Goal: Task Accomplishment & Management: Manage account settings

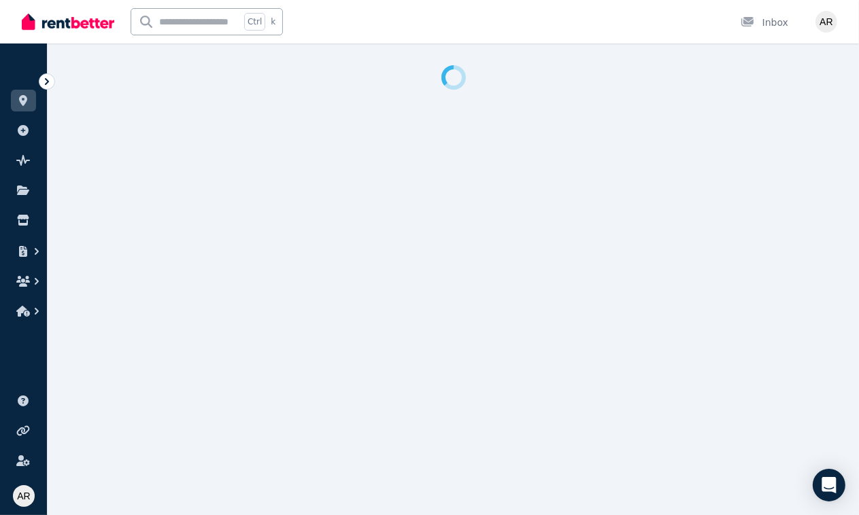
select select "***"
select select "**********"
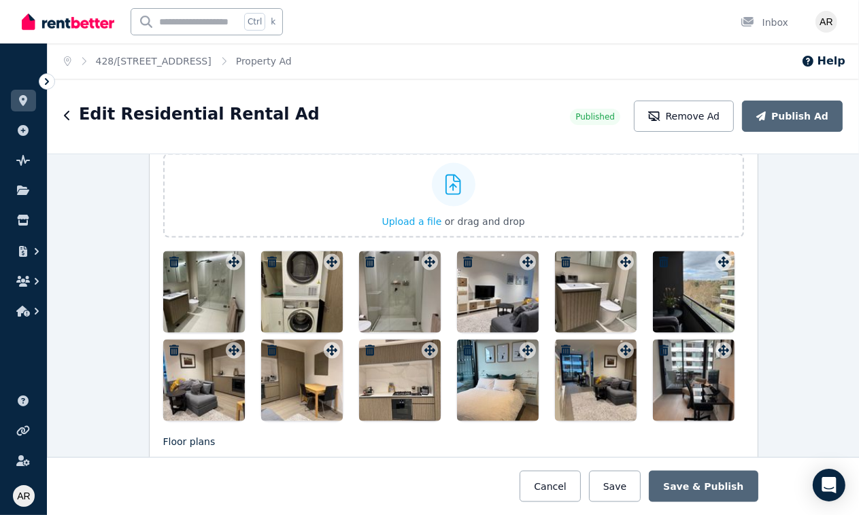
scroll to position [1768, 0]
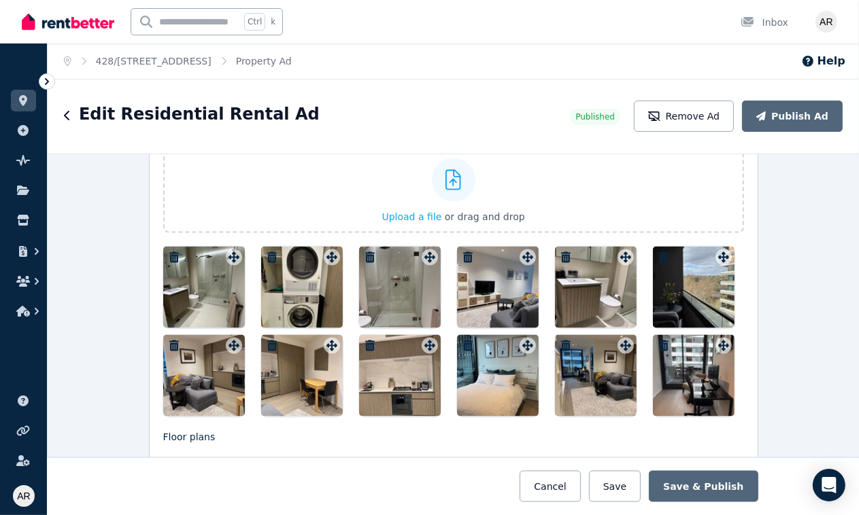
drag, startPoint x: 591, startPoint y: 368, endPoint x: 566, endPoint y: 357, distance: 26.8
click at [566, 357] on div at bounding box center [596, 376] width 82 height 82
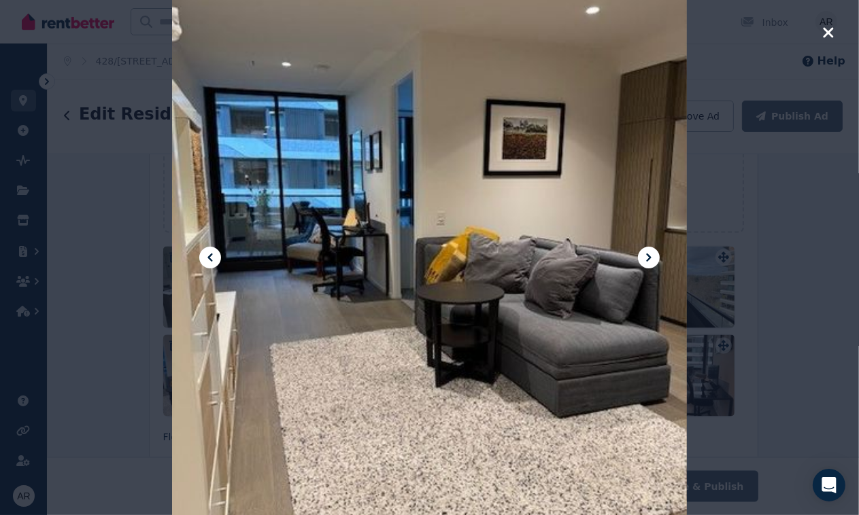
click at [578, 351] on div at bounding box center [429, 257] width 515 height 687
click at [830, 30] on icon "button" at bounding box center [828, 32] width 10 height 10
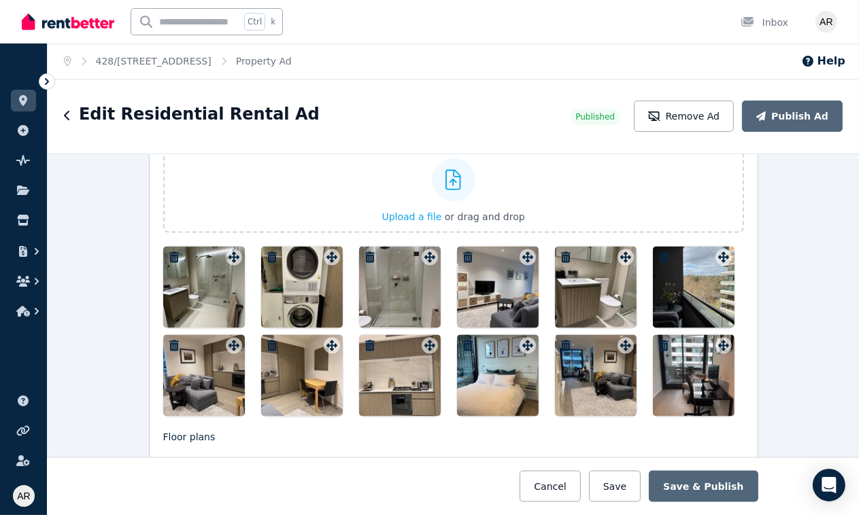
drag, startPoint x: 482, startPoint y: 373, endPoint x: 464, endPoint y: 367, distance: 19.3
click at [464, 367] on div at bounding box center [498, 376] width 82 height 82
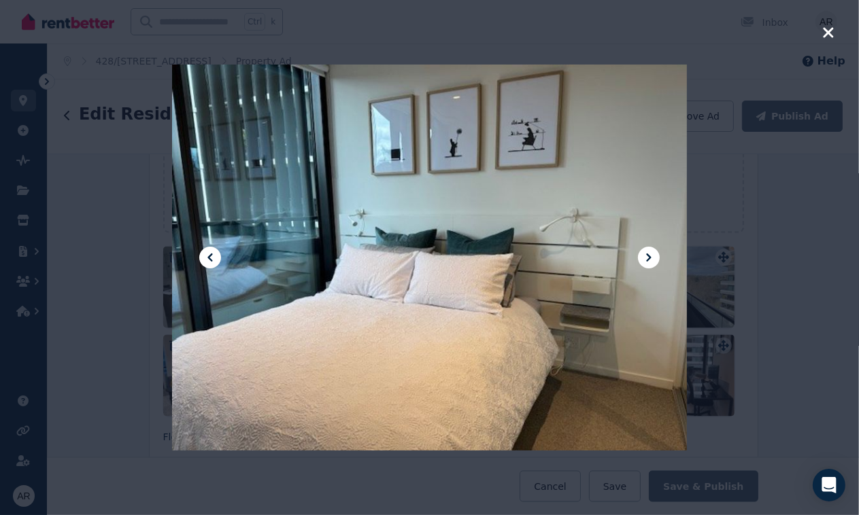
click at [831, 31] on icon "button" at bounding box center [828, 32] width 12 height 16
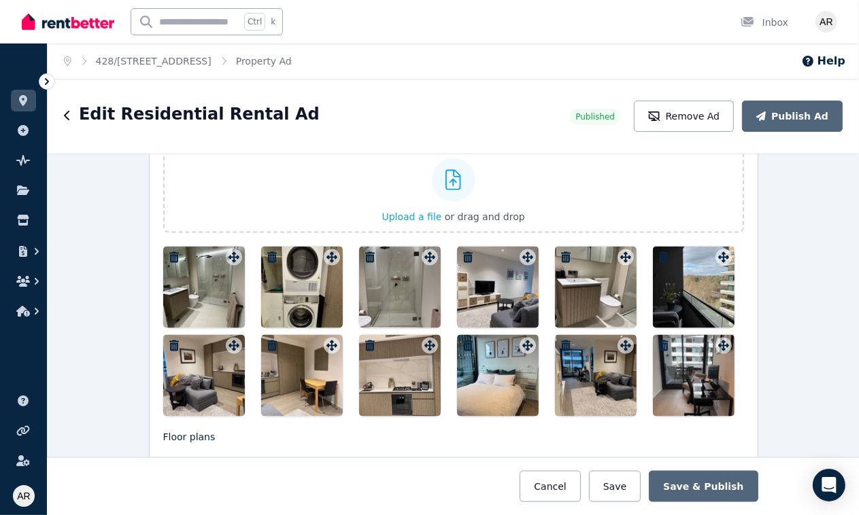
drag, startPoint x: 201, startPoint y: 264, endPoint x: 583, endPoint y: 386, distance: 401.0
click at [583, 386] on div at bounding box center [453, 332] width 581 height 170
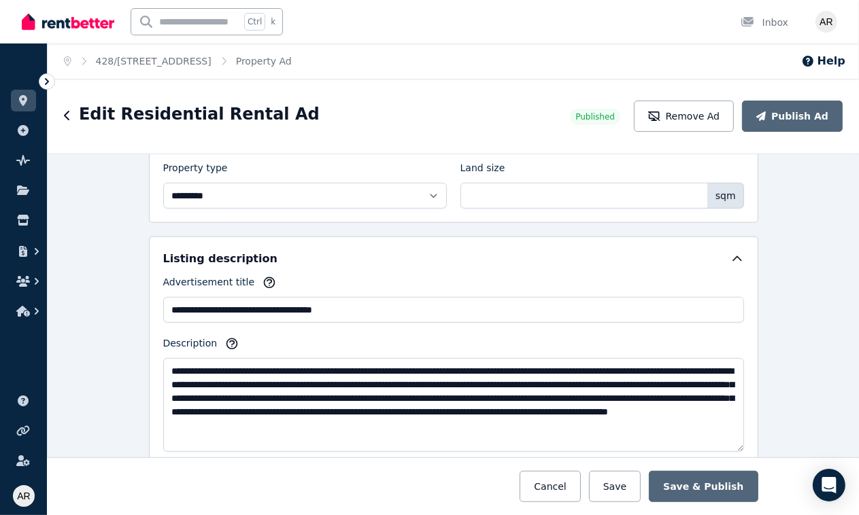
scroll to position [782, 0]
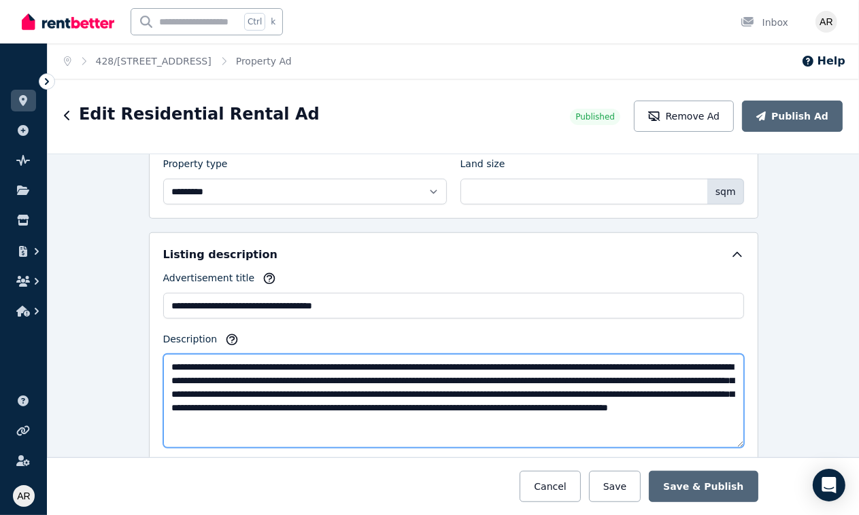
click at [470, 403] on textarea "**********" at bounding box center [453, 401] width 581 height 94
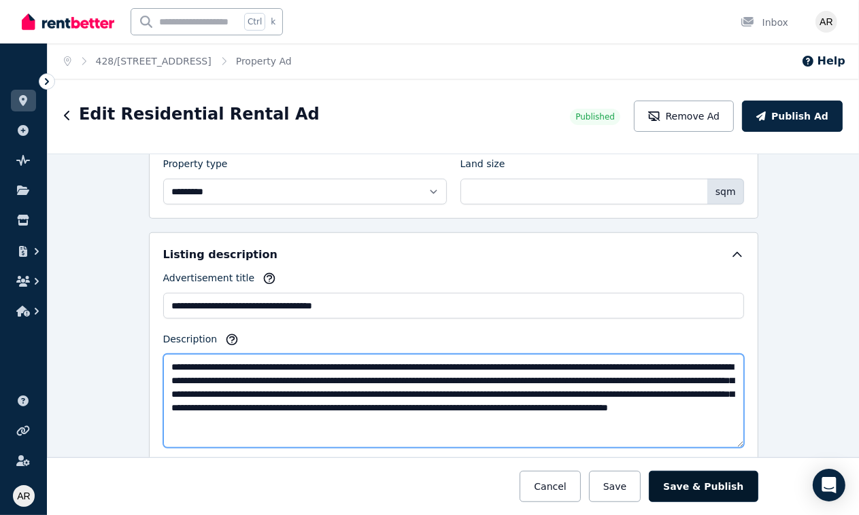
type textarea "**********"
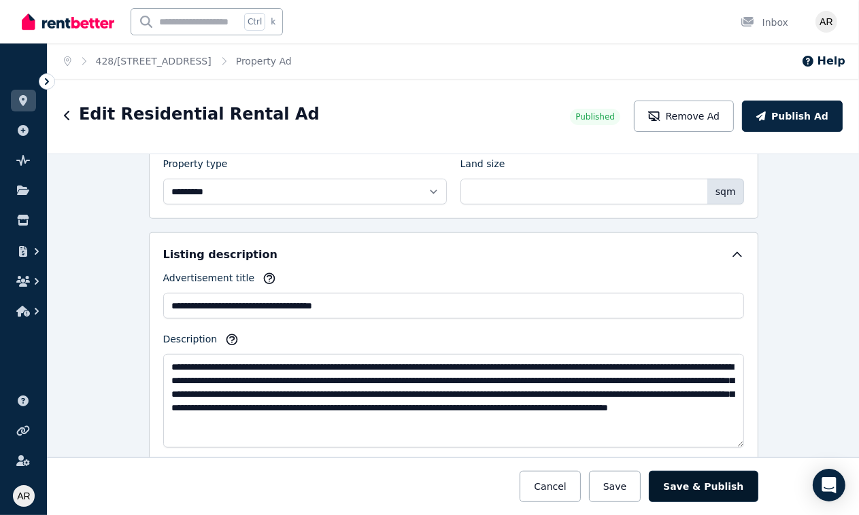
click at [723, 488] on button "Save & Publish" at bounding box center [703, 485] width 109 height 31
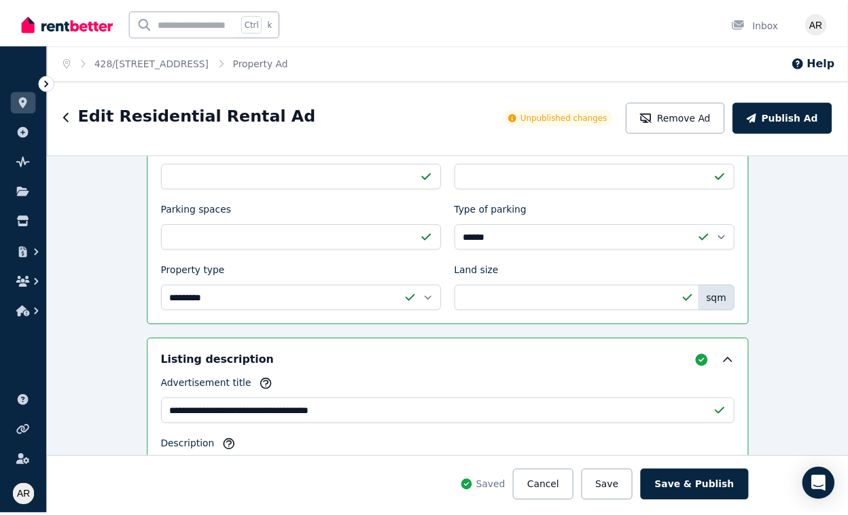
scroll to position [888, 0]
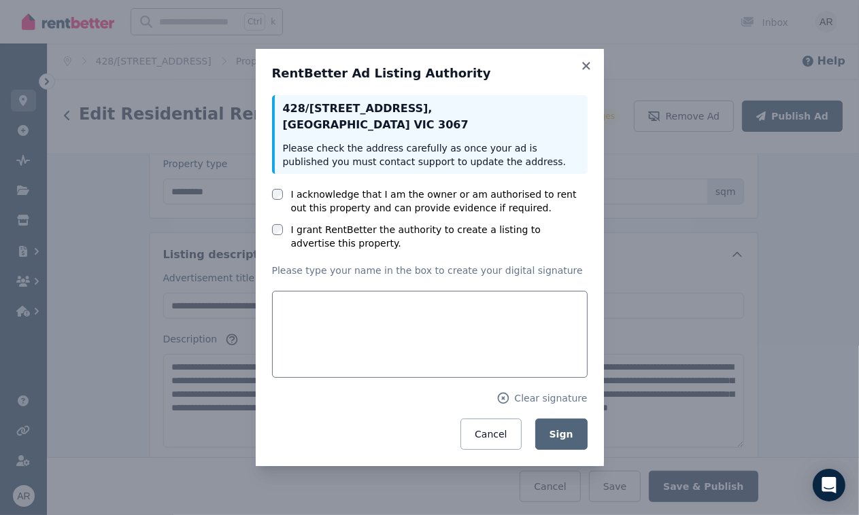
click at [287, 199] on div "I acknowledge that I am the owner or am authorised to rent out this property an…" at bounding box center [429, 201] width 315 height 27
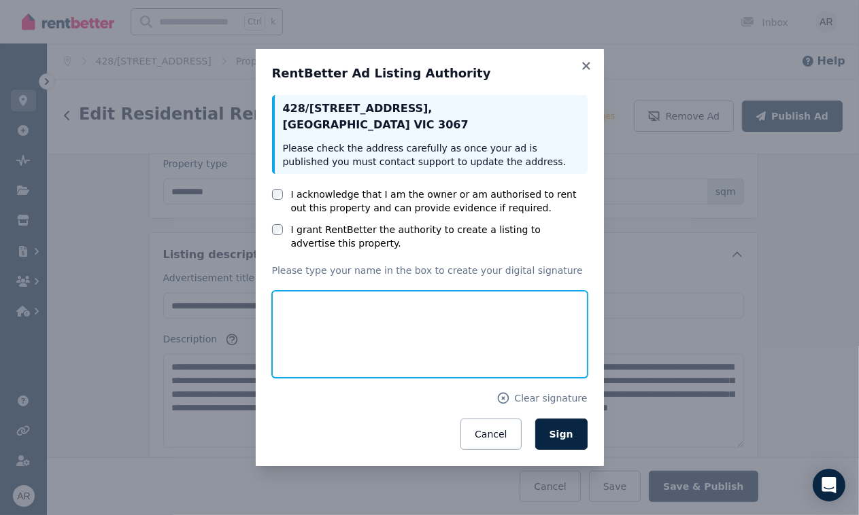
drag, startPoint x: 360, startPoint y: 318, endPoint x: 394, endPoint y: 324, distance: 35.3
click at [360, 318] on input "text" at bounding box center [429, 334] width 315 height 87
type input "**********"
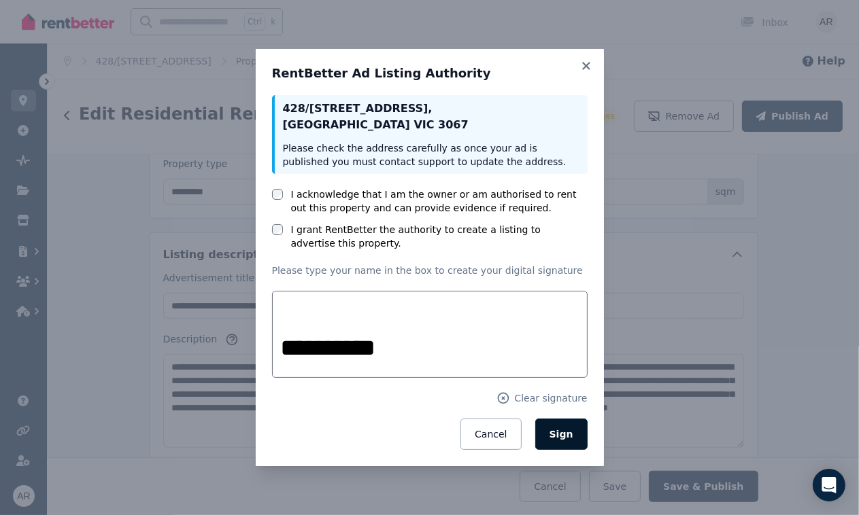
click at [558, 433] on span "Sign" at bounding box center [561, 434] width 24 height 11
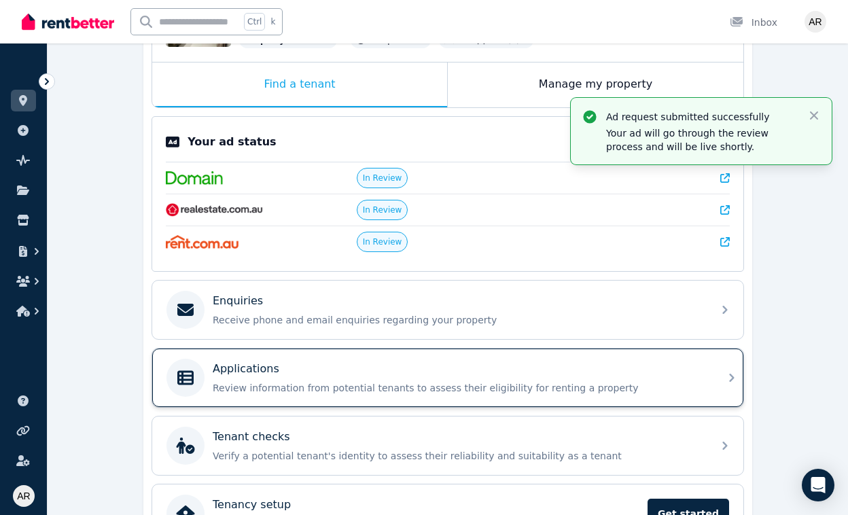
scroll to position [272, 0]
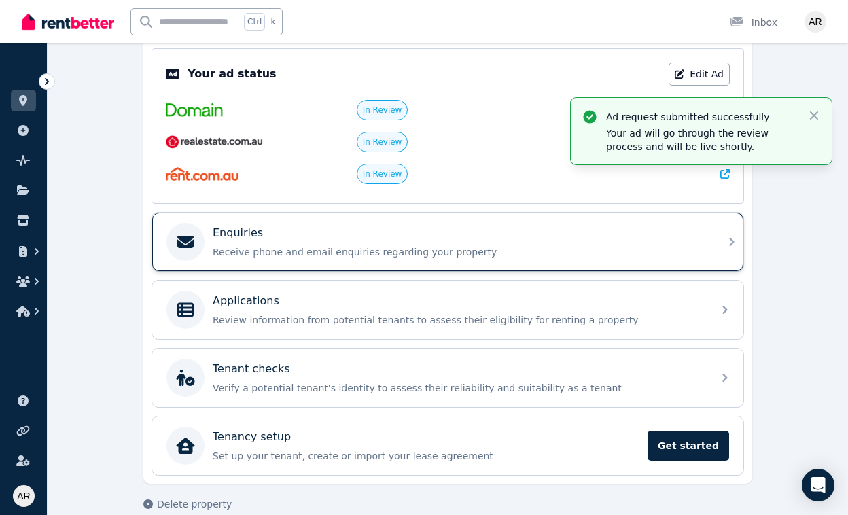
click at [476, 235] on div "Enquiries" at bounding box center [459, 233] width 492 height 16
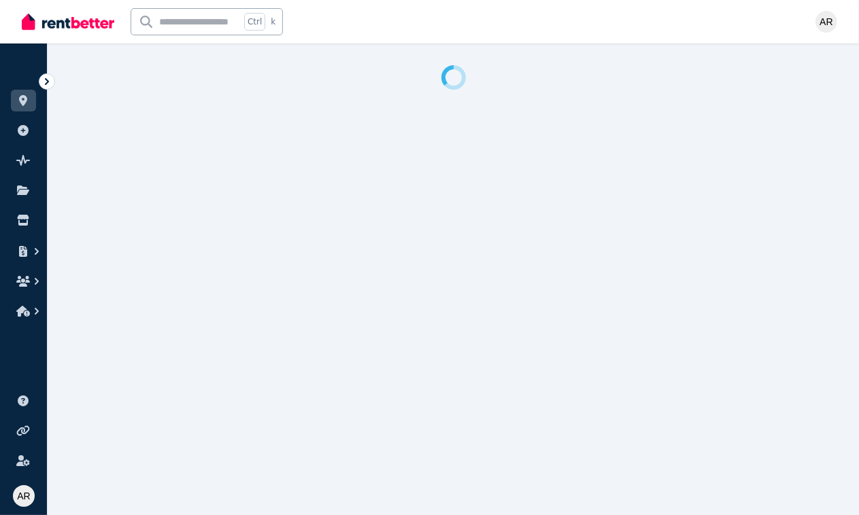
select select "***"
select select "**********"
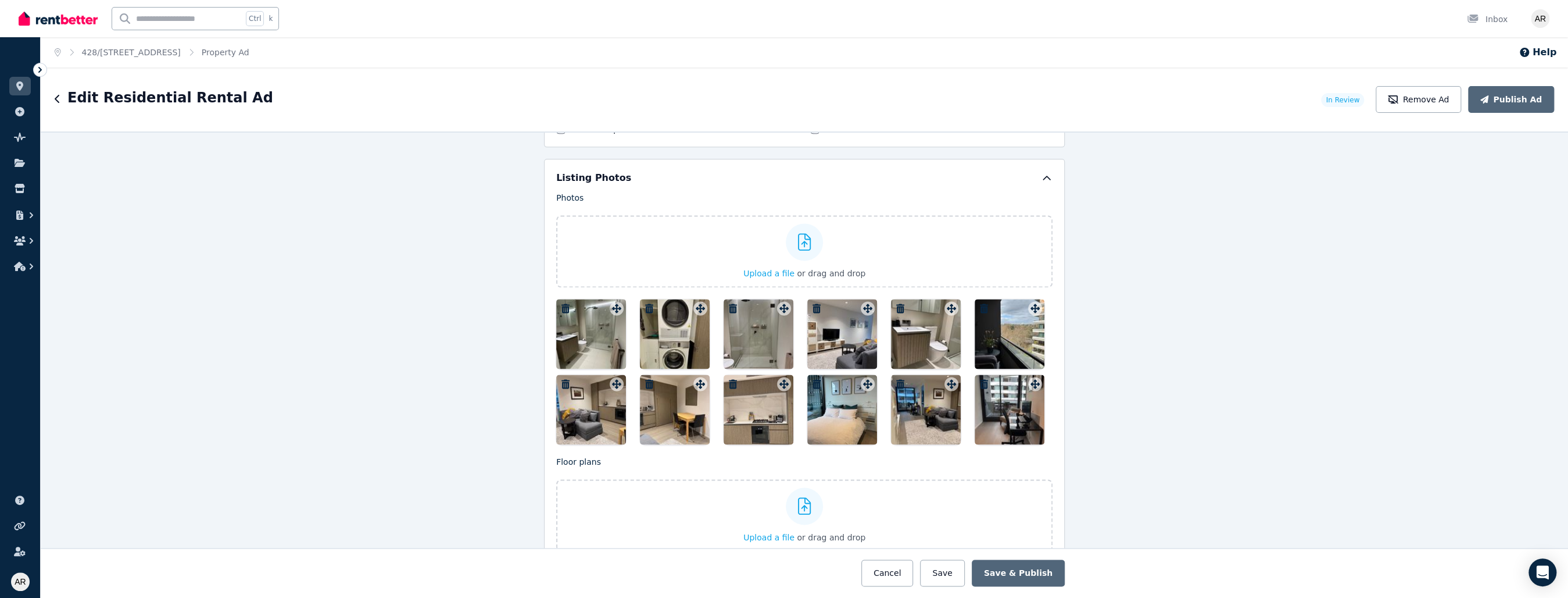
scroll to position [1454, 0]
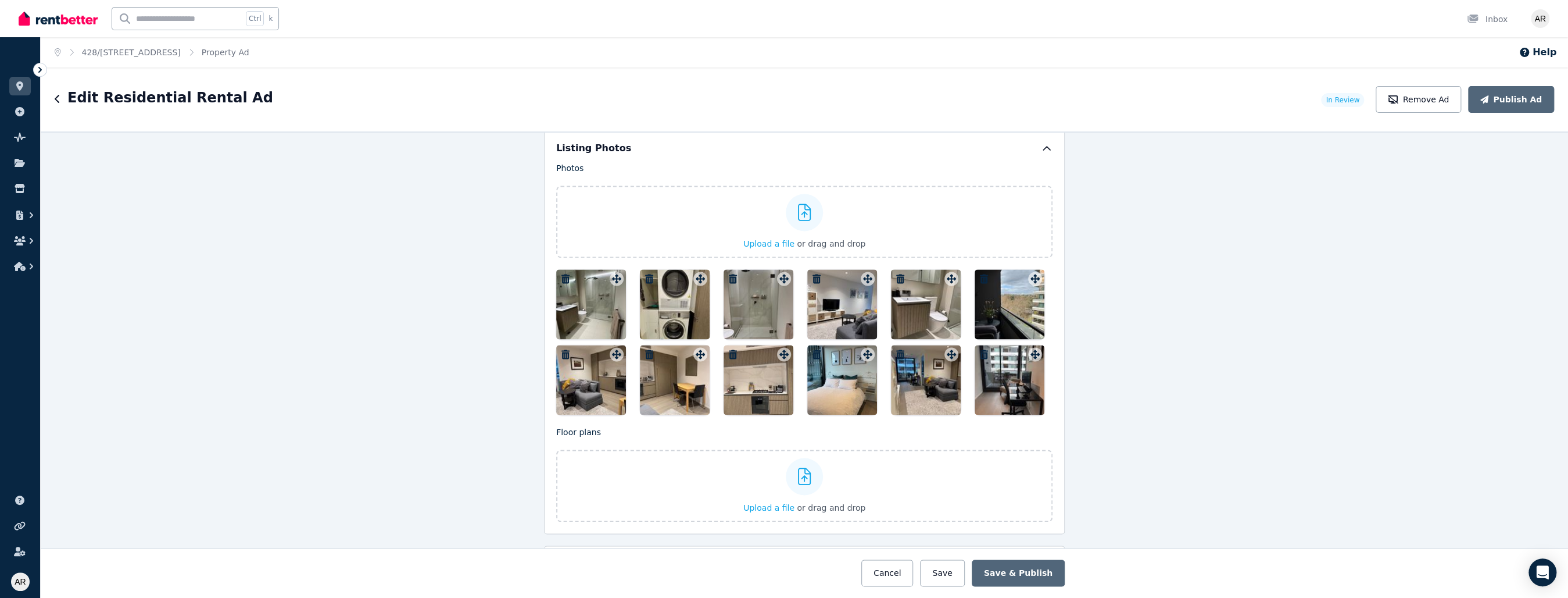
click at [586, 299] on div at bounding box center [592, 305] width 70 height 70
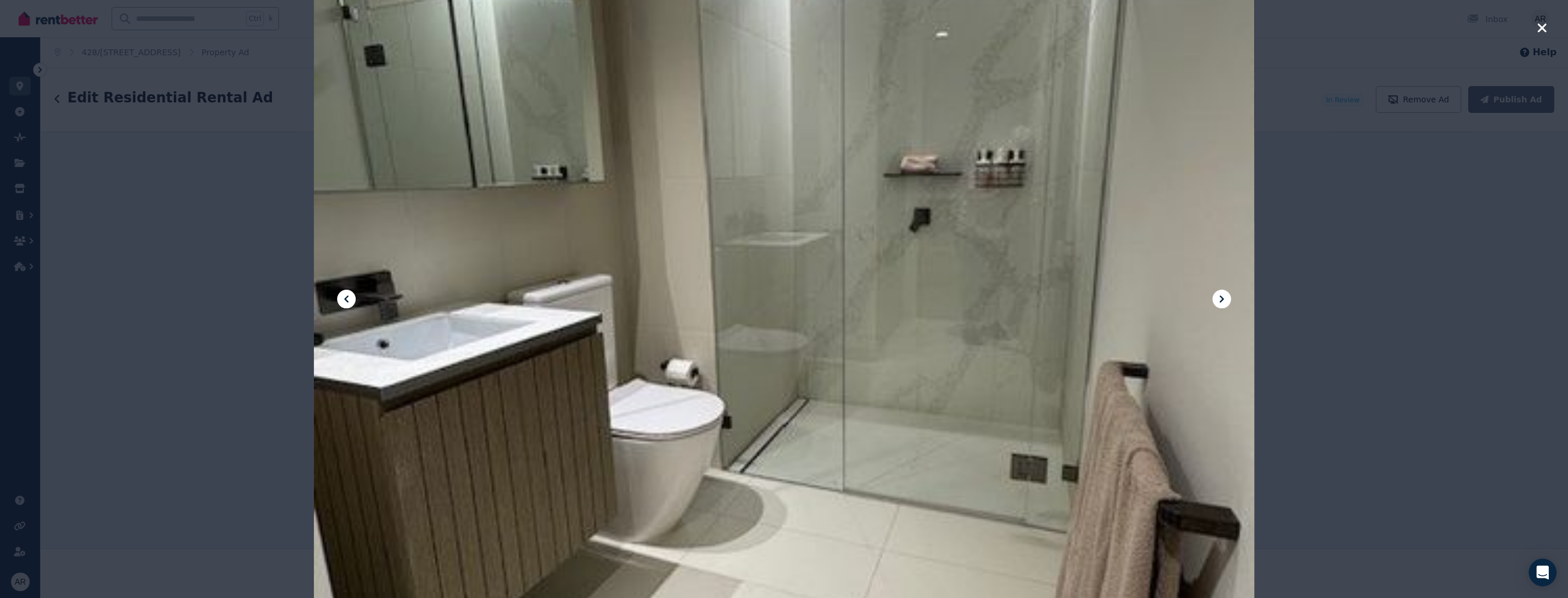
click at [734, 301] on icon at bounding box center [1222, 299] width 14 height 14
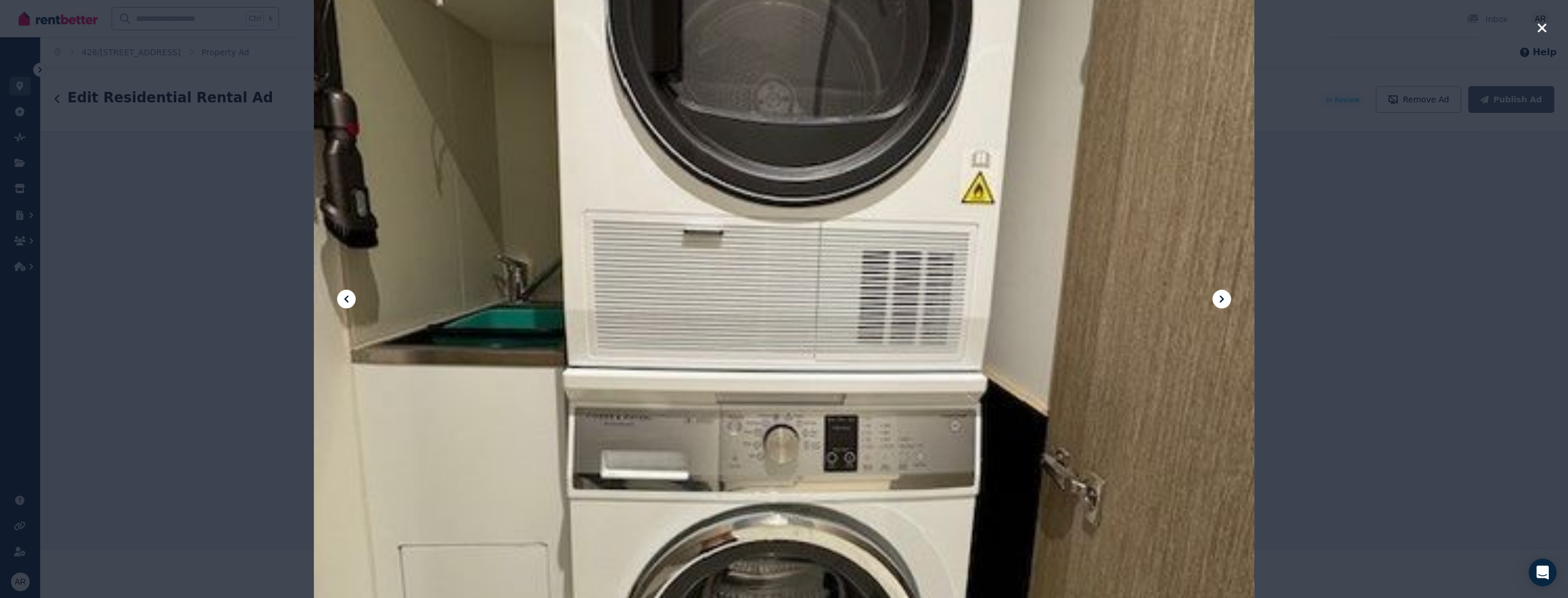
click at [734, 301] on icon at bounding box center [1222, 299] width 14 height 14
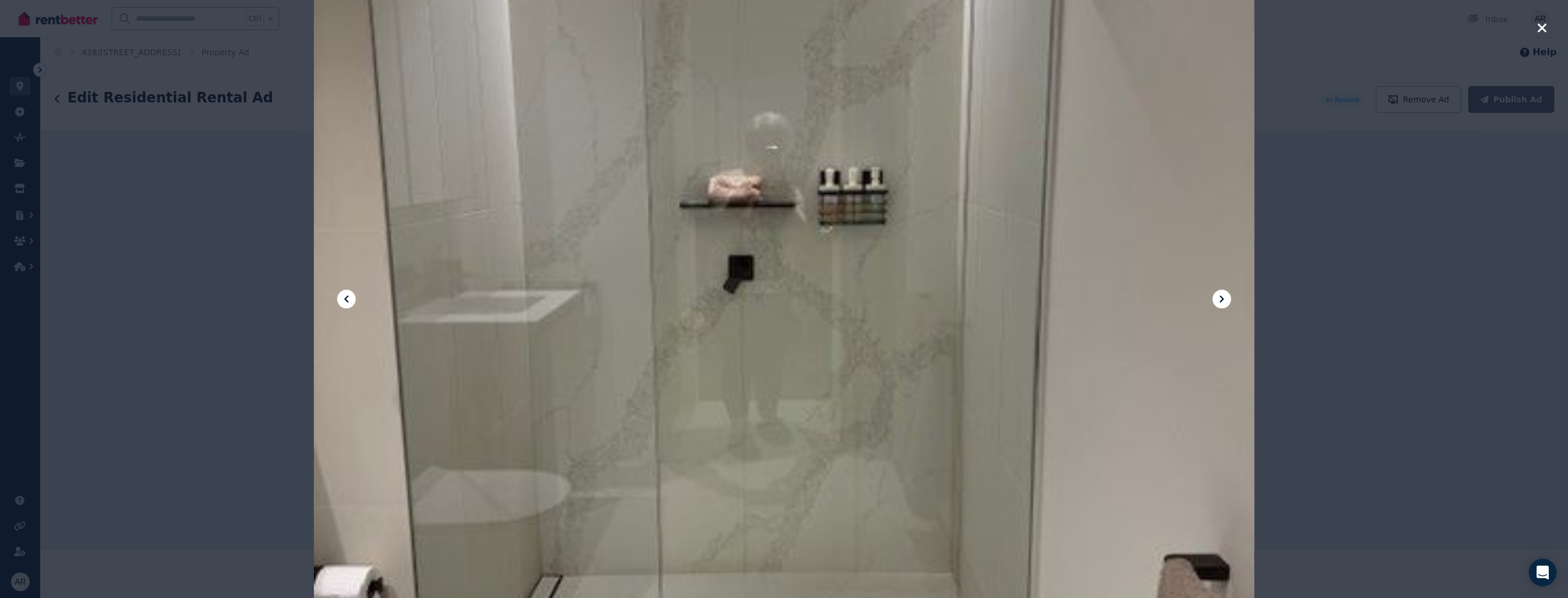
click at [734, 301] on icon at bounding box center [1222, 299] width 14 height 14
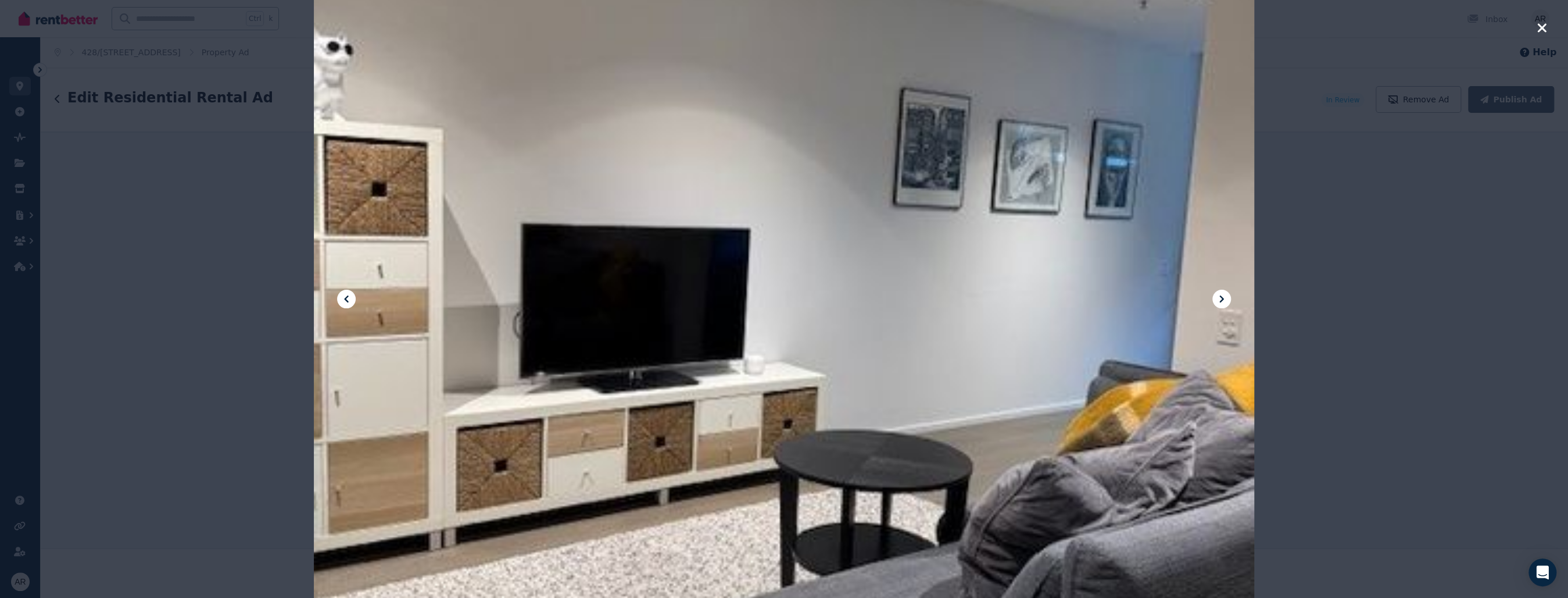
click at [734, 301] on icon at bounding box center [1222, 299] width 14 height 14
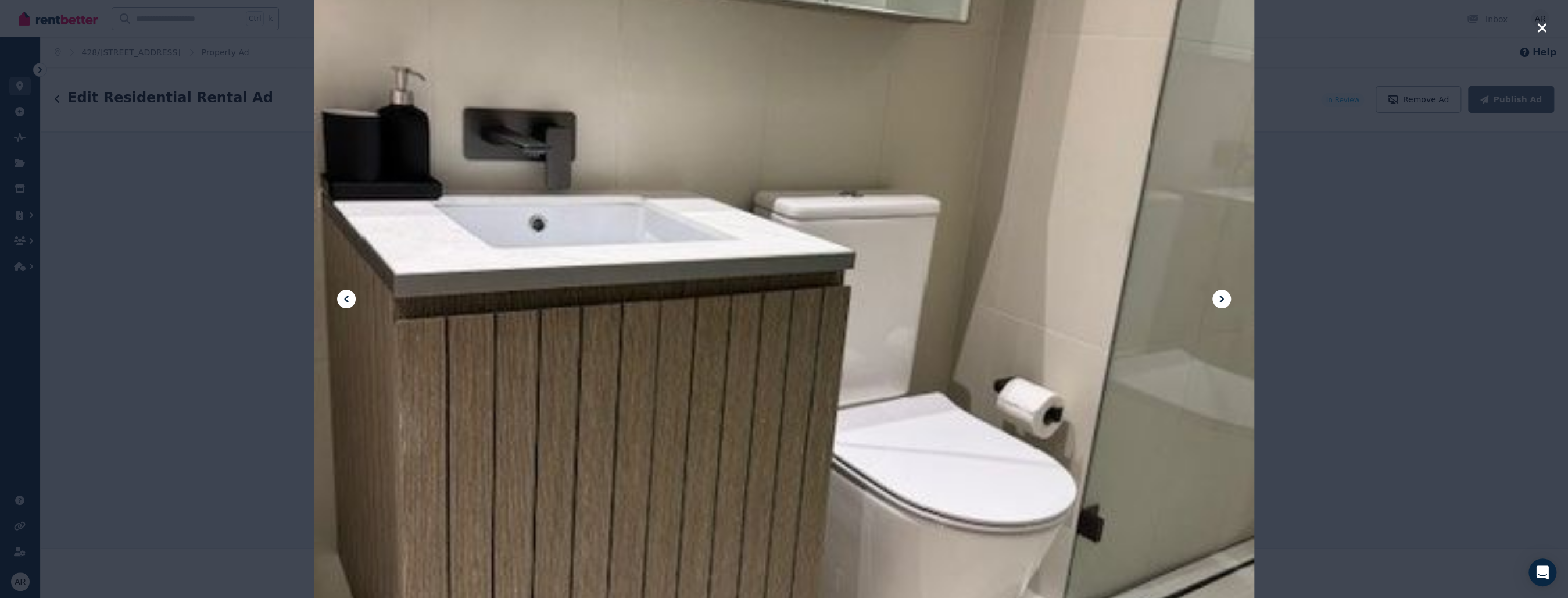
click at [734, 301] on icon at bounding box center [1222, 299] width 14 height 14
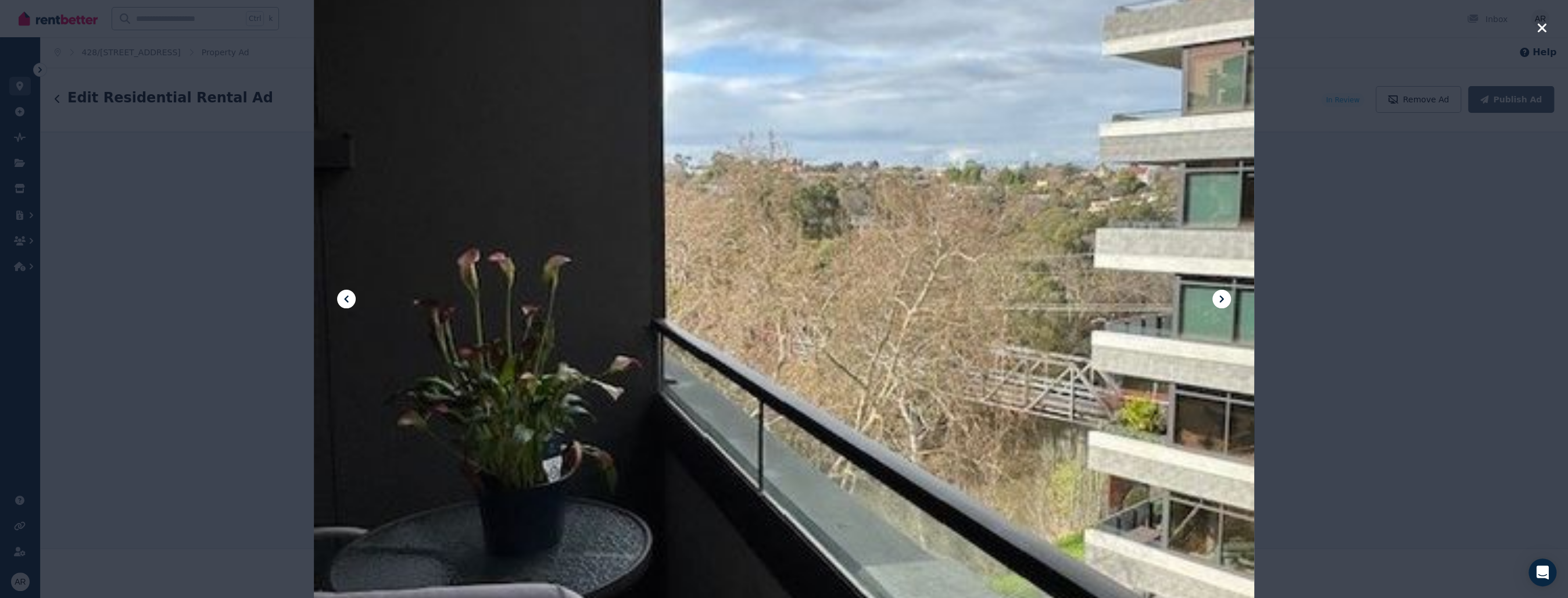
click at [734, 301] on icon at bounding box center [1222, 299] width 14 height 14
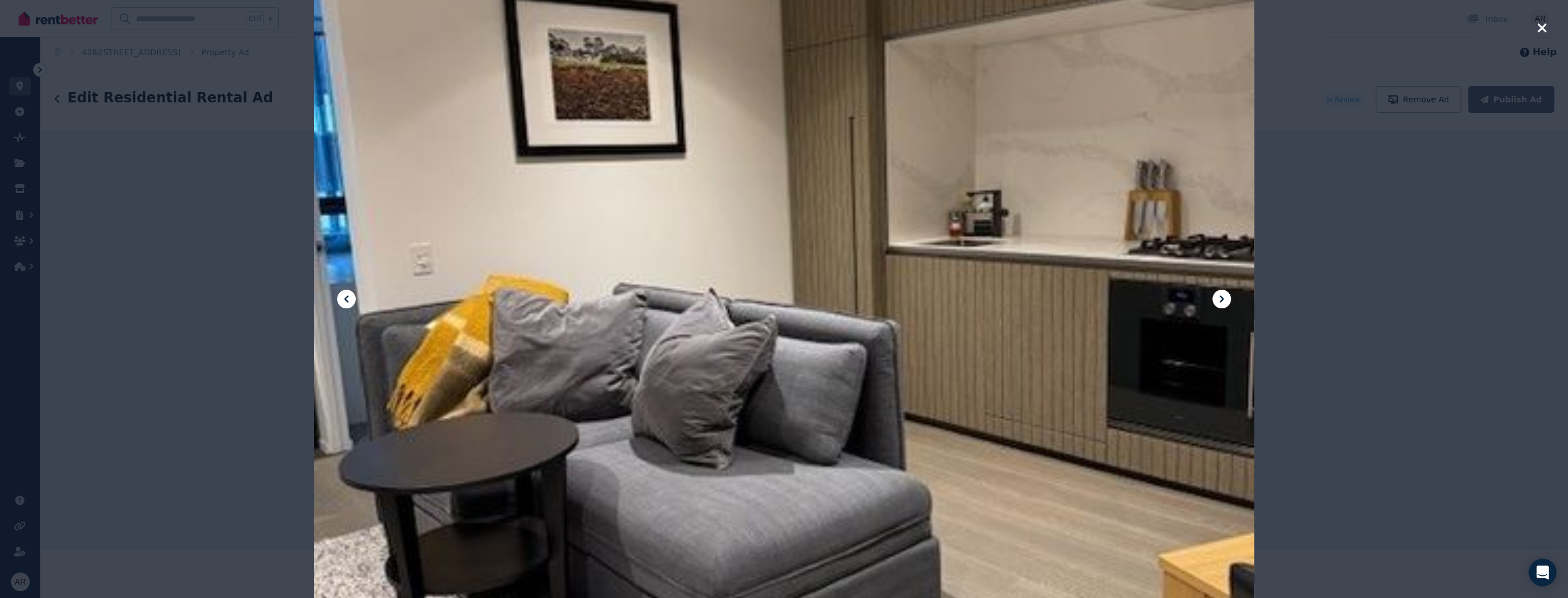
click at [734, 301] on icon at bounding box center [1222, 299] width 14 height 14
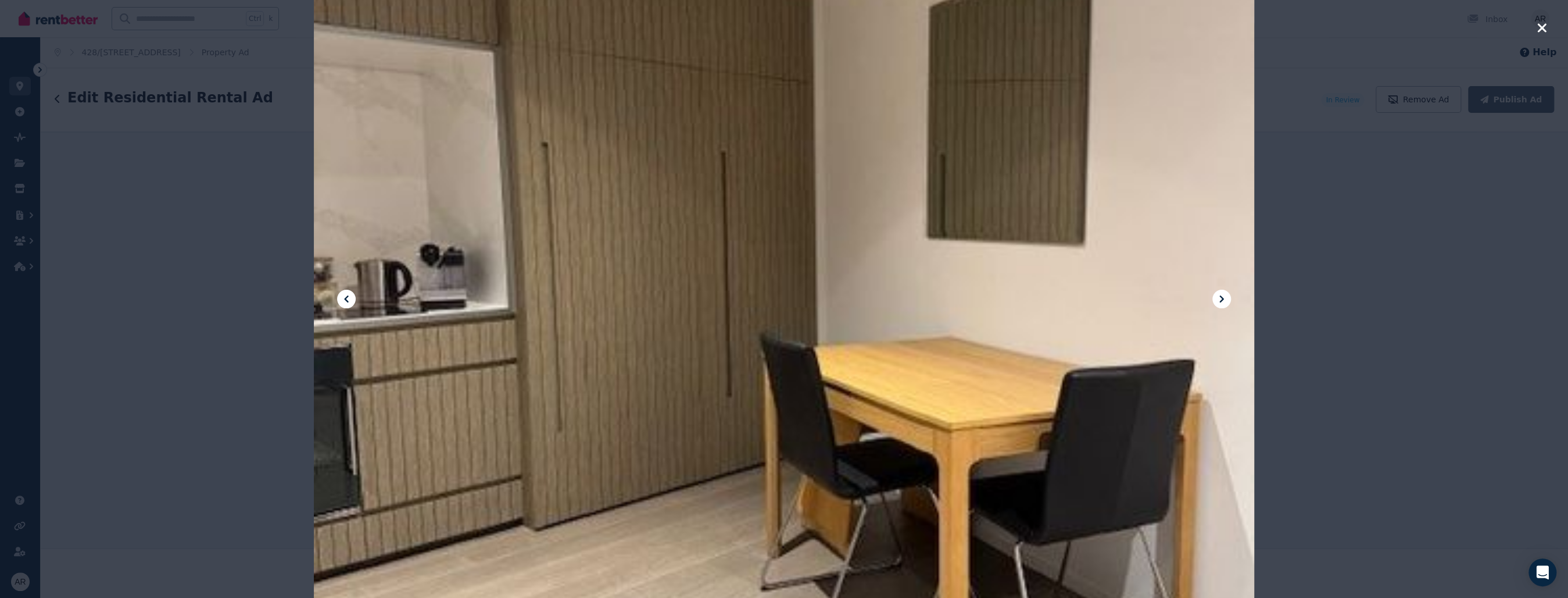
click at [734, 301] on icon at bounding box center [1222, 299] width 14 height 14
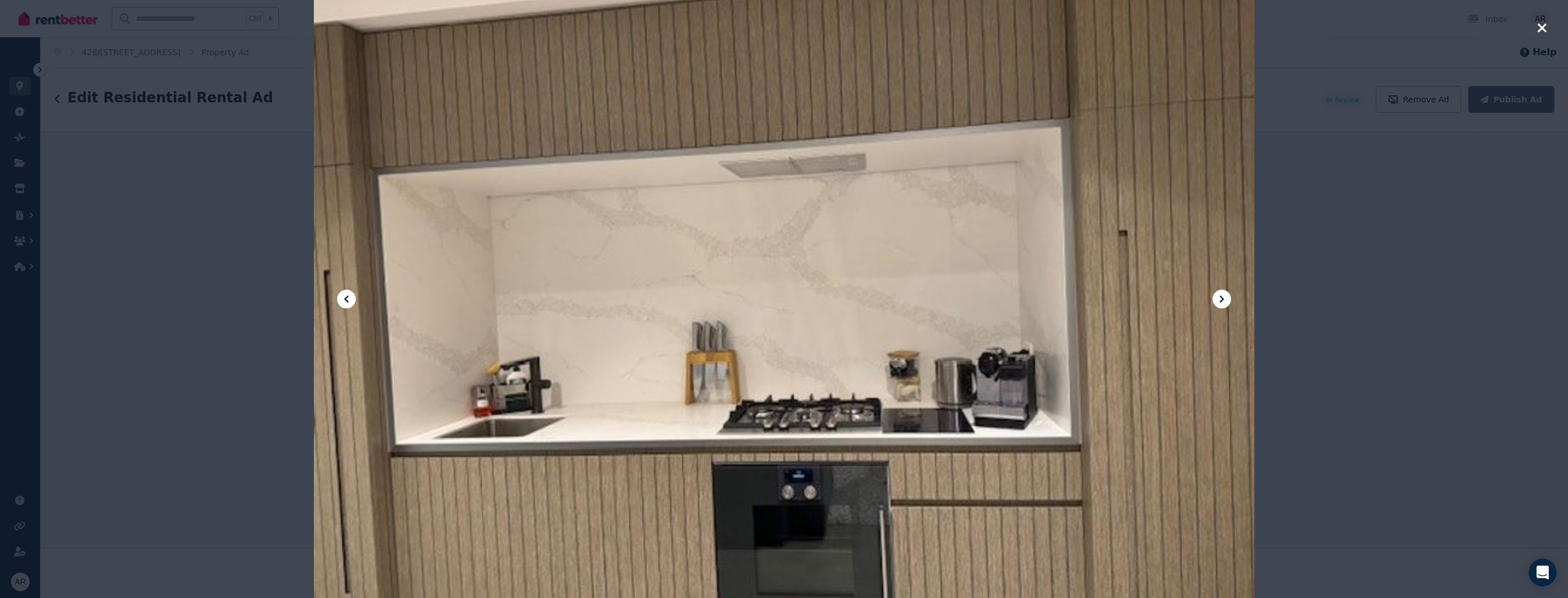
click at [734, 301] on icon at bounding box center [1222, 299] width 14 height 14
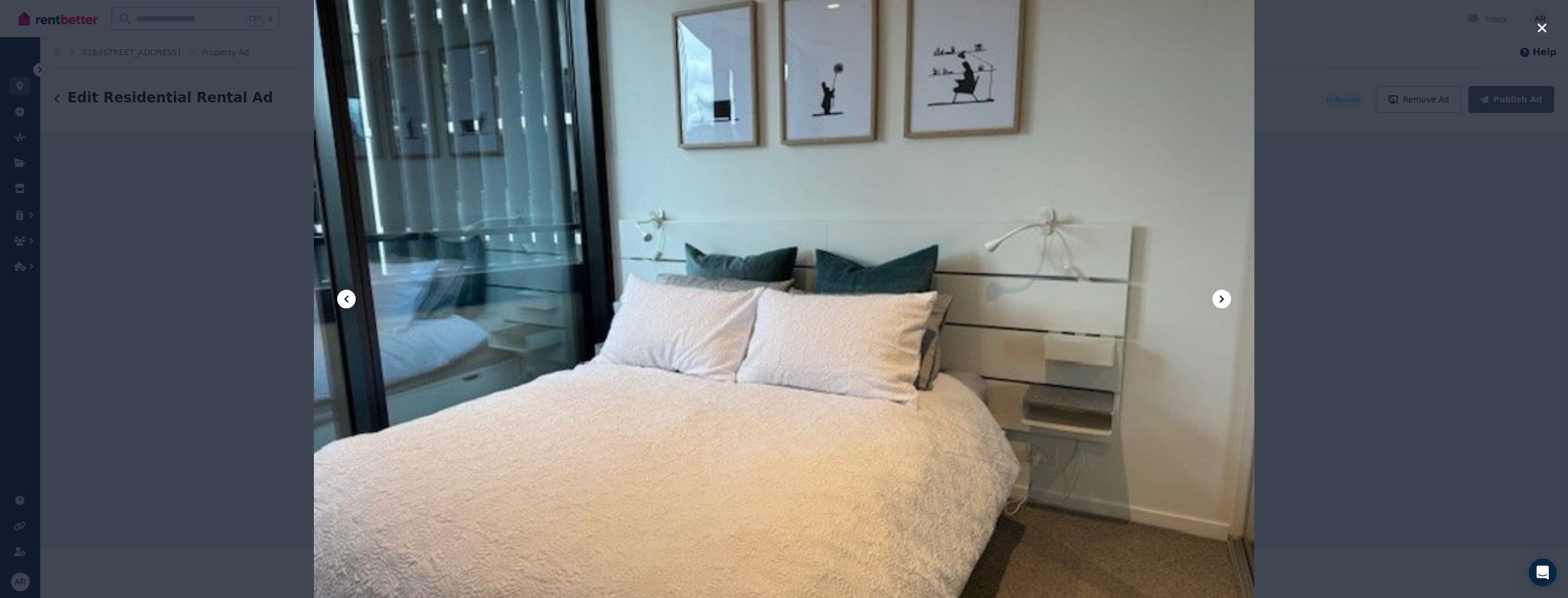
click at [734, 301] on icon at bounding box center [1222, 299] width 14 height 14
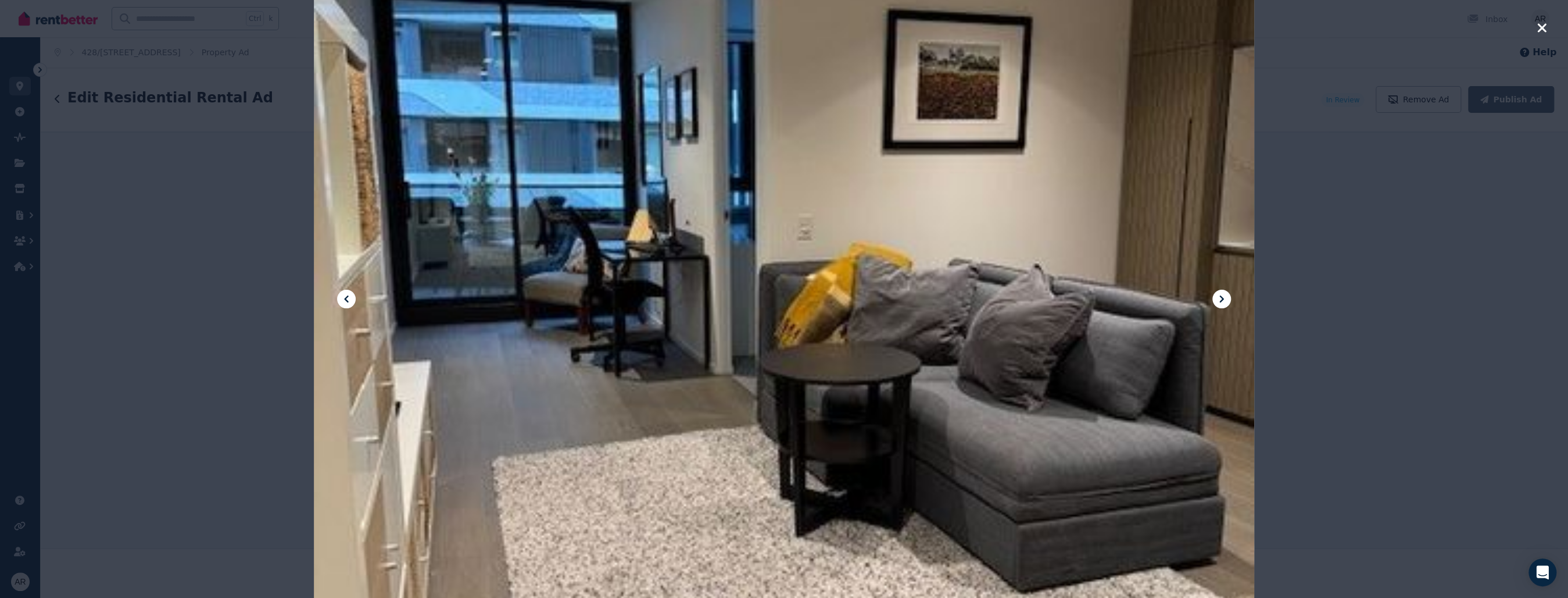
click at [734, 25] on icon "button" at bounding box center [1542, 27] width 10 height 14
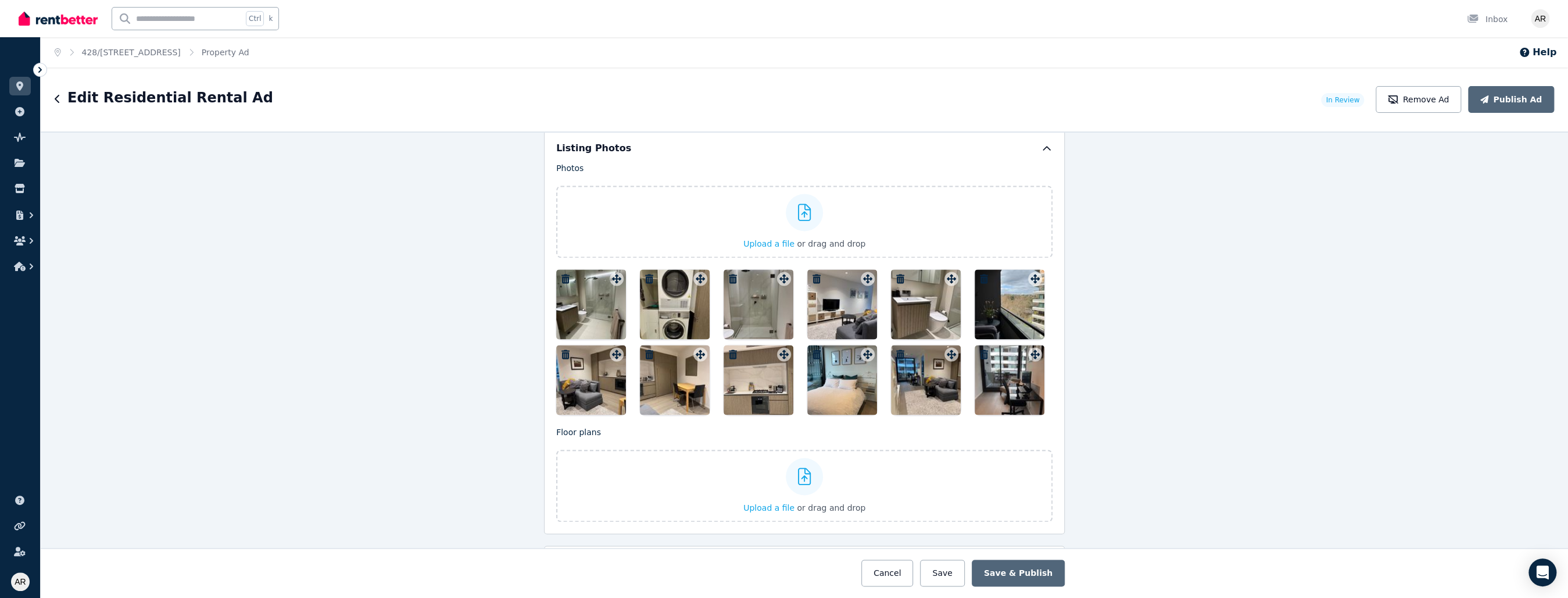
click at [729, 350] on icon "button" at bounding box center [734, 354] width 9 height 9
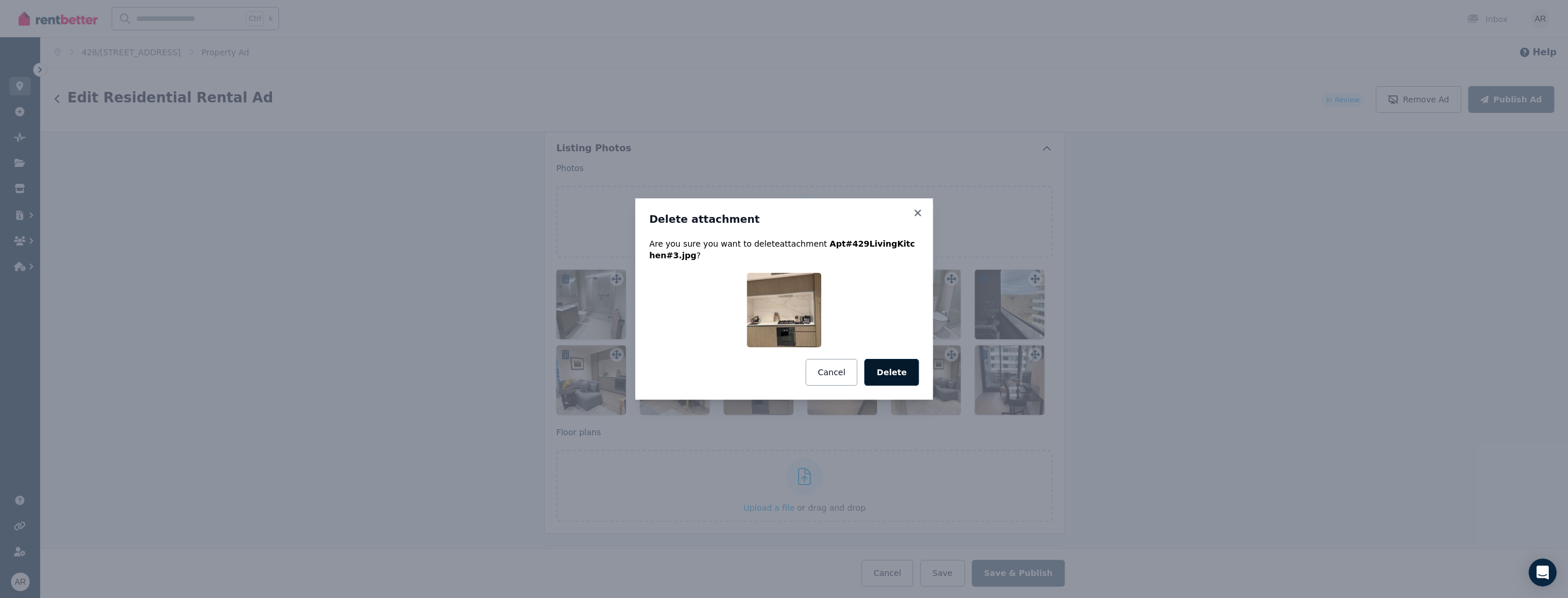
click at [734, 366] on button "Delete" at bounding box center [892, 371] width 55 height 27
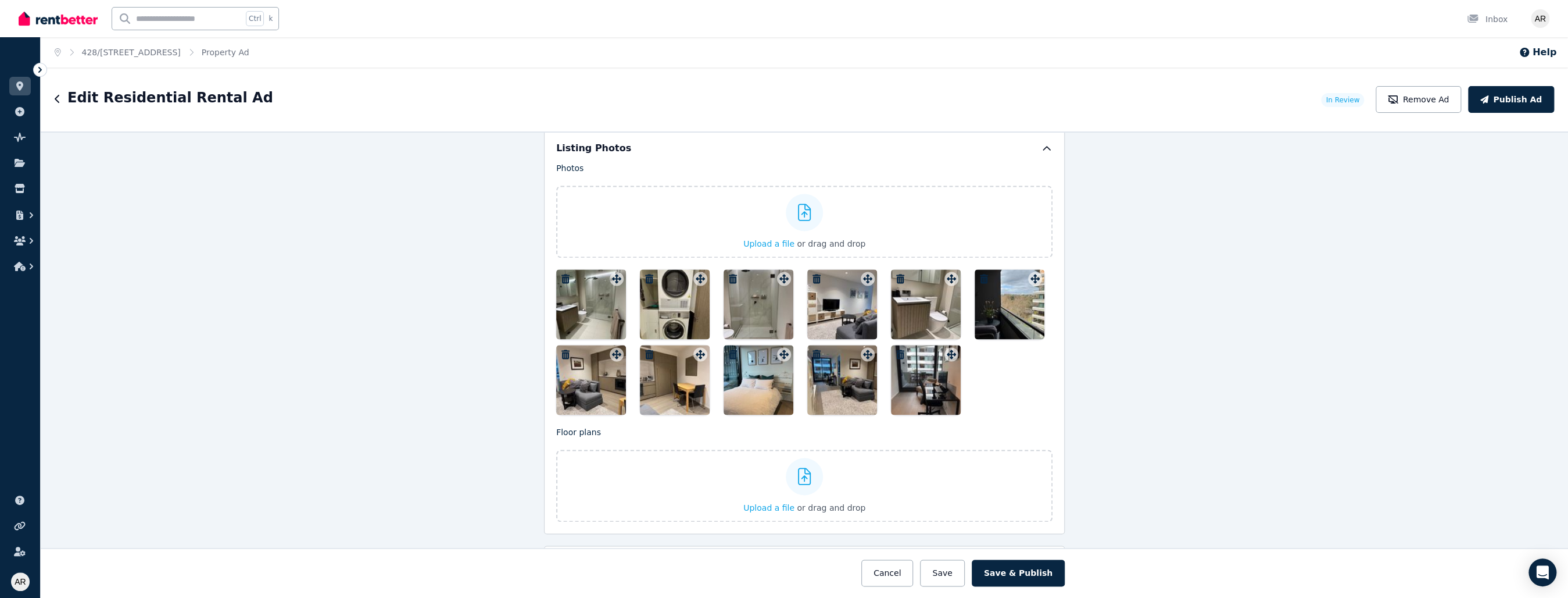
click at [645, 350] on icon "button" at bounding box center [650, 354] width 9 height 9
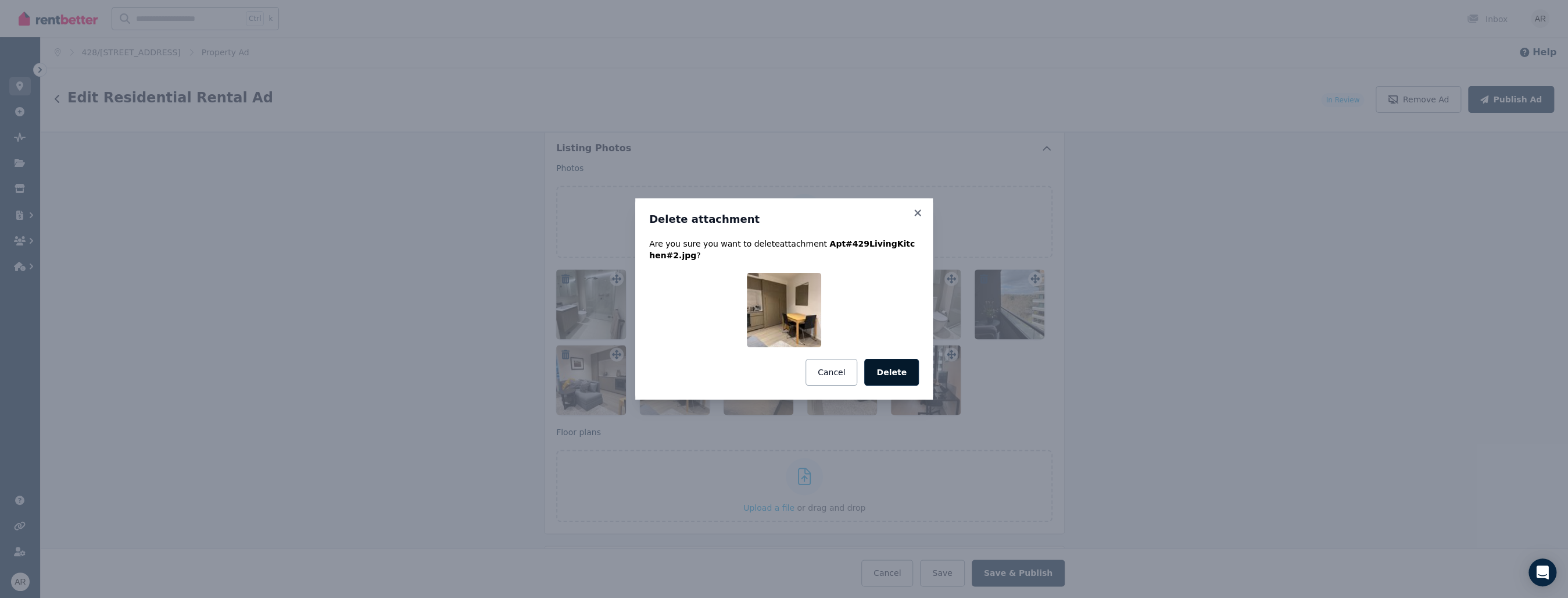
click at [734, 363] on button "Delete" at bounding box center [892, 371] width 55 height 27
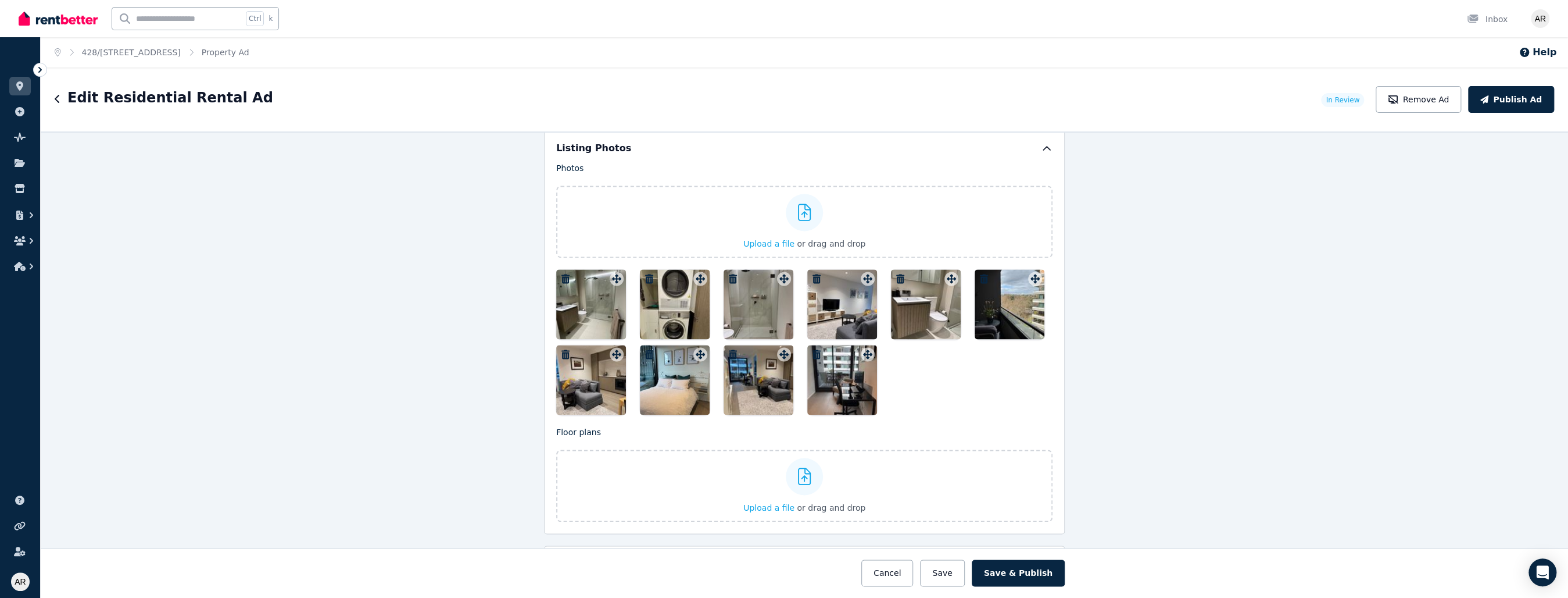
click at [563, 350] on icon "button" at bounding box center [566, 354] width 9 height 9
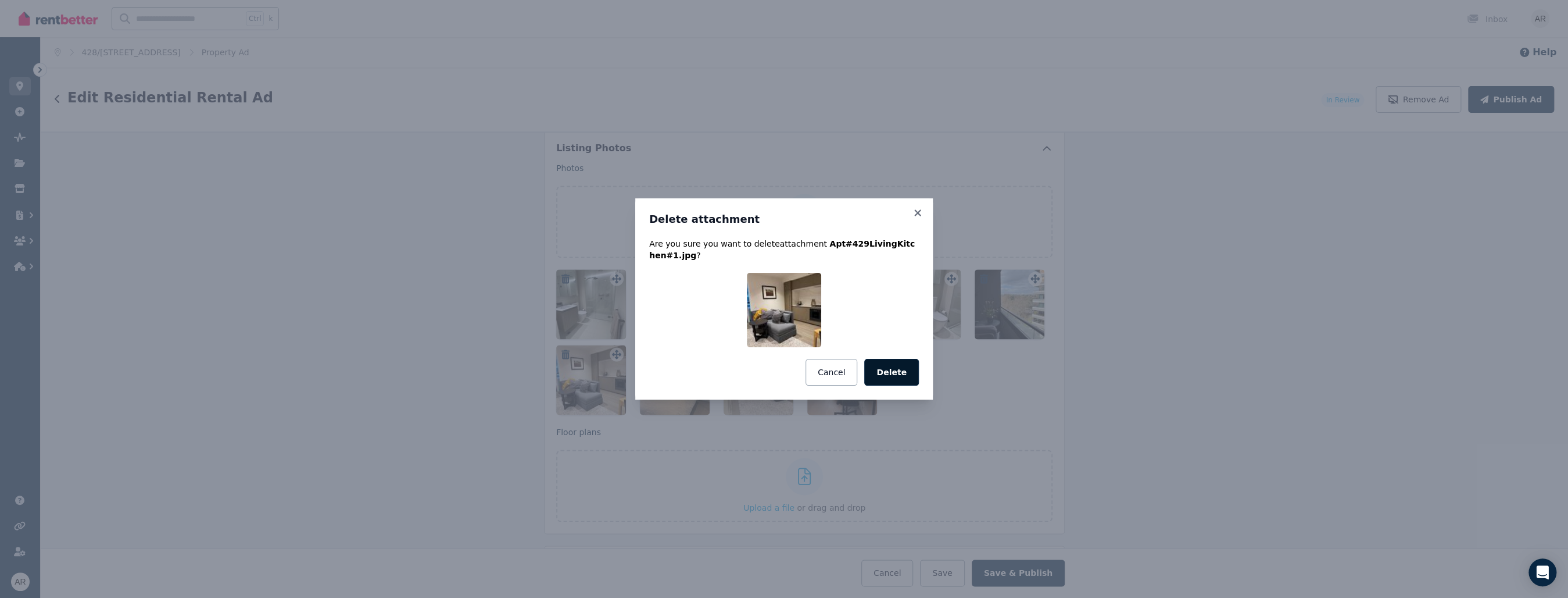
click at [734, 362] on button "Delete" at bounding box center [892, 371] width 55 height 27
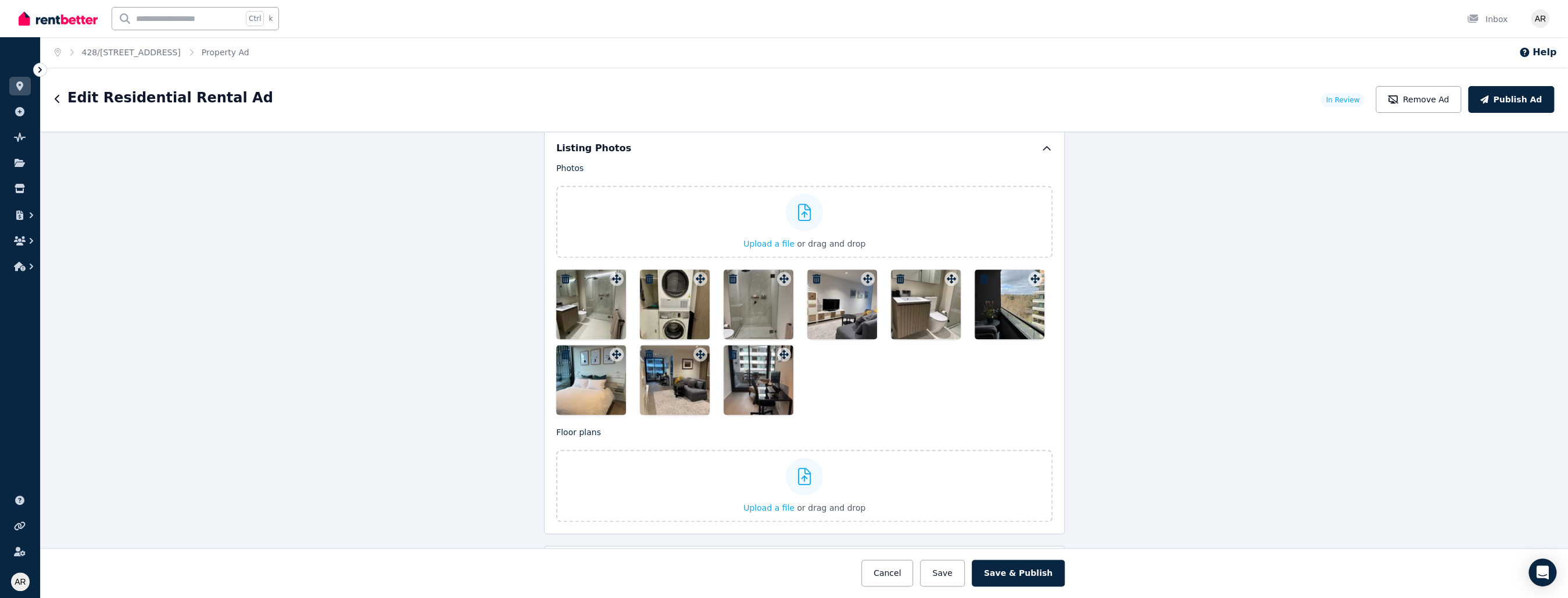
click at [562, 274] on icon "button" at bounding box center [566, 278] width 9 height 9
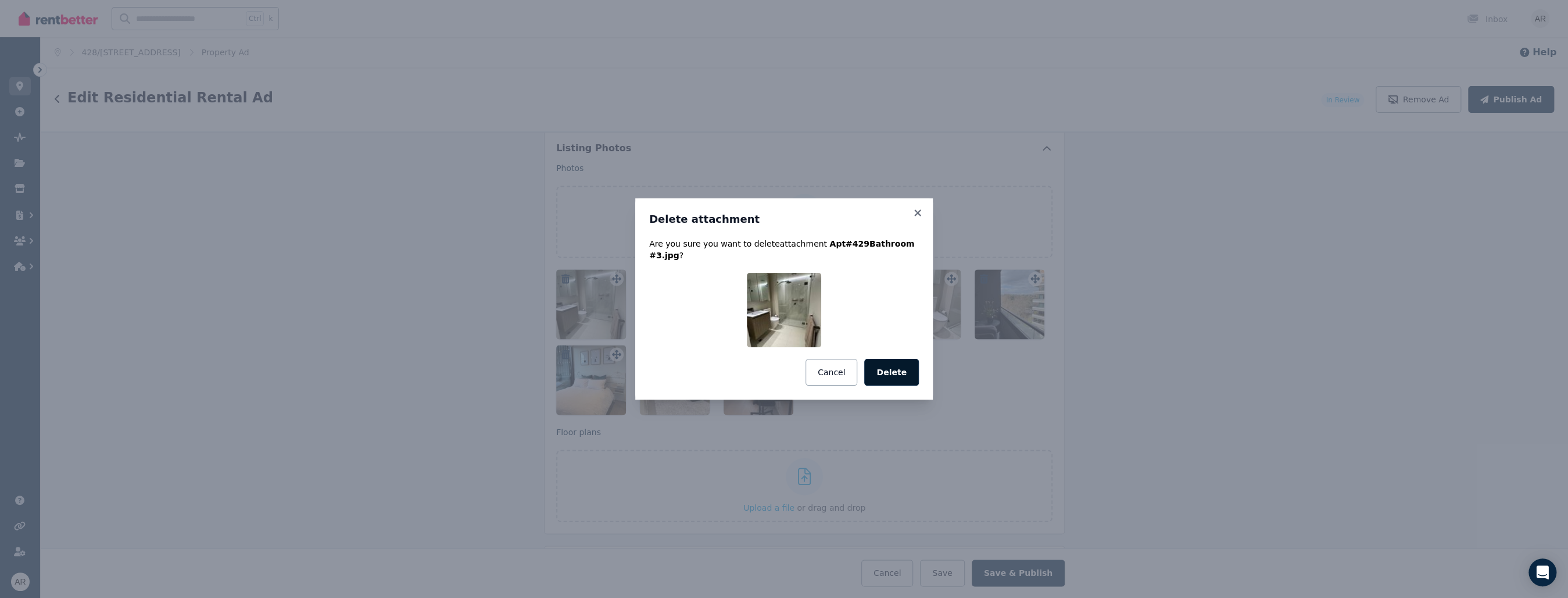
click at [734, 368] on button "Delete" at bounding box center [892, 371] width 55 height 27
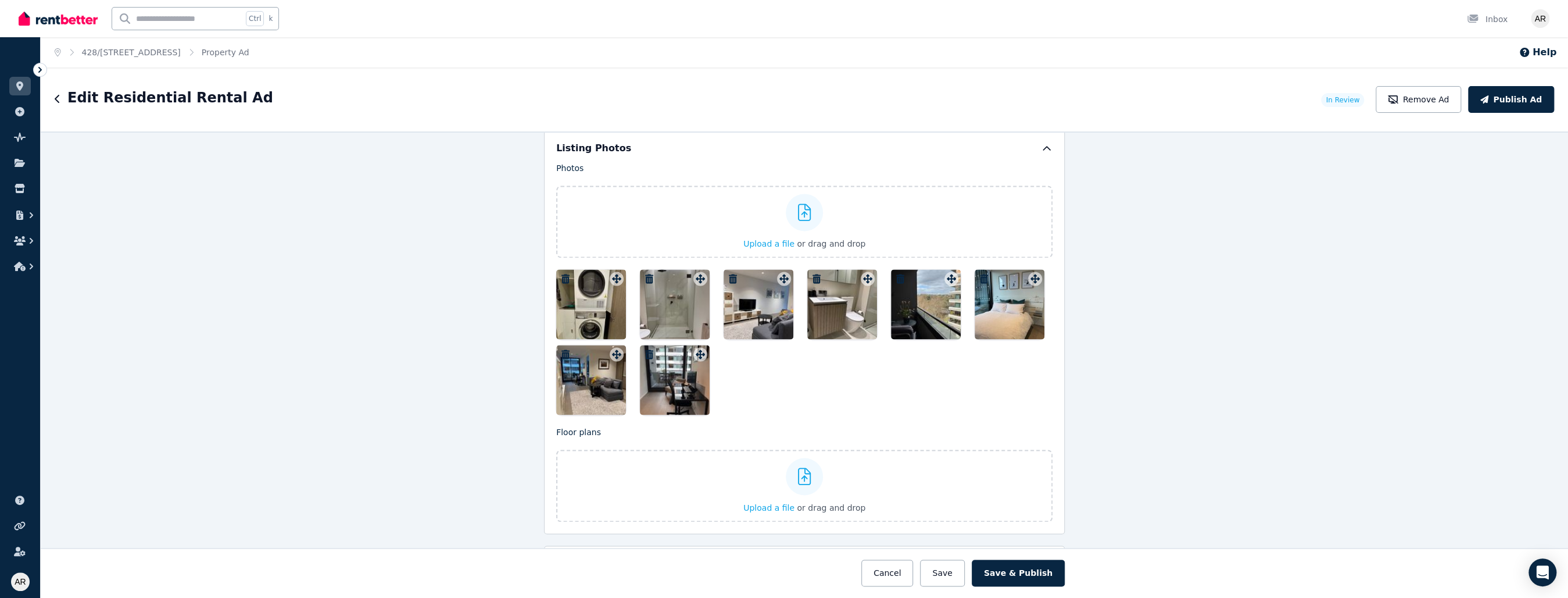
click at [562, 274] on icon "button" at bounding box center [566, 278] width 9 height 9
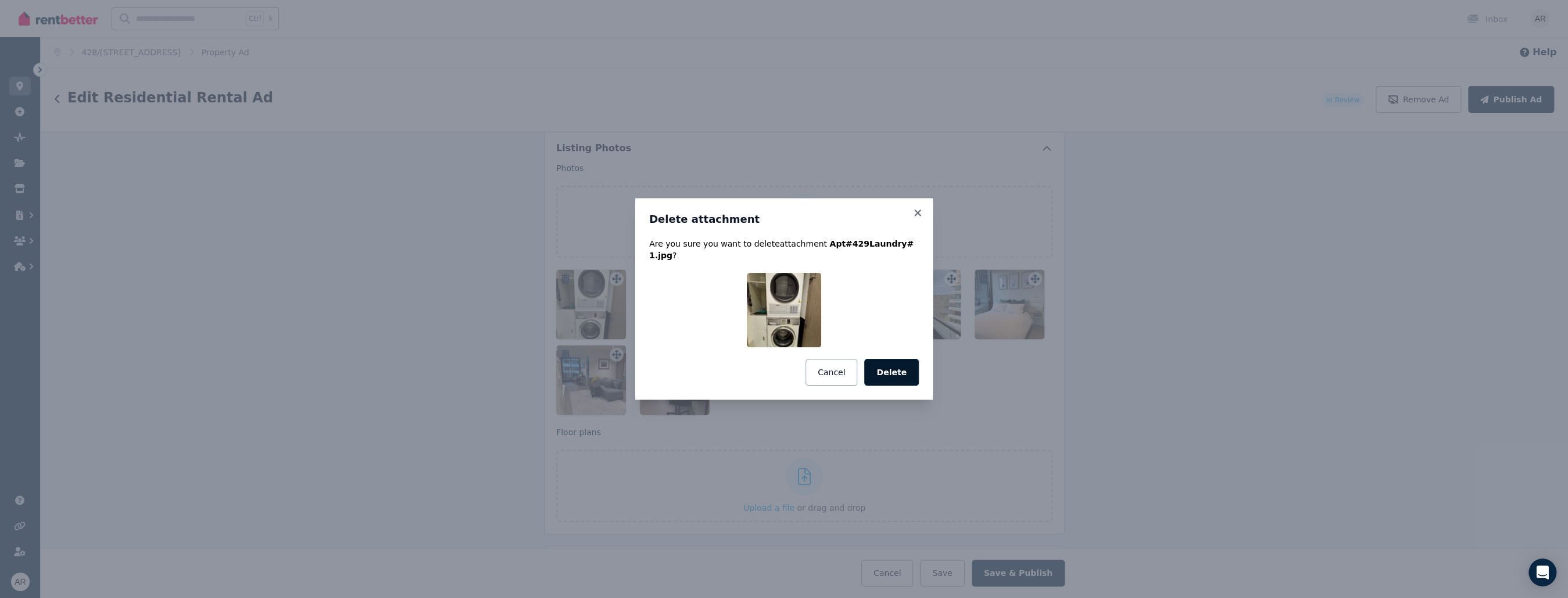
click at [734, 368] on button "Delete" at bounding box center [892, 371] width 55 height 27
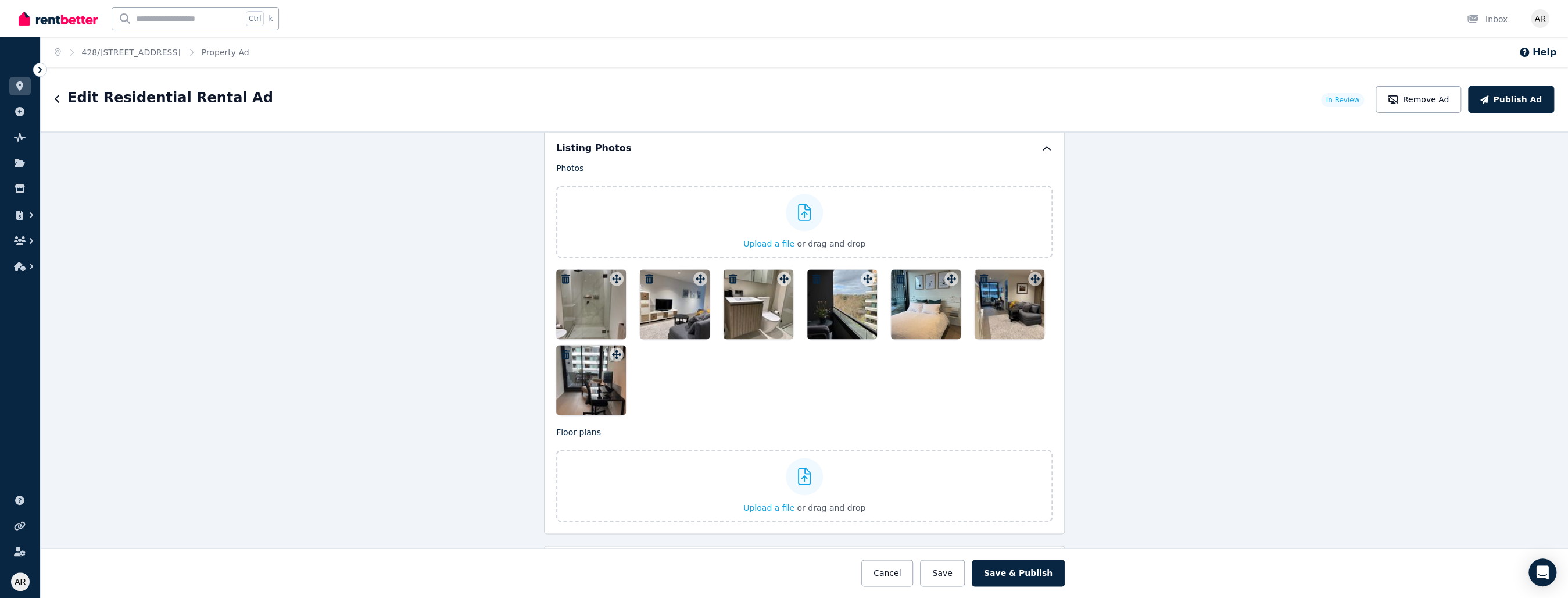
click at [562, 274] on icon "button" at bounding box center [566, 278] width 9 height 9
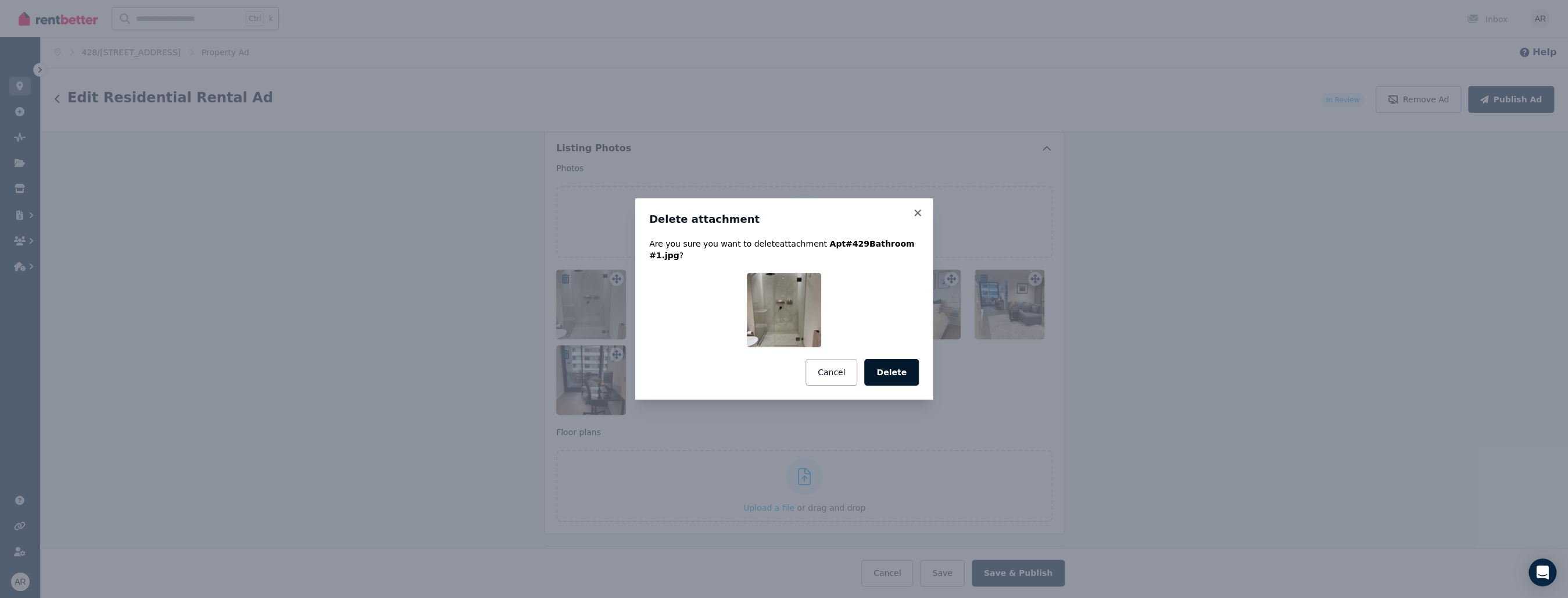
click at [734, 366] on button "Delete" at bounding box center [892, 371] width 55 height 27
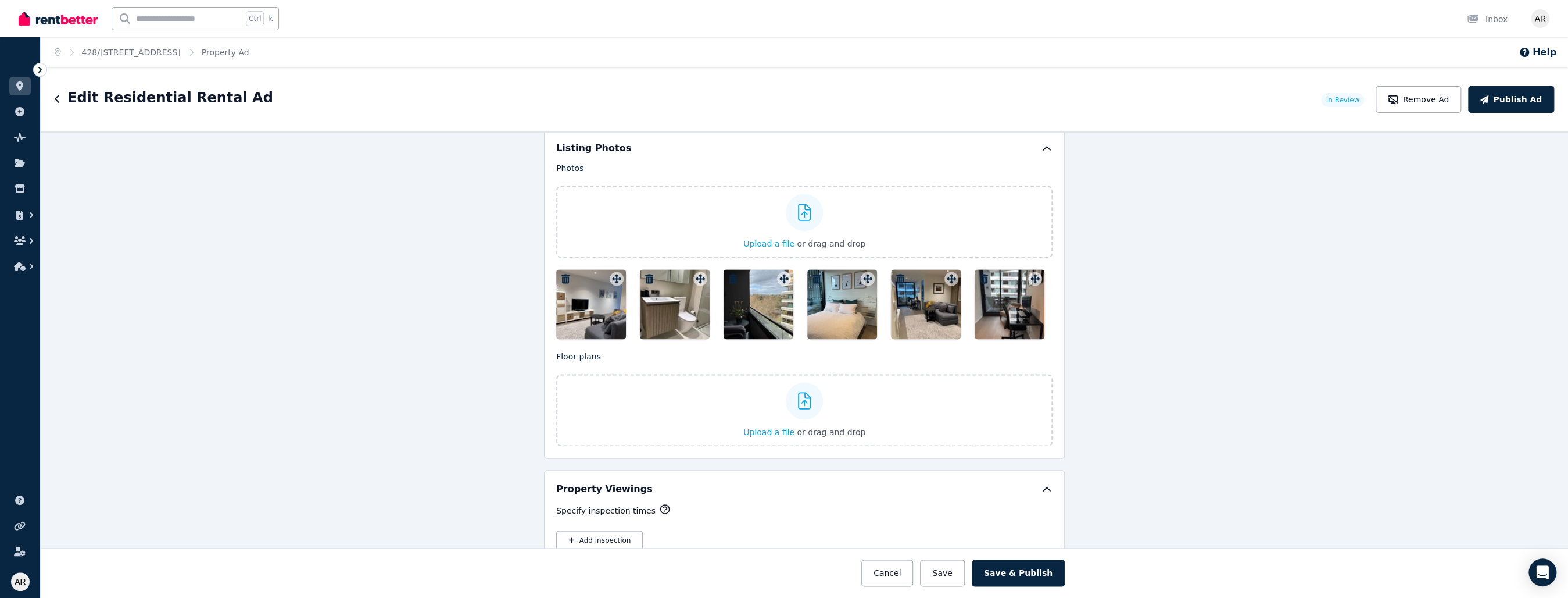
click at [729, 274] on icon "button" at bounding box center [734, 278] width 9 height 9
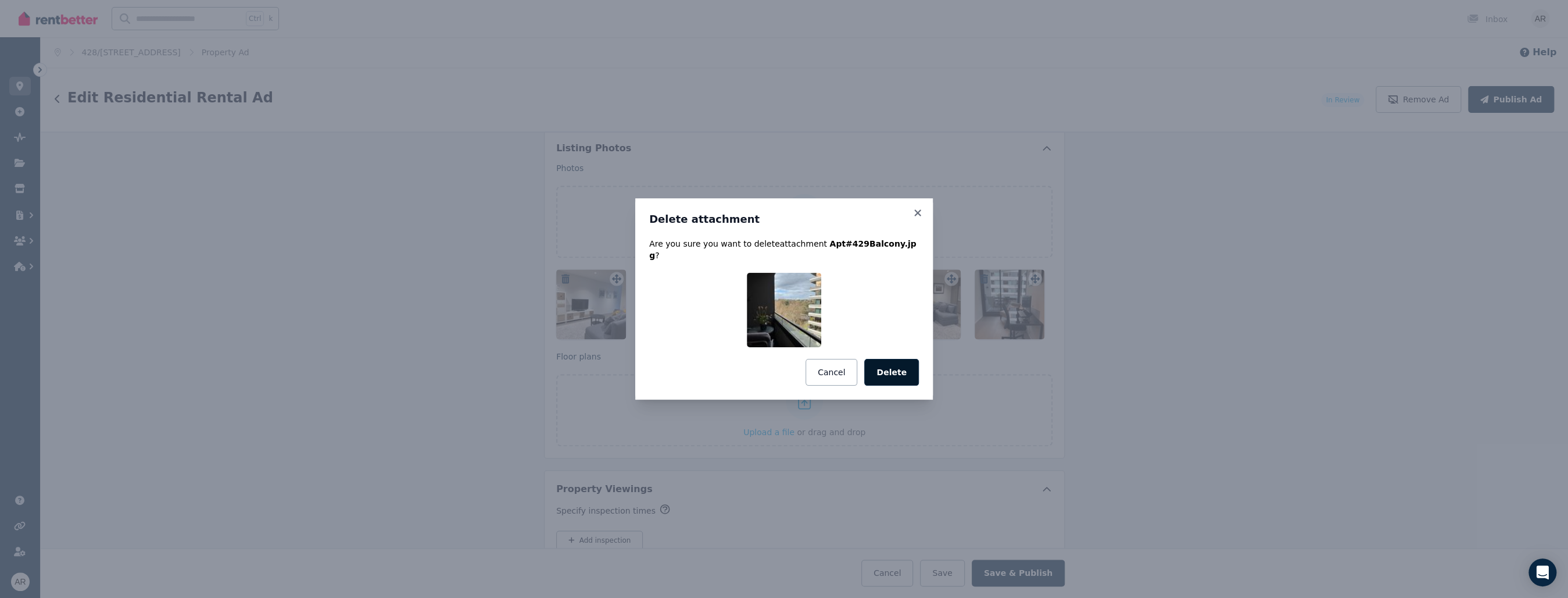
click at [734, 368] on button "Delete" at bounding box center [892, 371] width 55 height 27
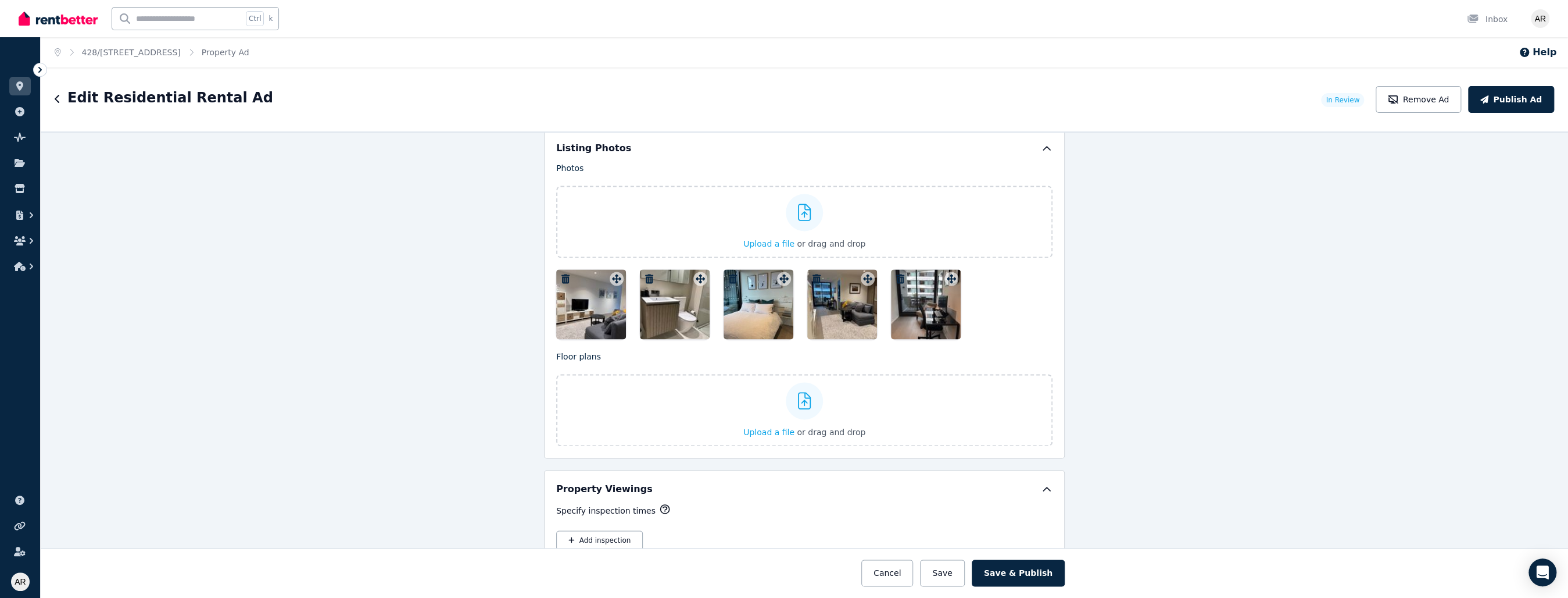
click at [645, 274] on icon "button" at bounding box center [650, 278] width 9 height 9
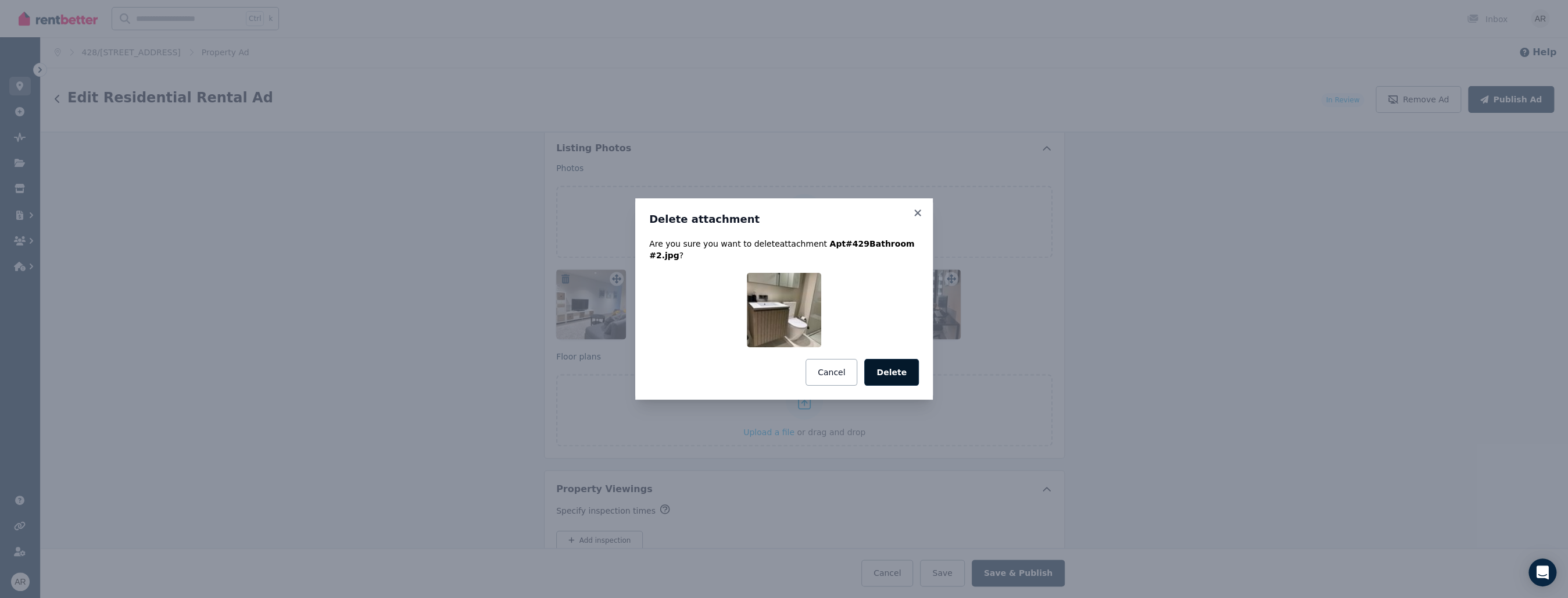
click at [734, 371] on button "Delete" at bounding box center [892, 371] width 55 height 27
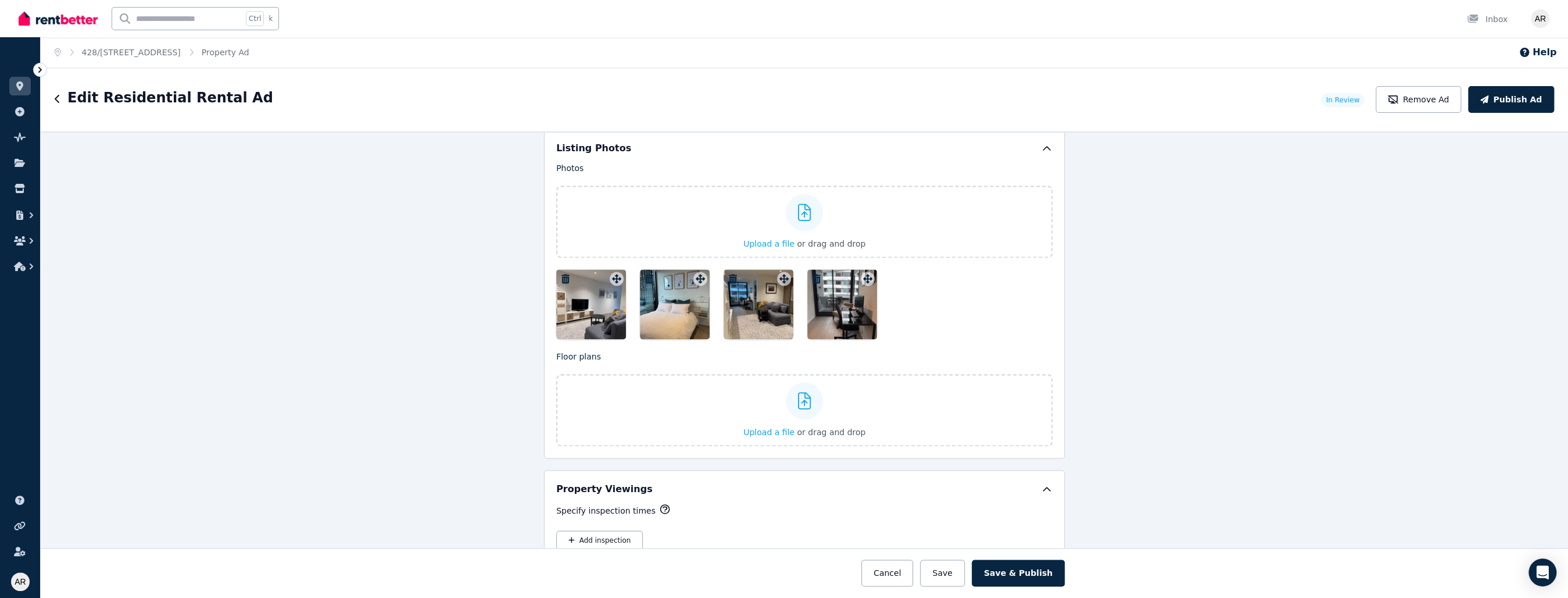
click at [562, 274] on icon "button" at bounding box center [566, 278] width 9 height 9
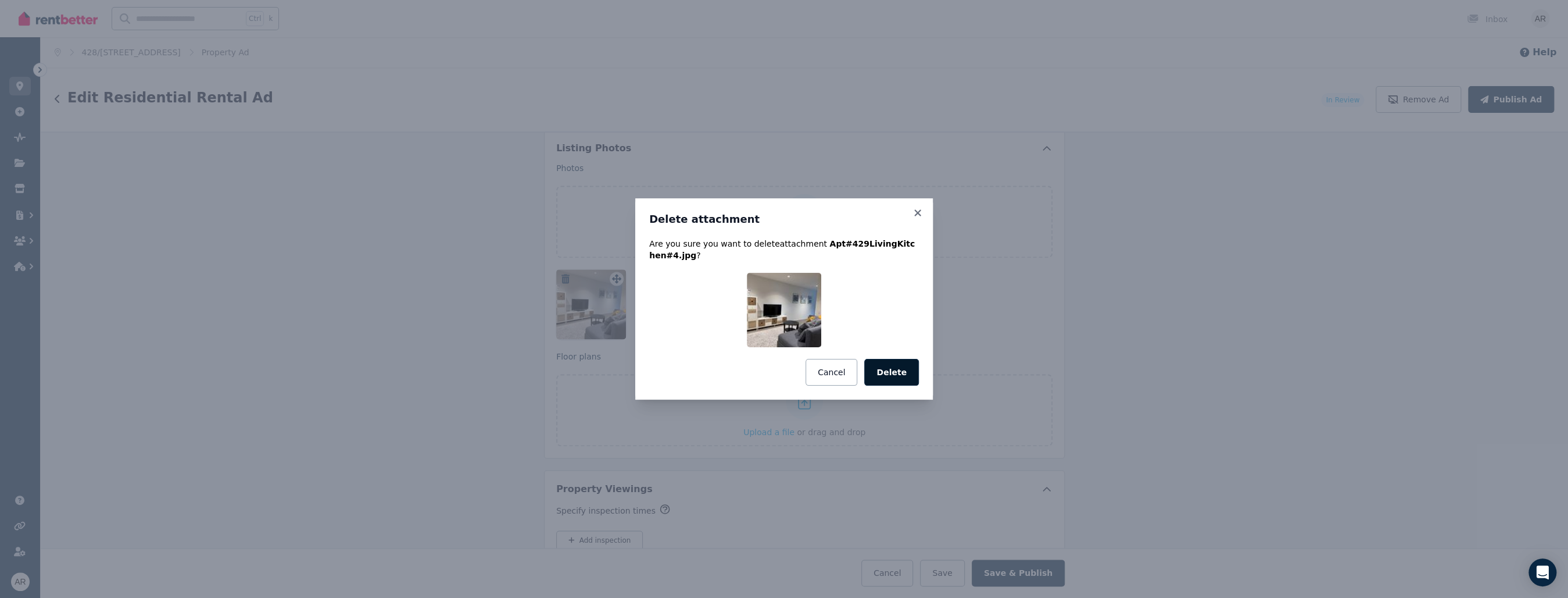
click at [734, 367] on button "Delete" at bounding box center [892, 371] width 55 height 27
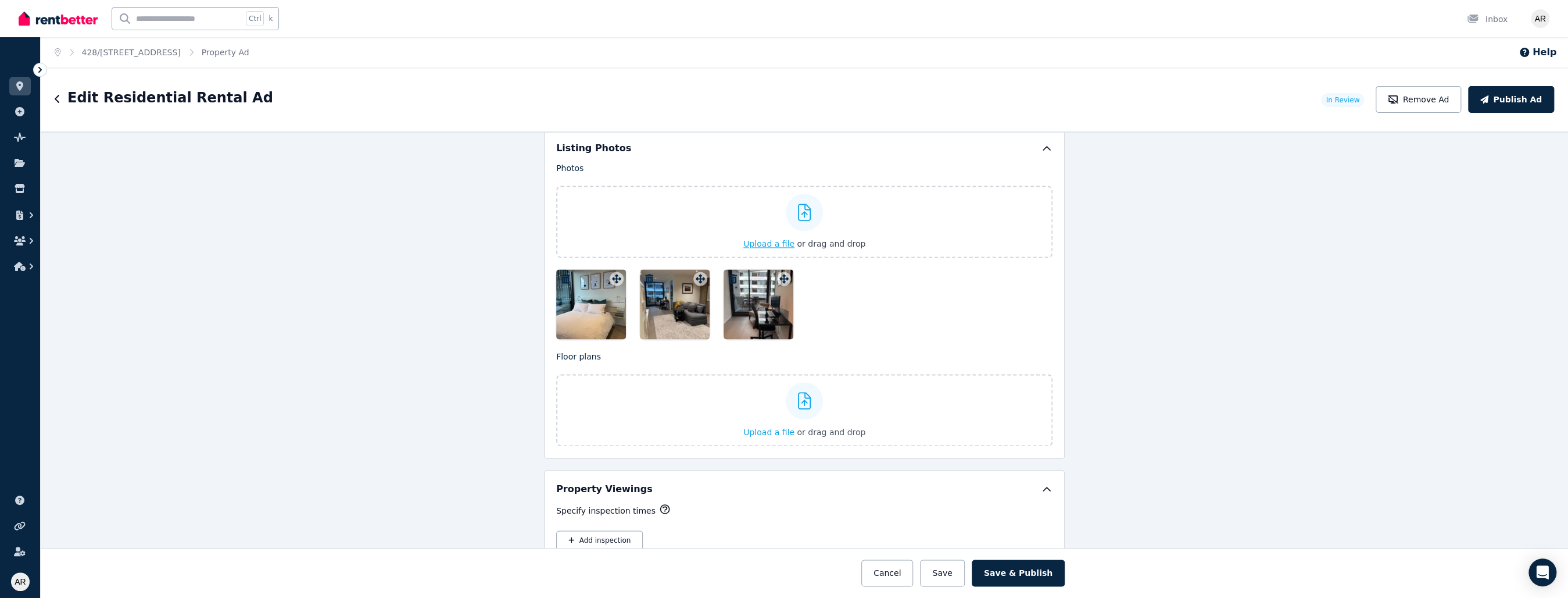
click at [734, 239] on span "Upload a file" at bounding box center [769, 243] width 51 height 9
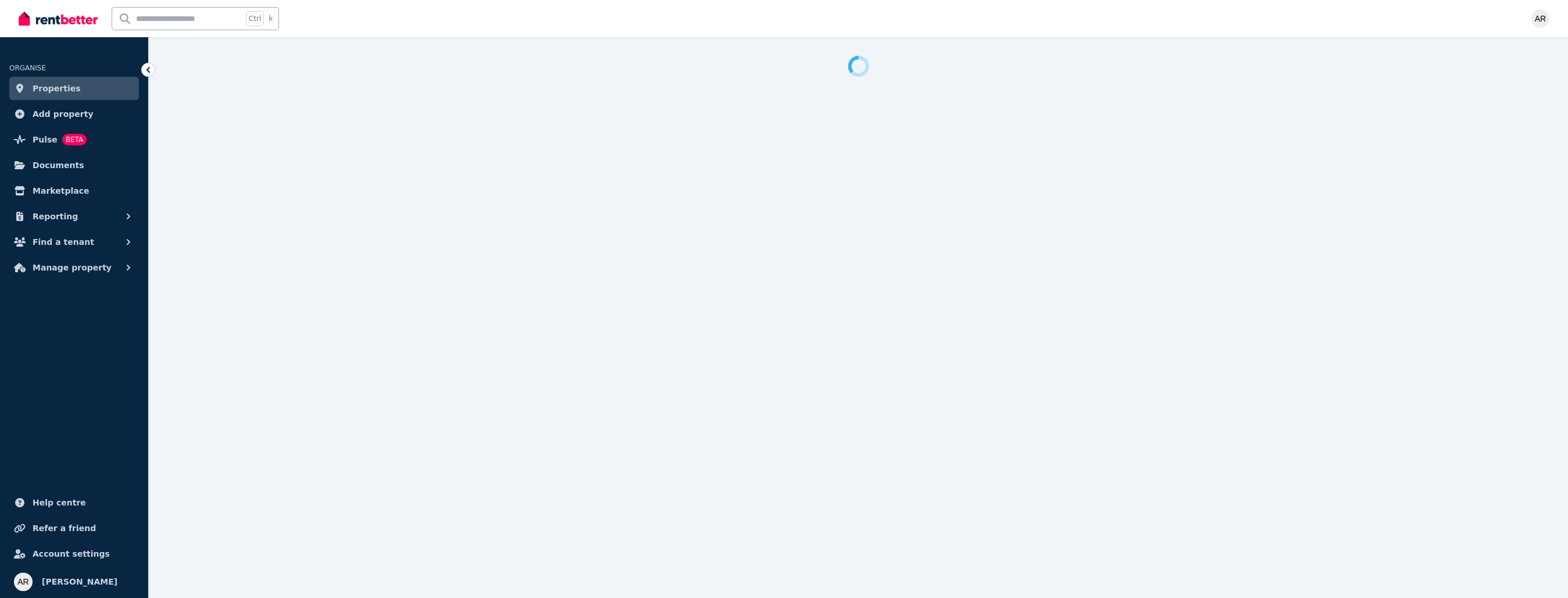
select select "***"
select select "**********"
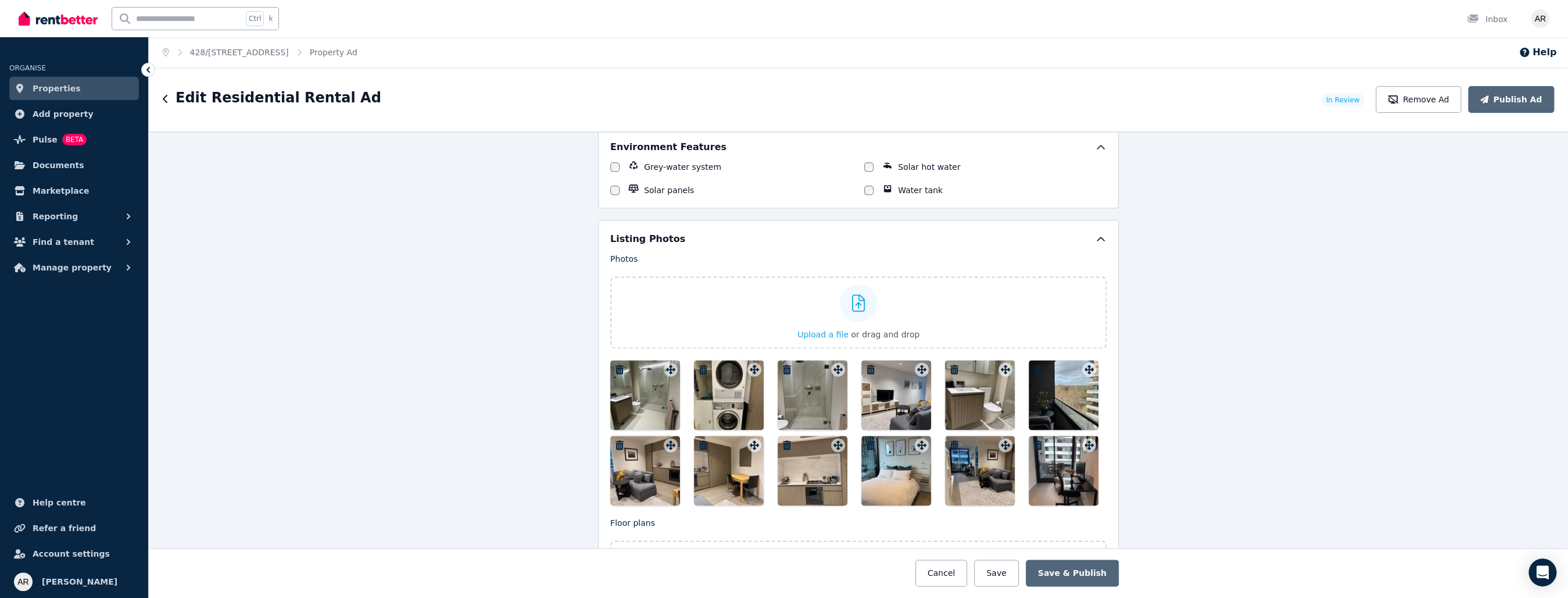
scroll to position [1338, 0]
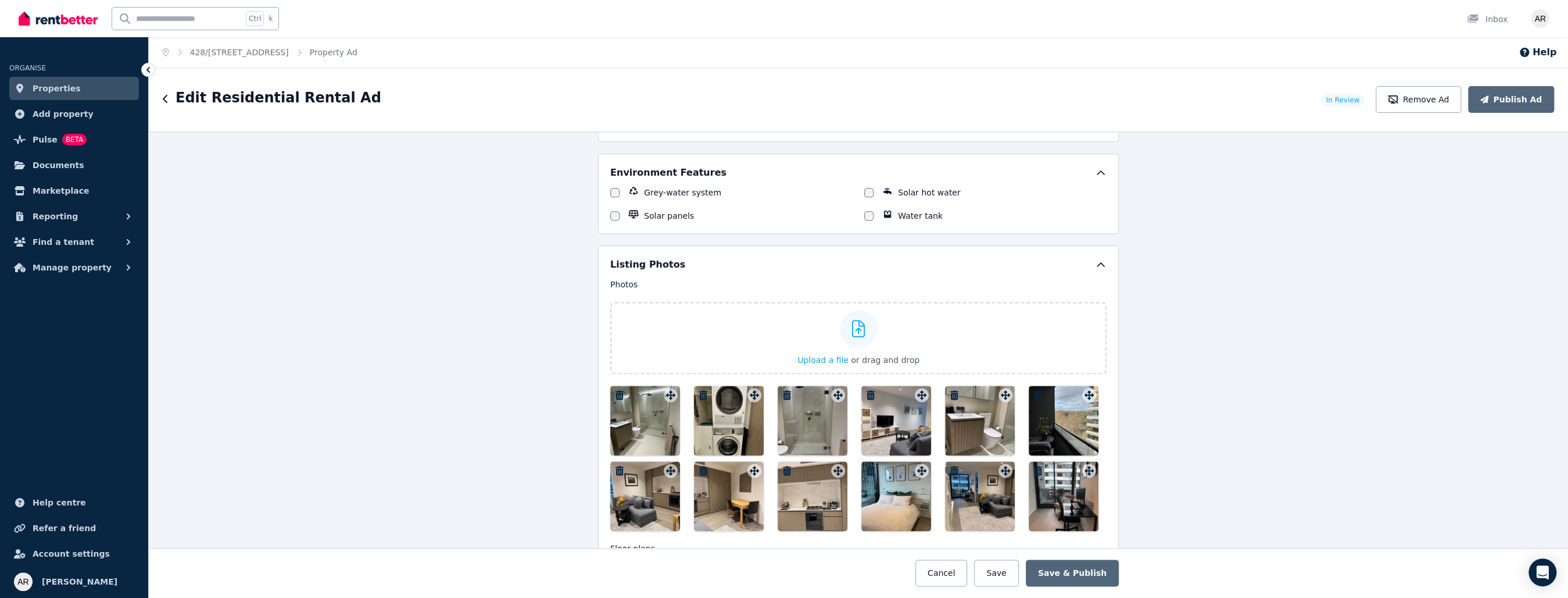
click at [614, 390] on icon "button" at bounding box center [620, 394] width 12 height 9
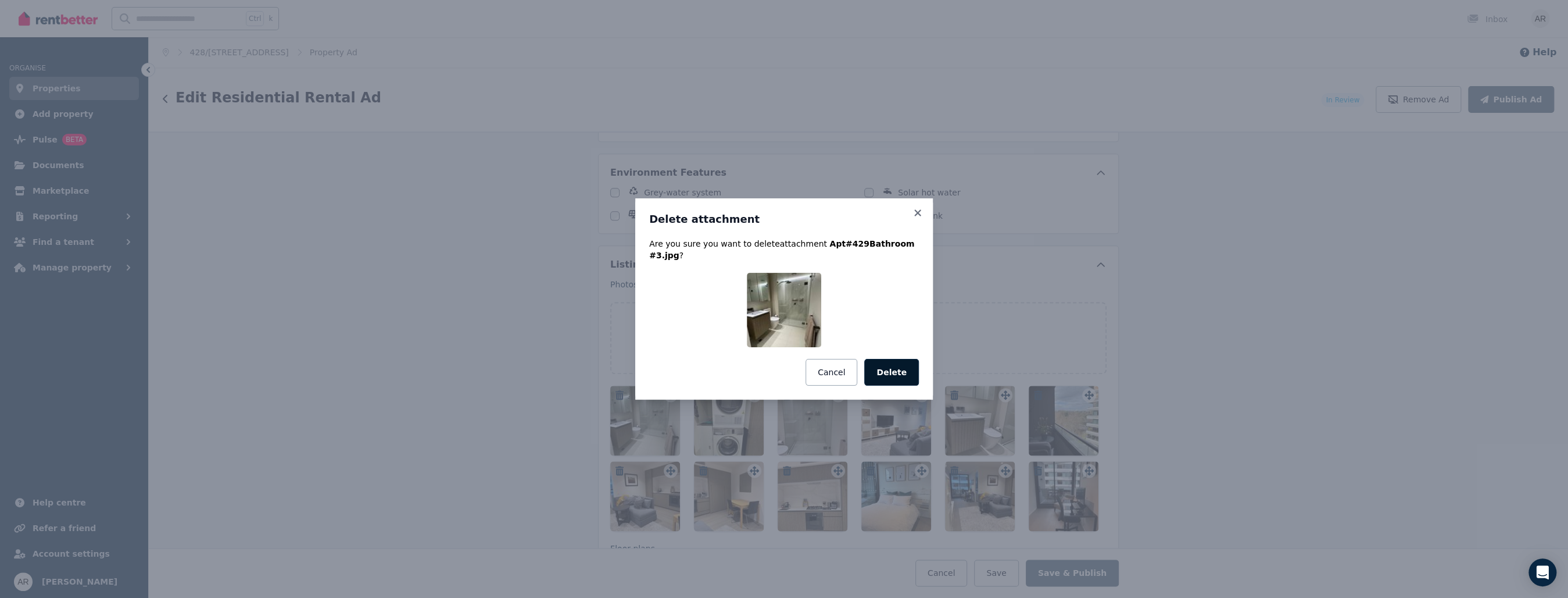
click at [894, 370] on button "Delete" at bounding box center [892, 371] width 55 height 27
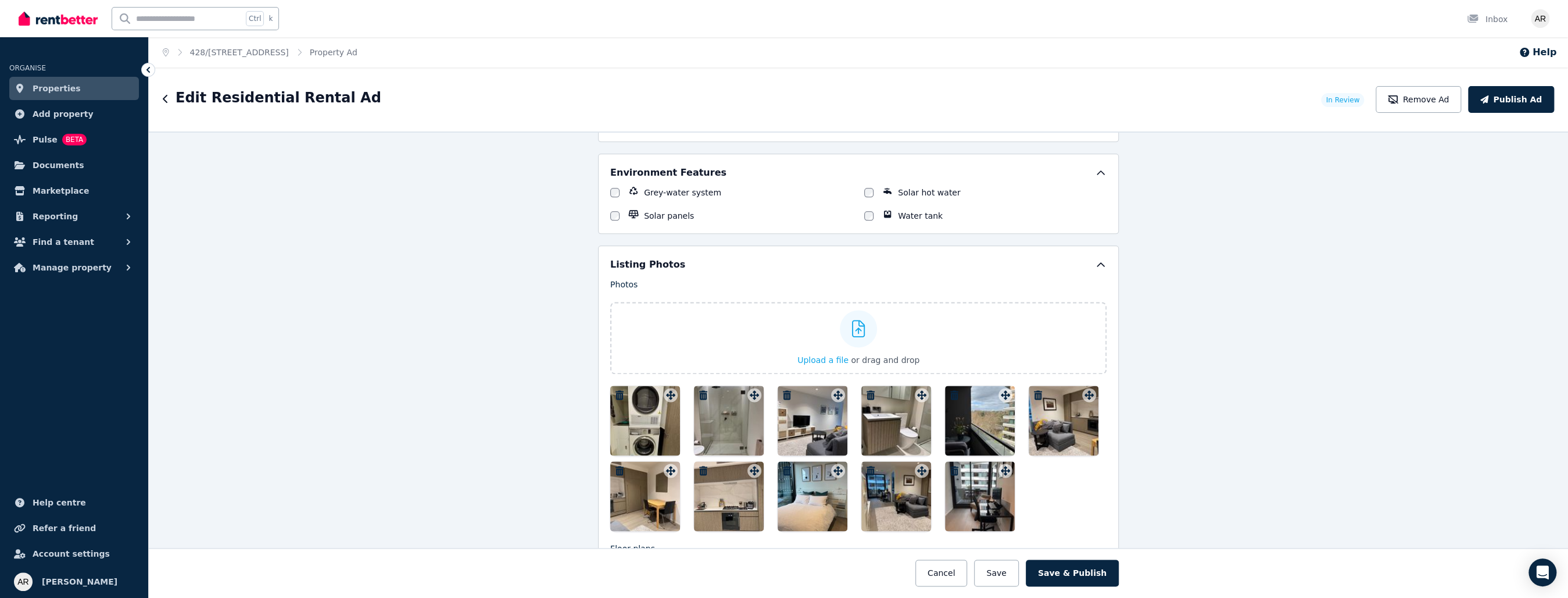
click at [617, 390] on icon "button" at bounding box center [620, 394] width 9 height 9
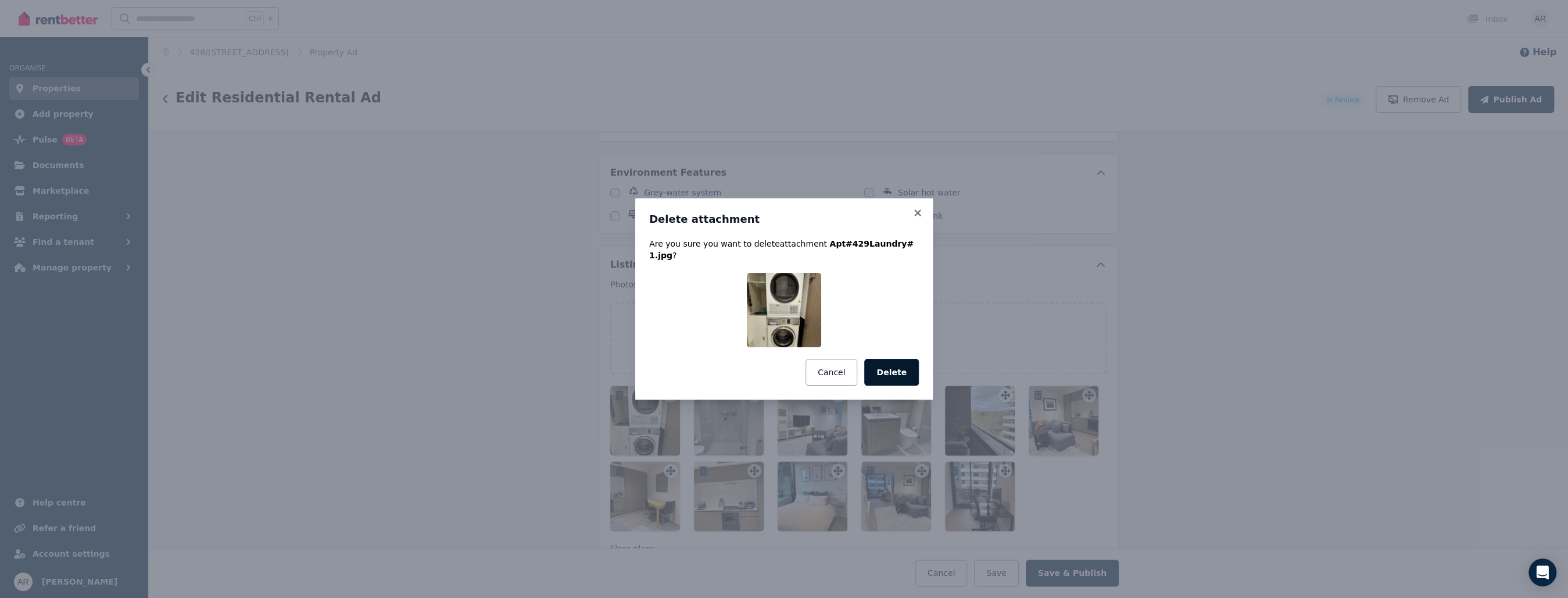
click at [912, 367] on button "Delete" at bounding box center [892, 371] width 55 height 27
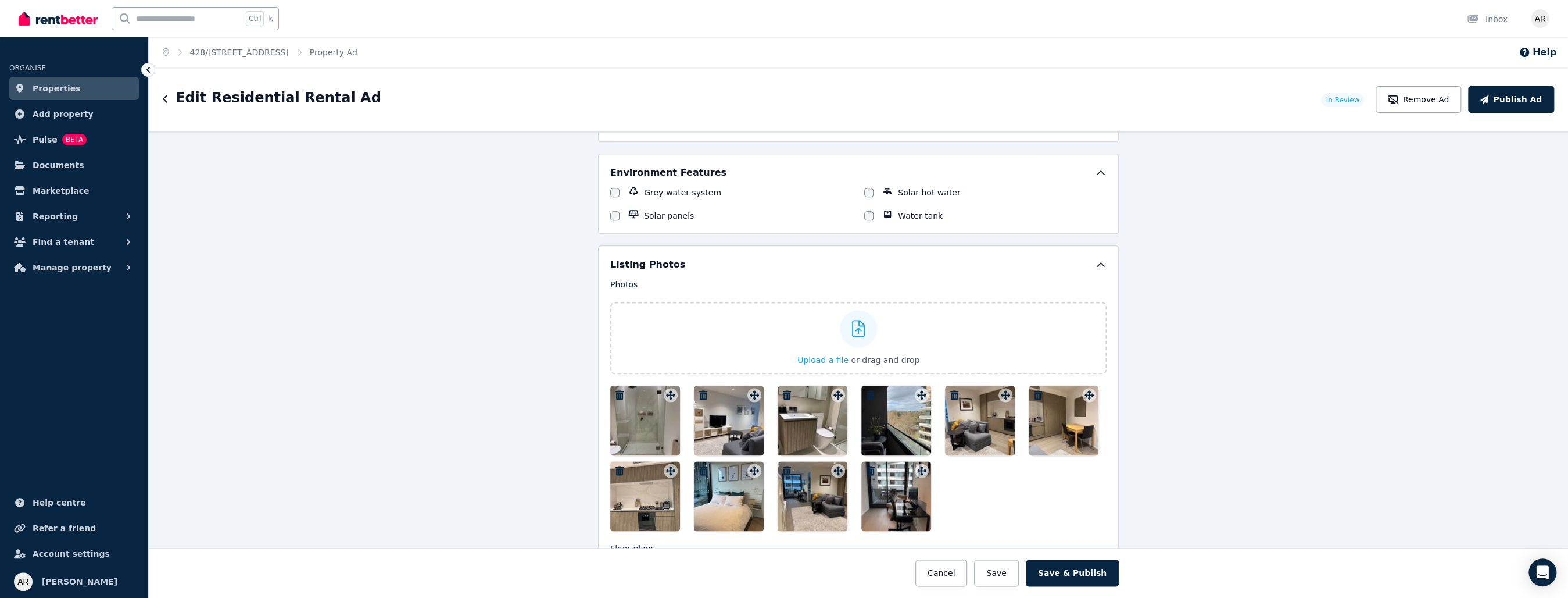
click at [618, 390] on icon "button" at bounding box center [620, 394] width 9 height 9
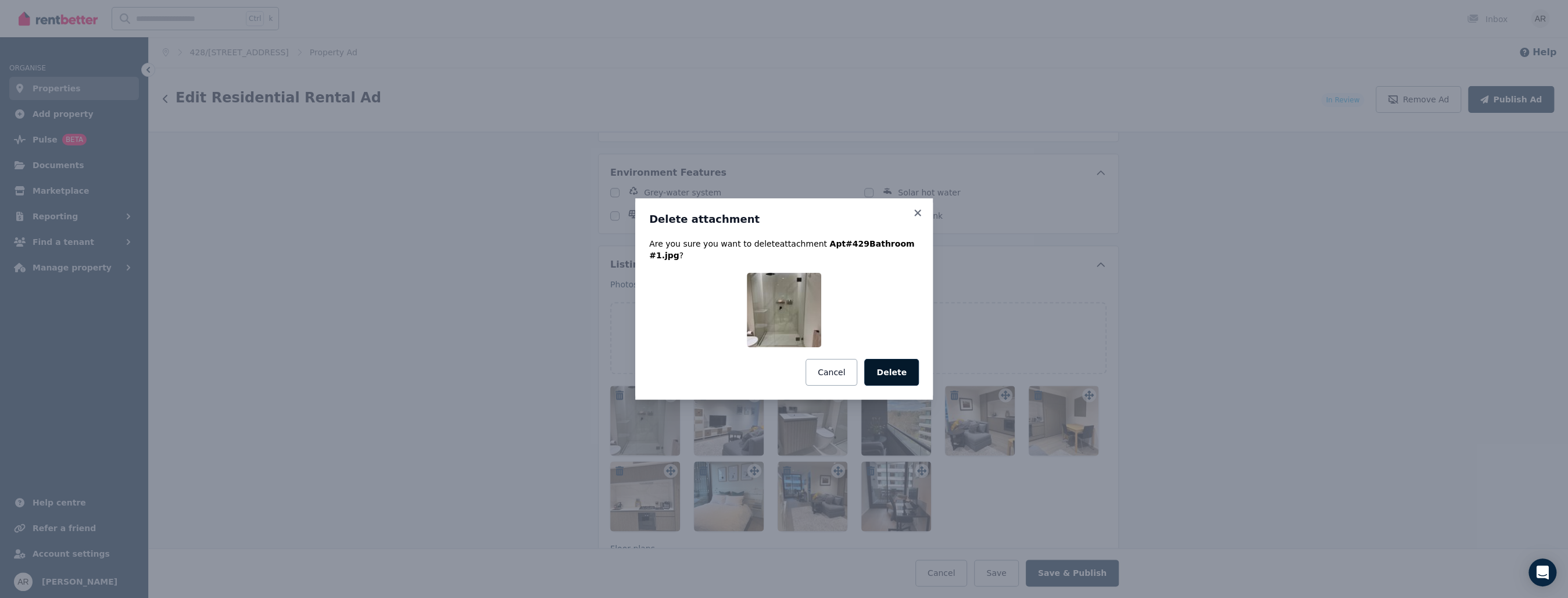
click at [891, 368] on button "Delete" at bounding box center [892, 371] width 55 height 27
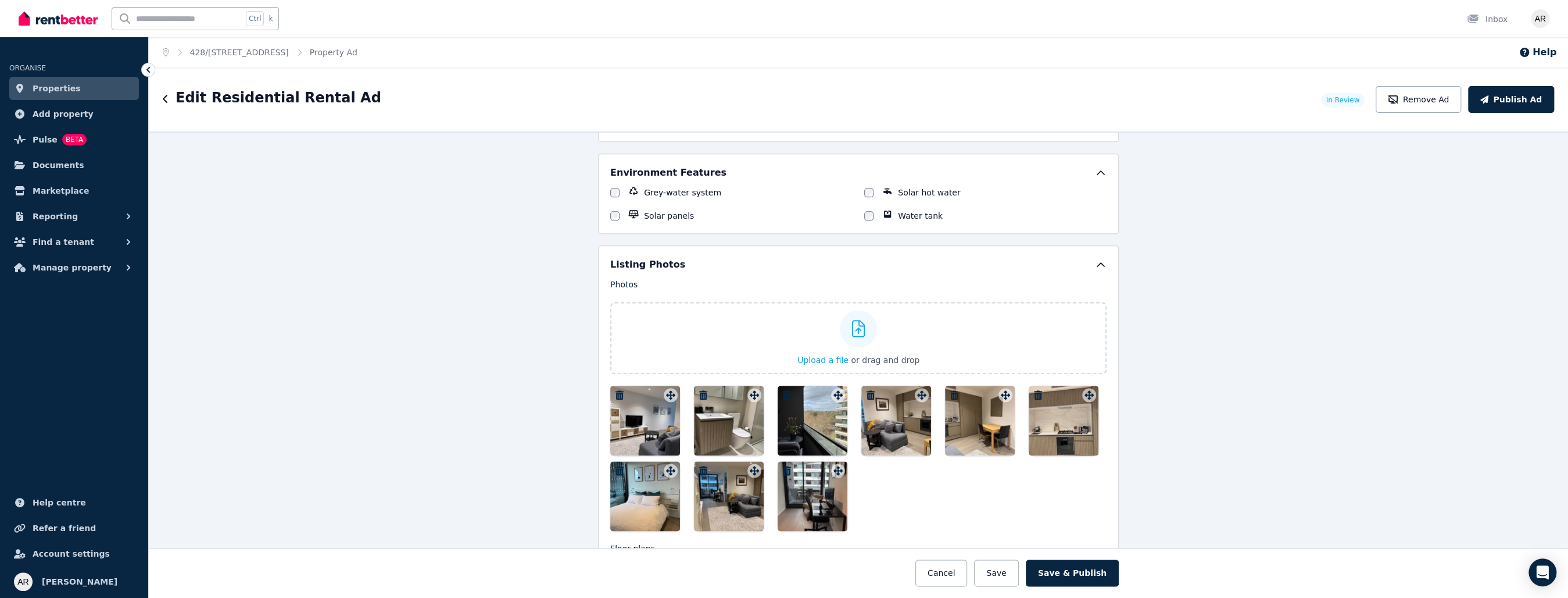
click at [616, 390] on icon "button" at bounding box center [620, 394] width 9 height 9
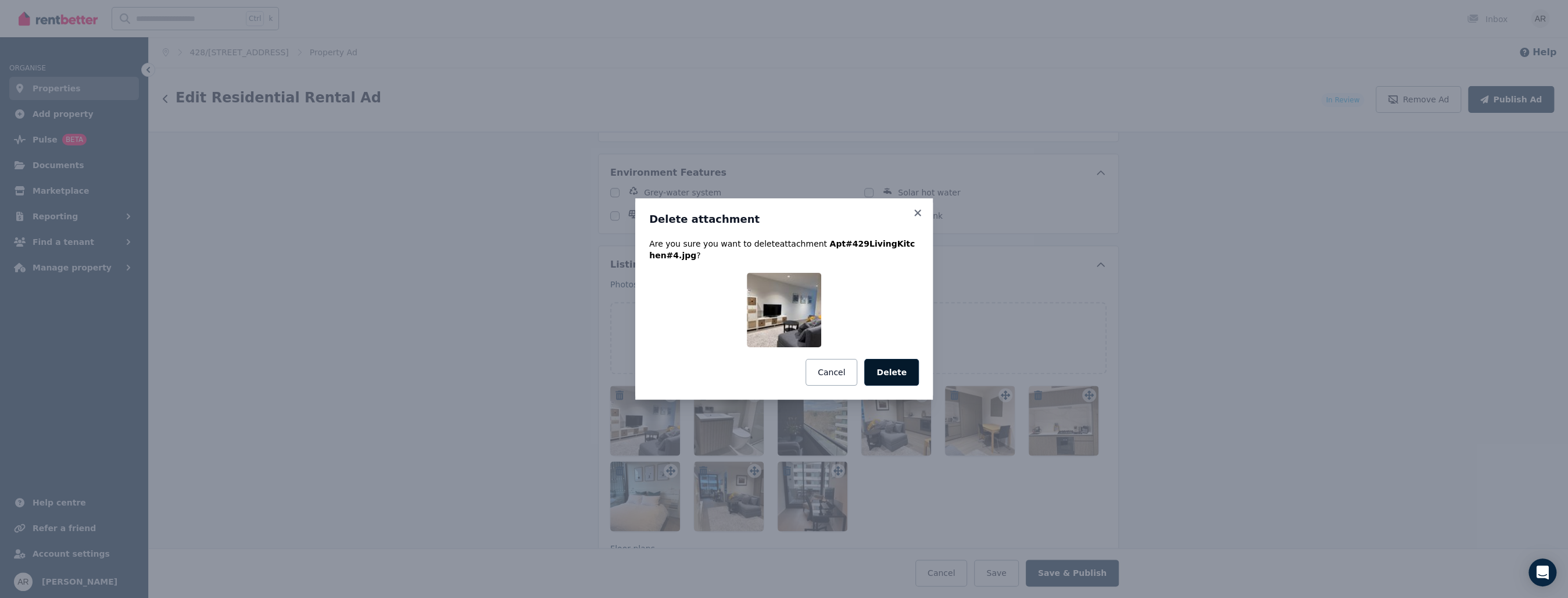
click at [891, 368] on button "Delete" at bounding box center [892, 371] width 55 height 27
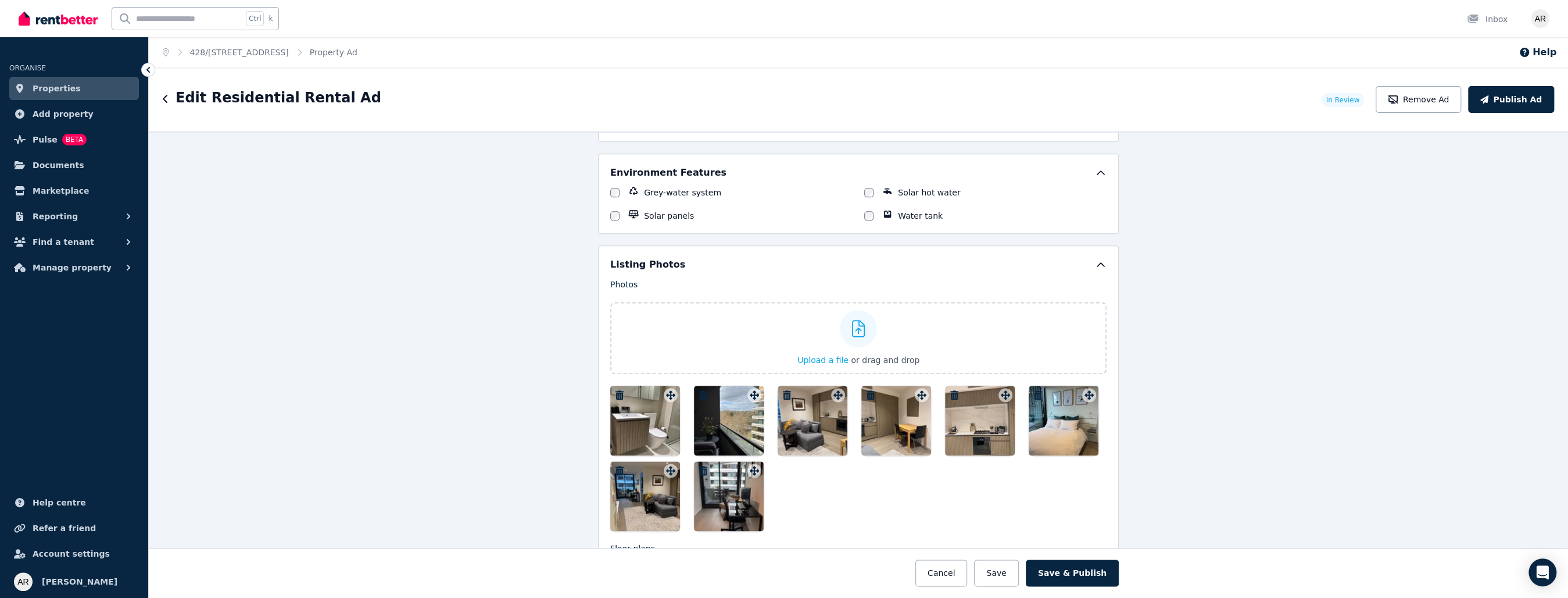
click at [699, 390] on icon "button" at bounding box center [704, 394] width 9 height 9
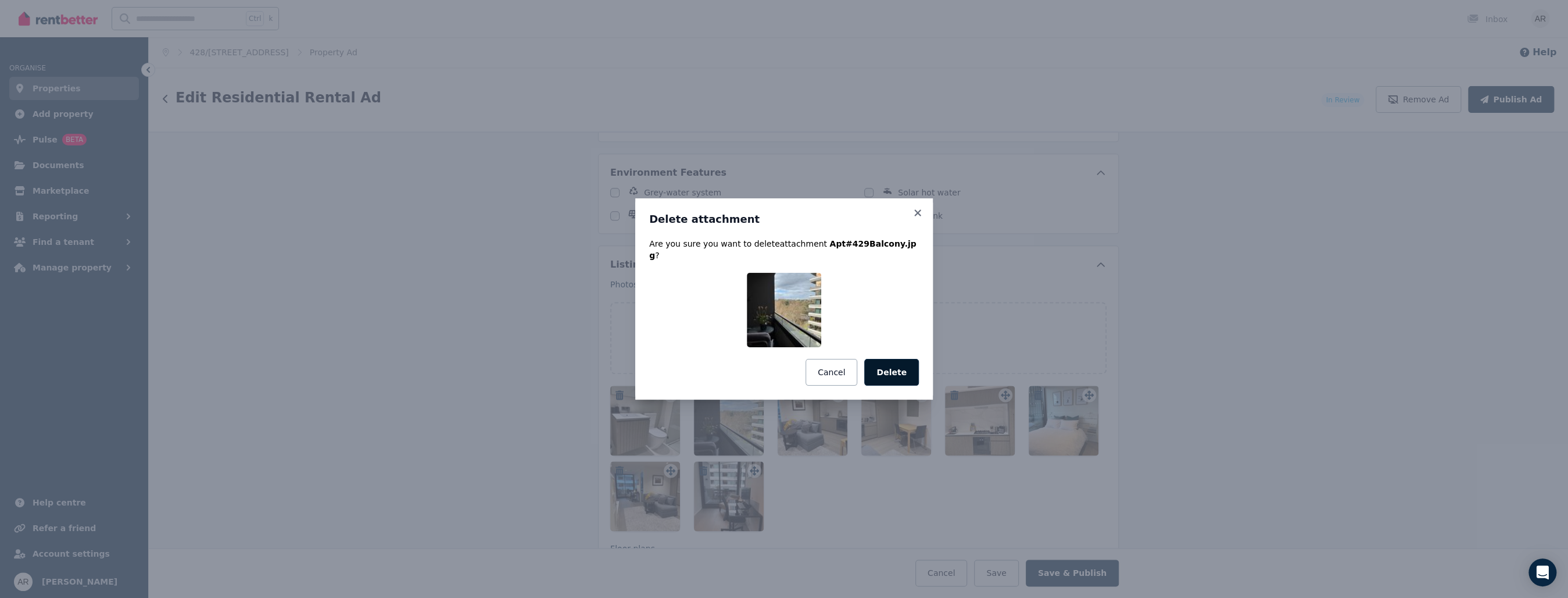
click at [896, 368] on button "Delete" at bounding box center [892, 371] width 55 height 27
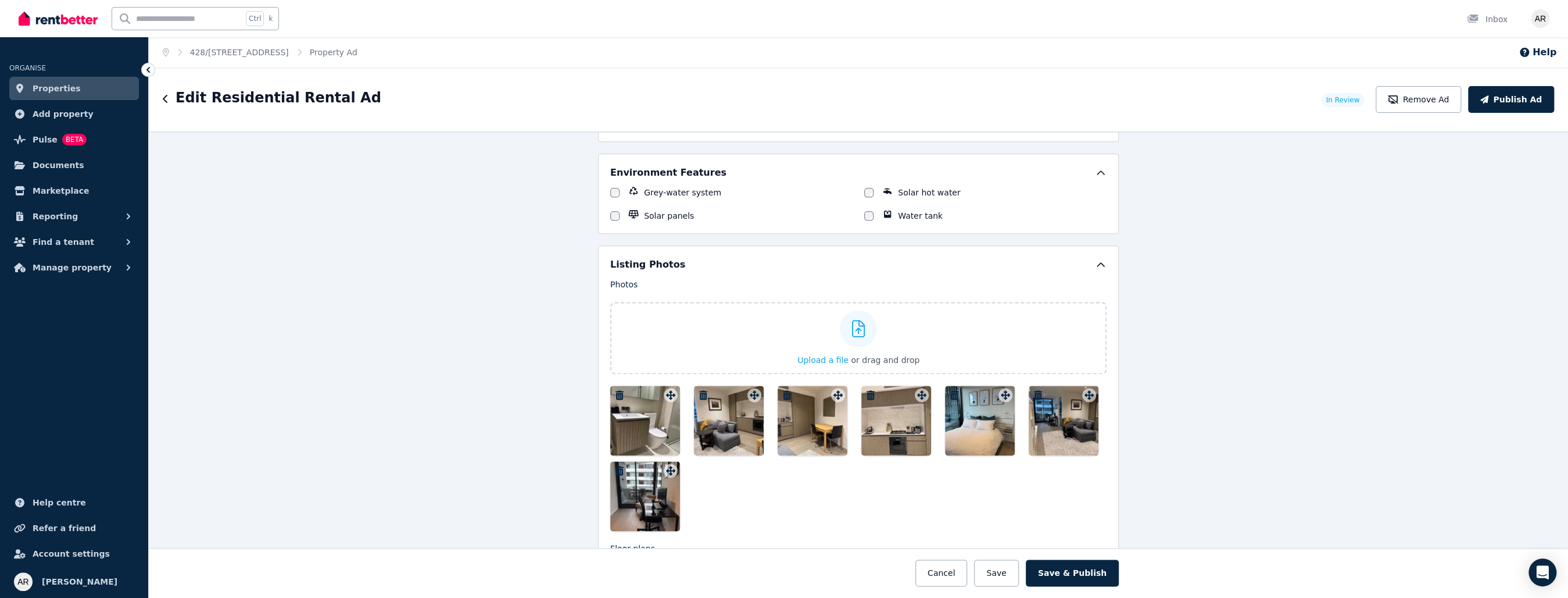
click at [616, 390] on icon "button" at bounding box center [620, 394] width 9 height 9
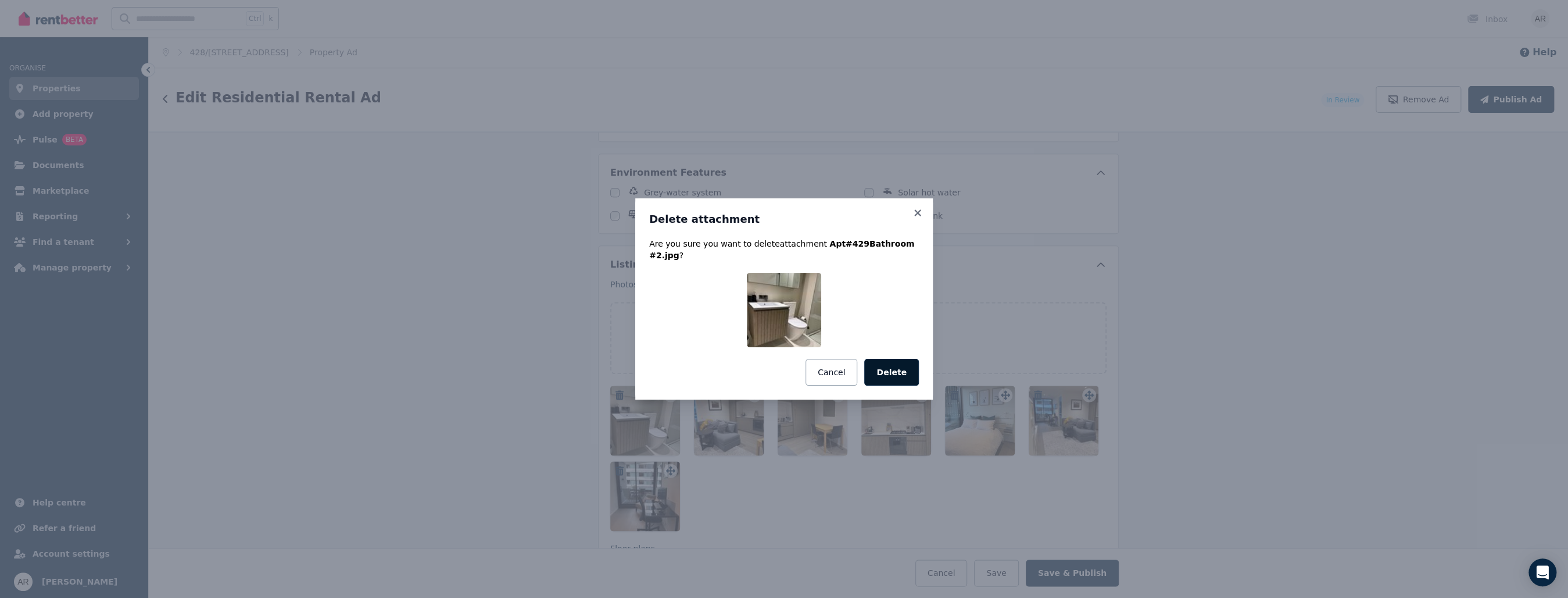
click at [889, 363] on button "Delete" at bounding box center [892, 371] width 55 height 27
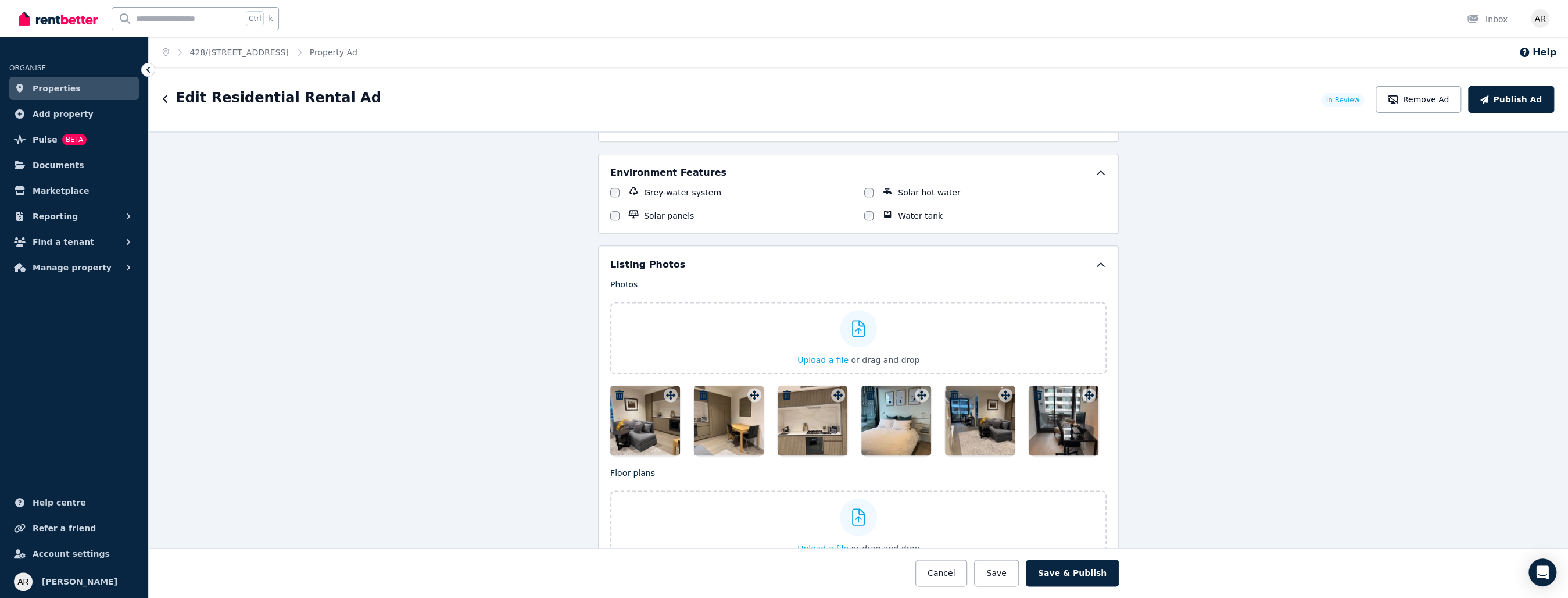
click at [781, 390] on icon "button" at bounding box center [787, 394] width 12 height 9
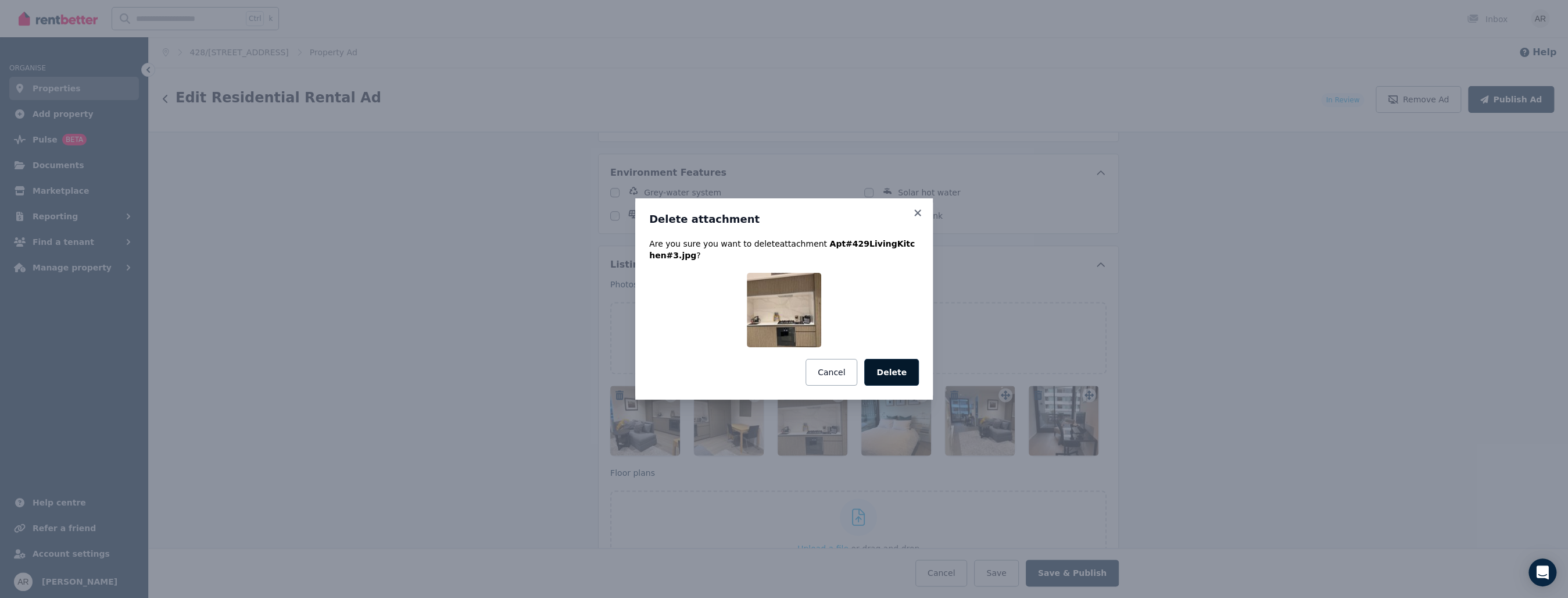
click at [894, 370] on button "Delete" at bounding box center [892, 371] width 55 height 27
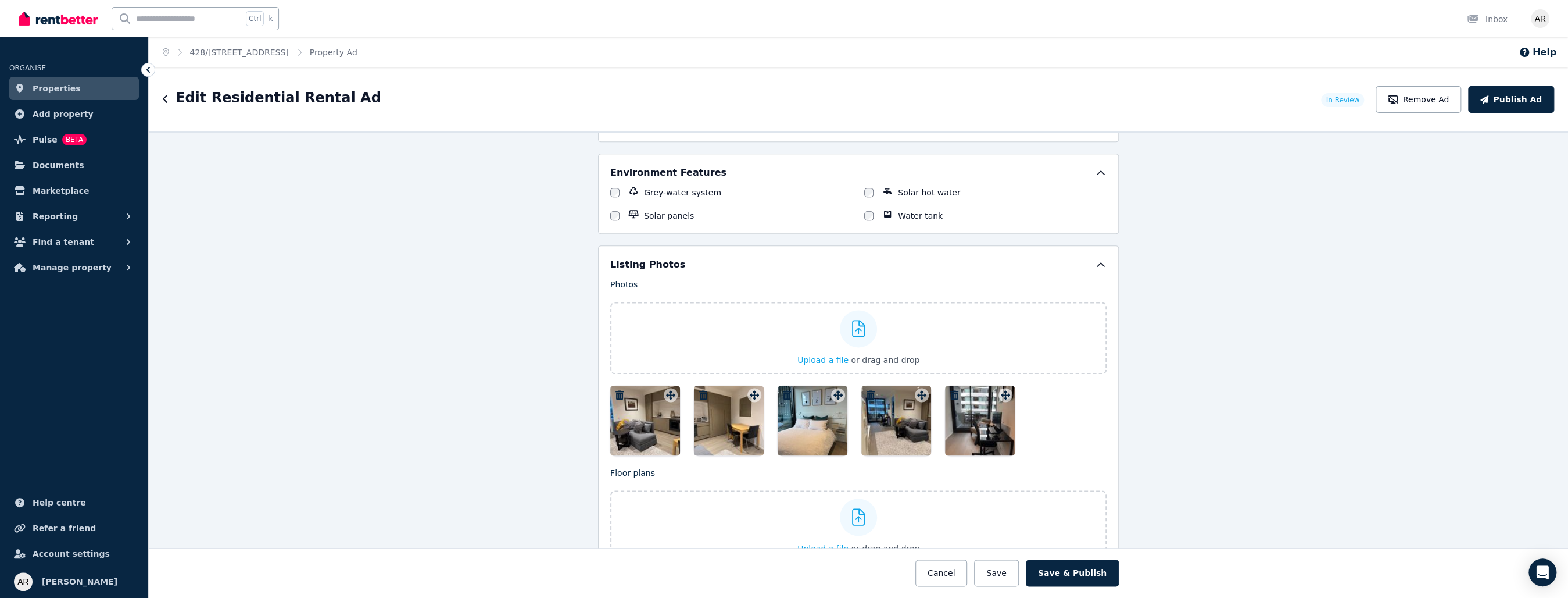
click at [698, 390] on icon "button" at bounding box center [704, 394] width 12 height 9
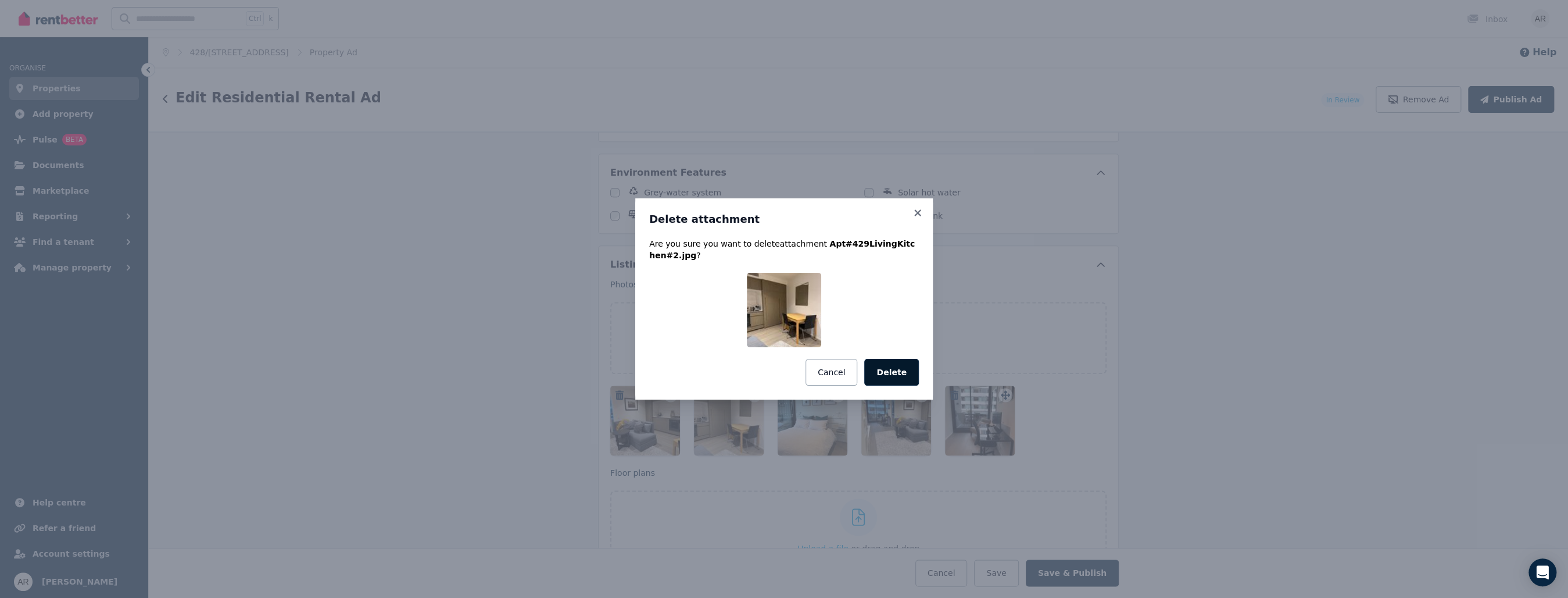
click at [891, 368] on button "Delete" at bounding box center [892, 371] width 55 height 27
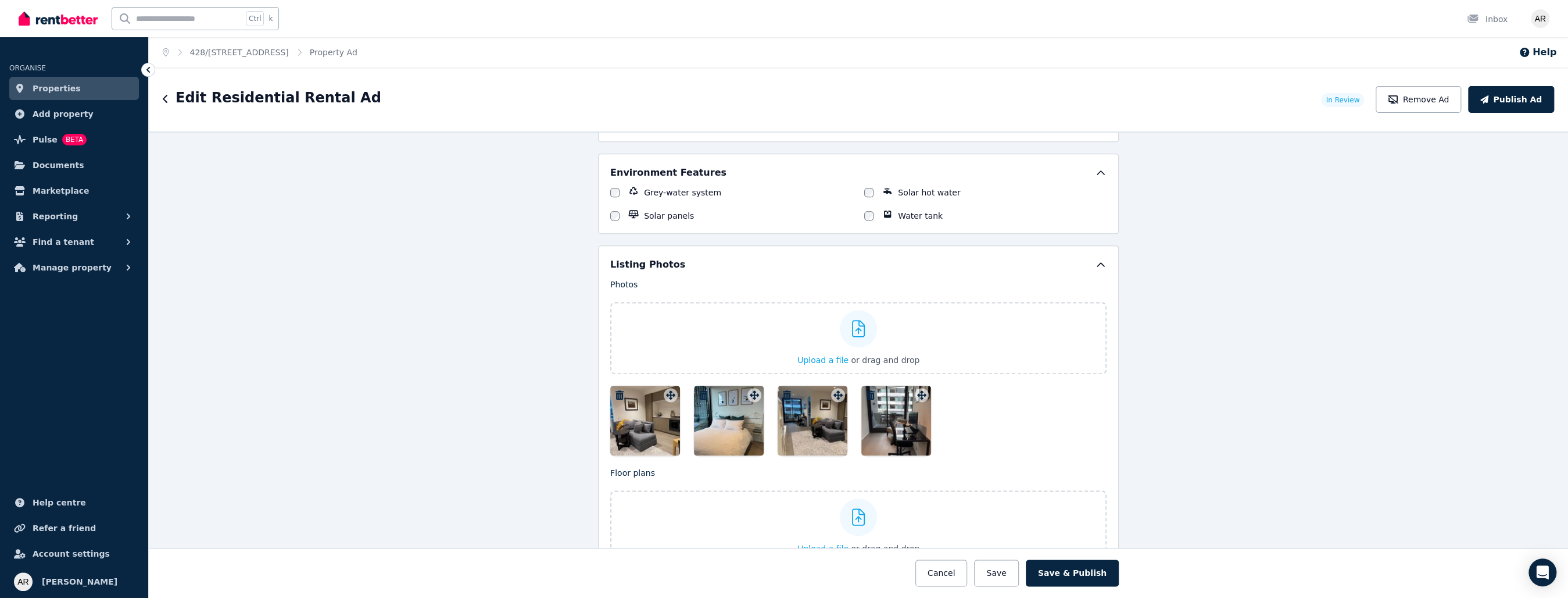
click at [616, 390] on icon "button" at bounding box center [620, 394] width 9 height 9
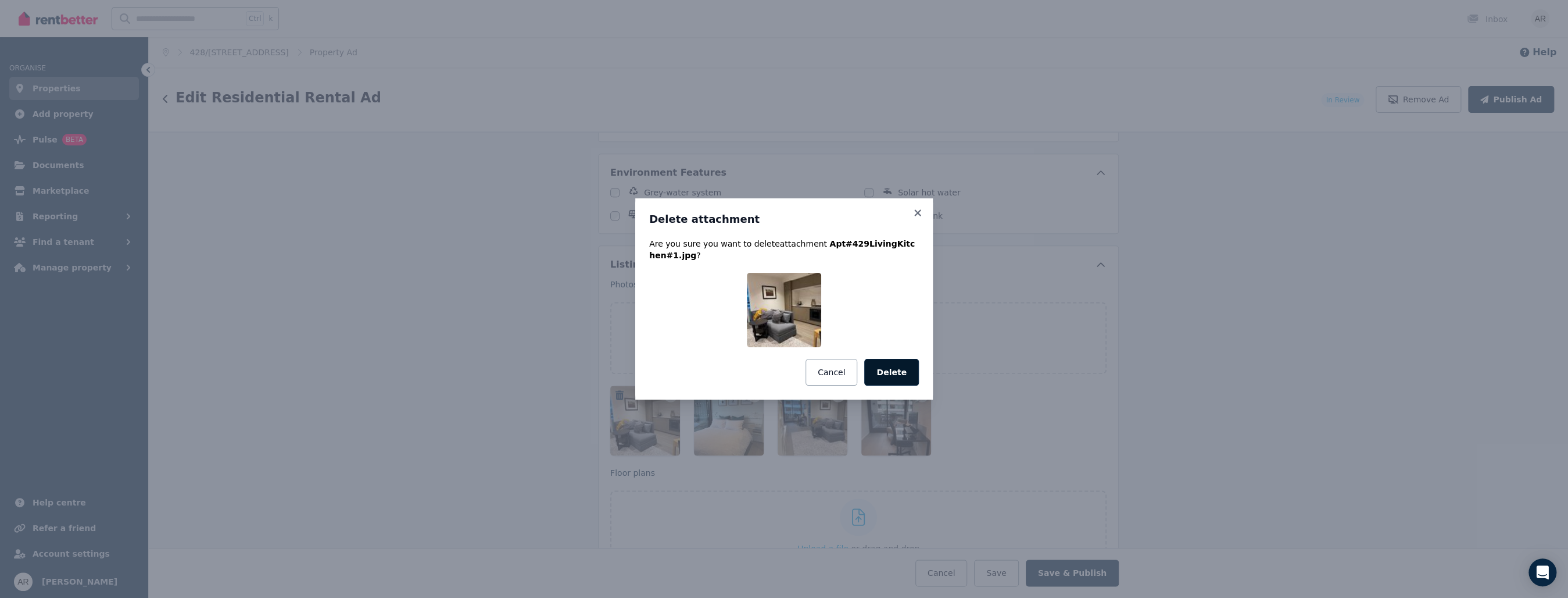
click at [880, 370] on button "Delete" at bounding box center [892, 371] width 55 height 27
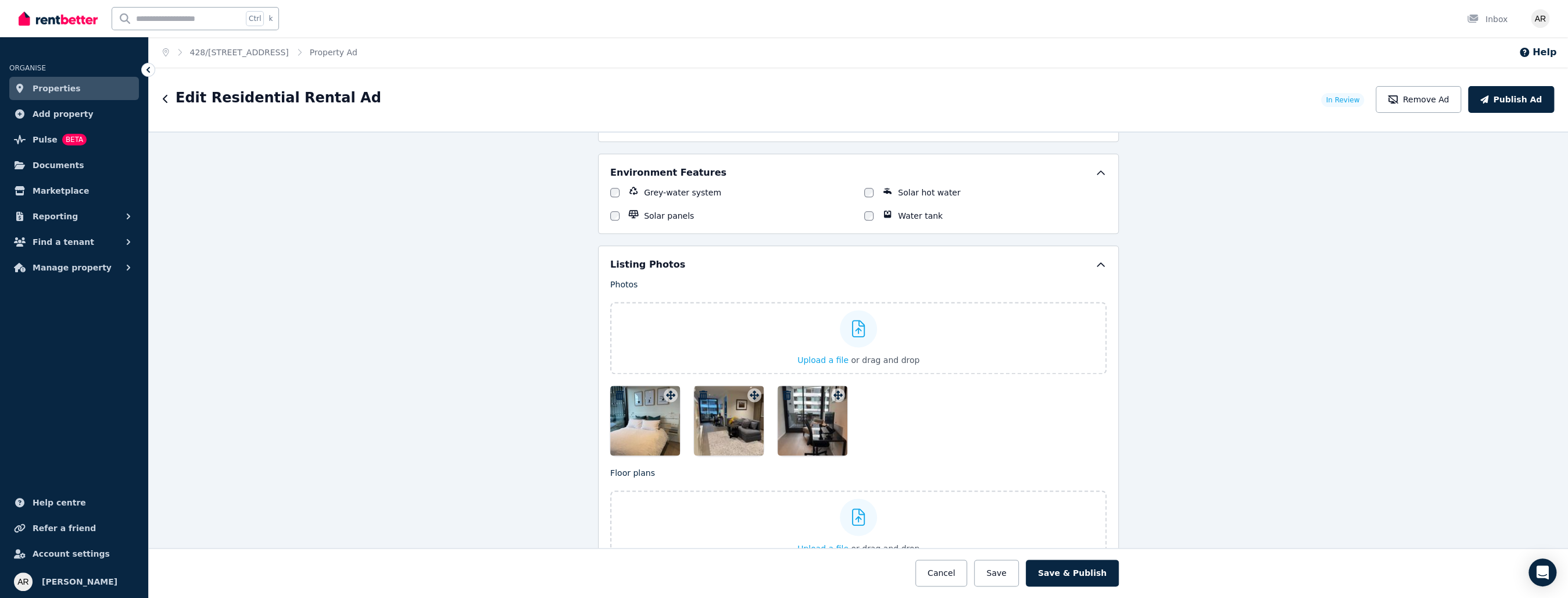
click at [616, 390] on icon "button" at bounding box center [620, 394] width 9 height 9
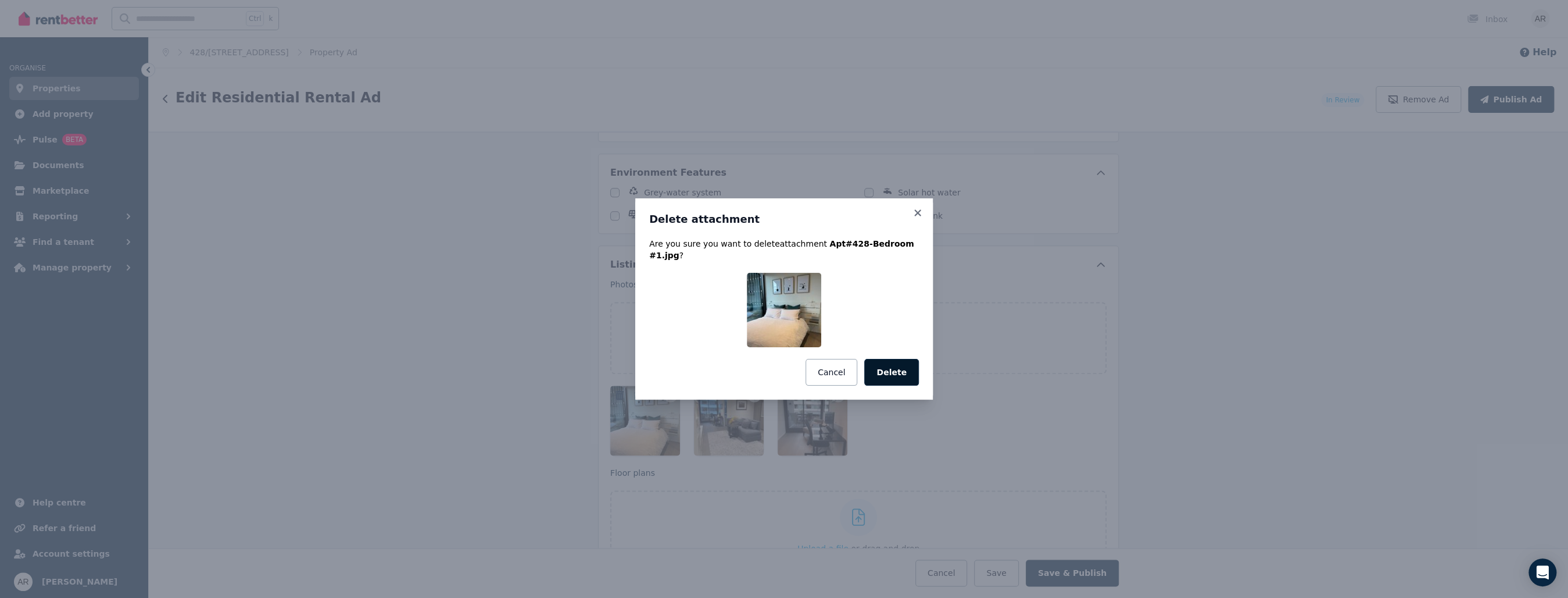
click at [901, 368] on button "Delete" at bounding box center [892, 371] width 55 height 27
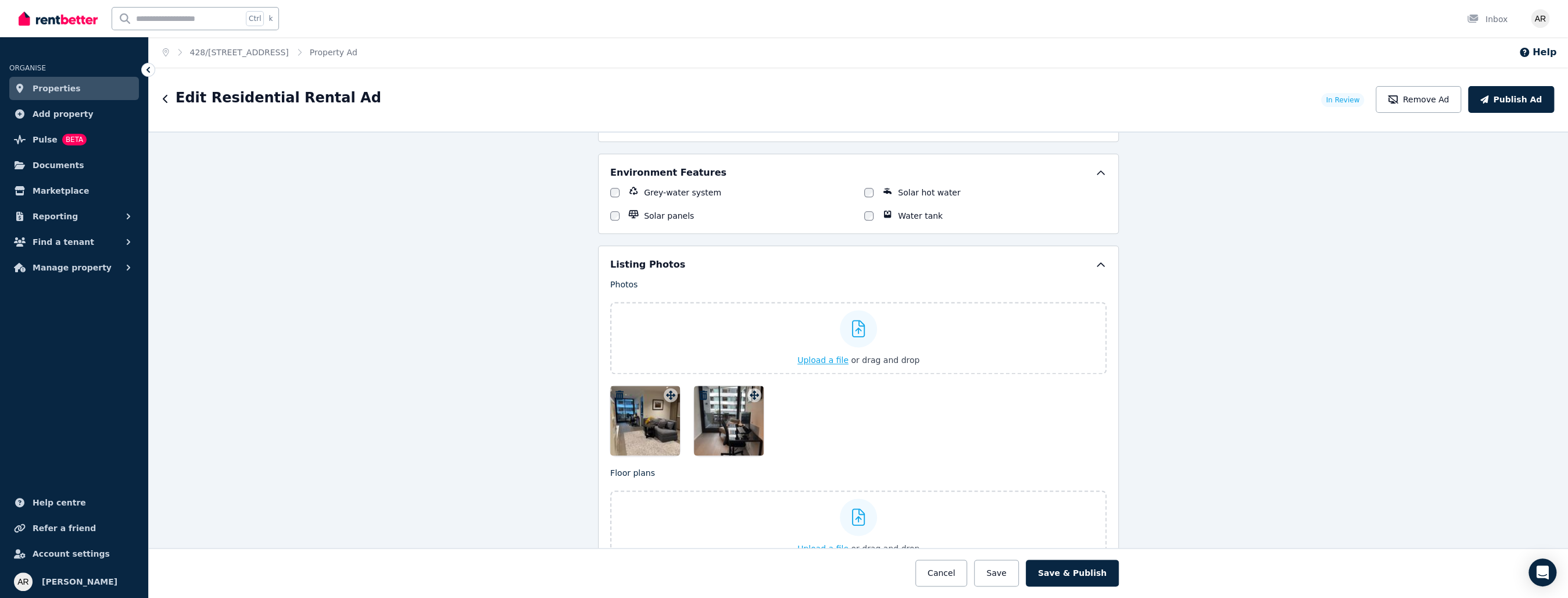
click at [825, 355] on span "Upload a file" at bounding box center [823, 359] width 51 height 9
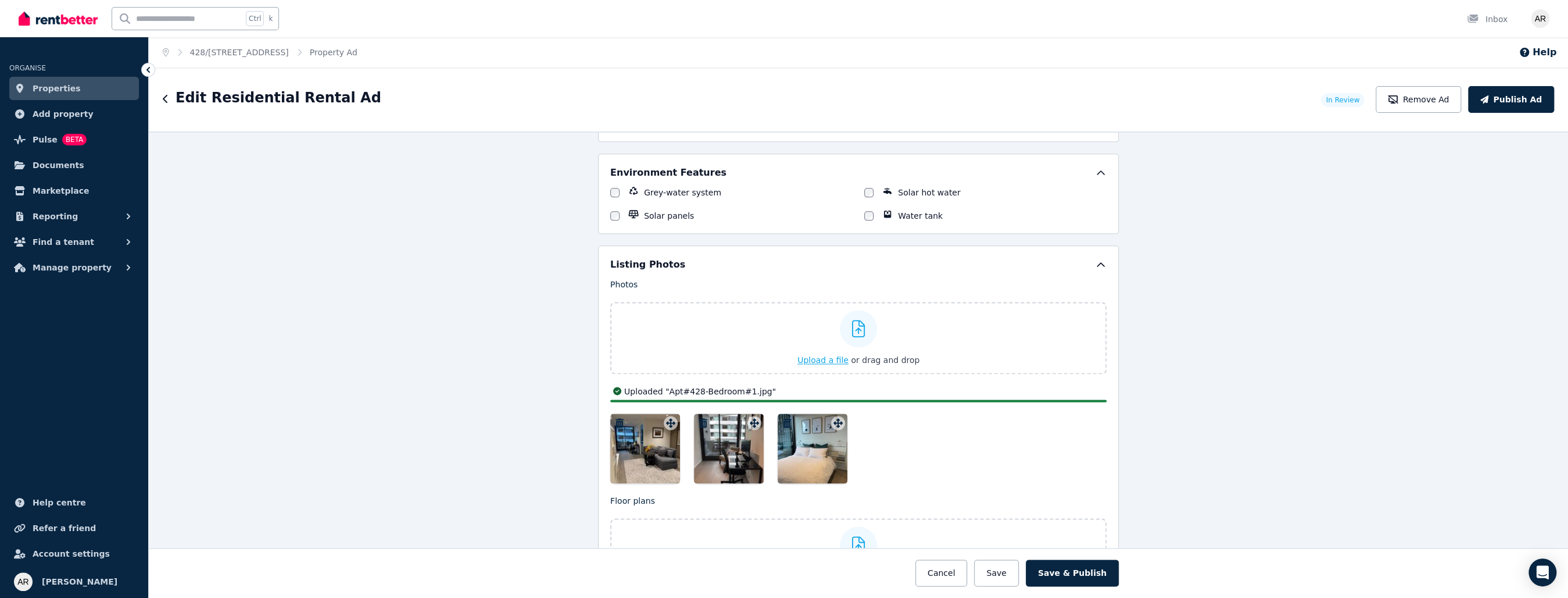
click at [821, 355] on span "Upload a file" at bounding box center [823, 359] width 51 height 9
click at [828, 355] on span "Upload a file" at bounding box center [823, 359] width 51 height 9
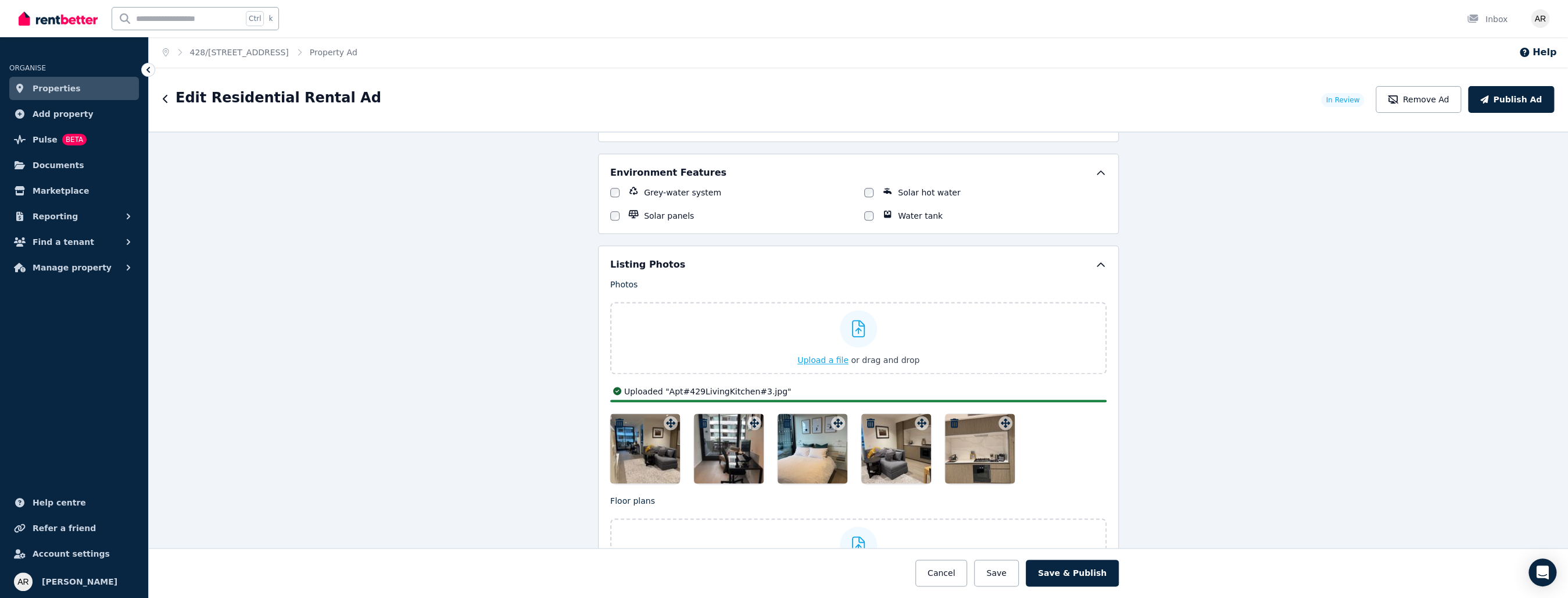
click at [819, 355] on span "Upload a file" at bounding box center [823, 359] width 51 height 9
click at [814, 355] on span "Upload a file" at bounding box center [823, 359] width 51 height 9
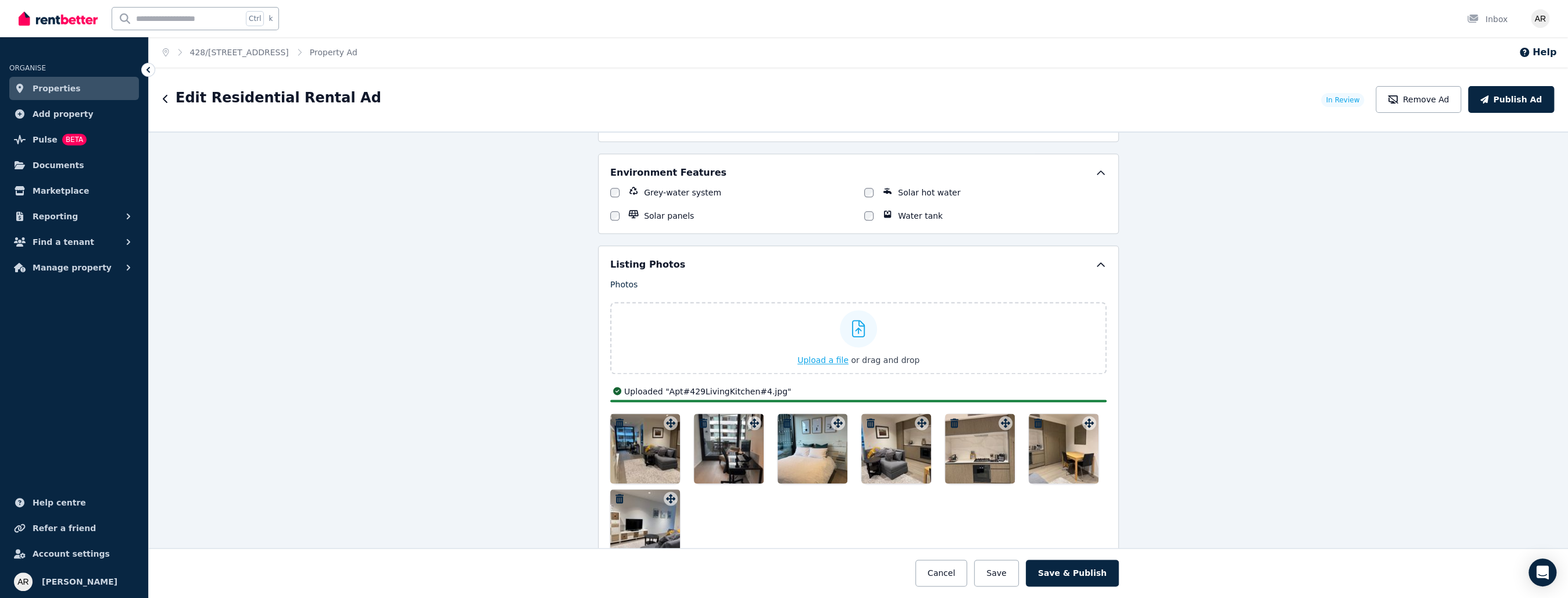
click at [825, 355] on span "Upload a file" at bounding box center [823, 359] width 51 height 9
click at [812, 355] on span "Upload a file" at bounding box center [823, 359] width 51 height 9
click at [823, 355] on span "Upload a file" at bounding box center [823, 359] width 51 height 9
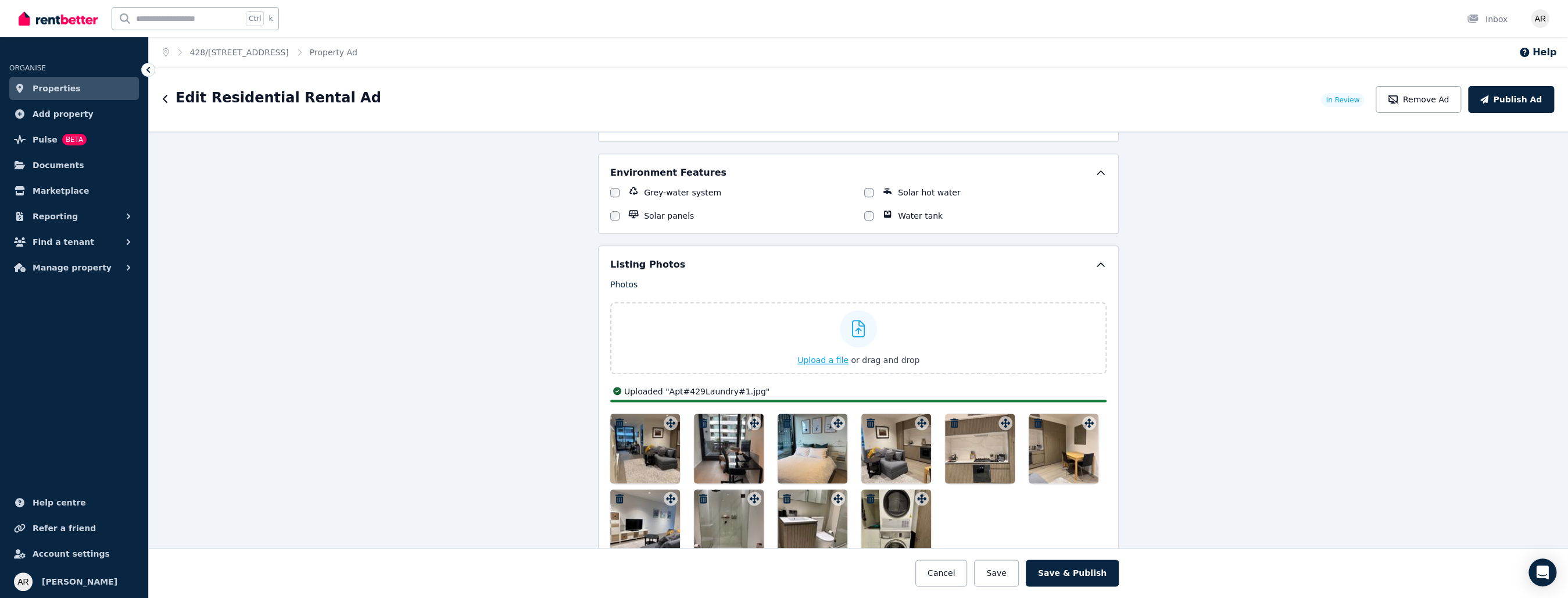
click at [821, 355] on span "Upload a file" at bounding box center [823, 359] width 51 height 9
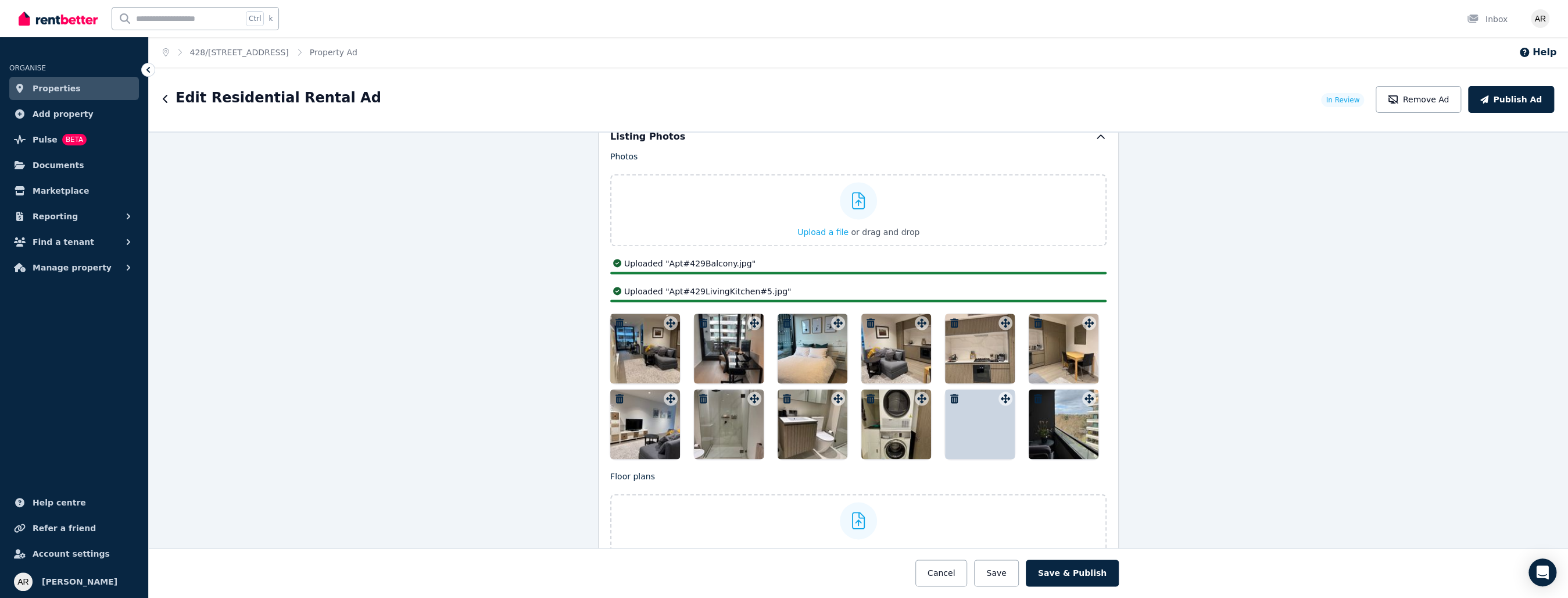
scroll to position [1513, 0]
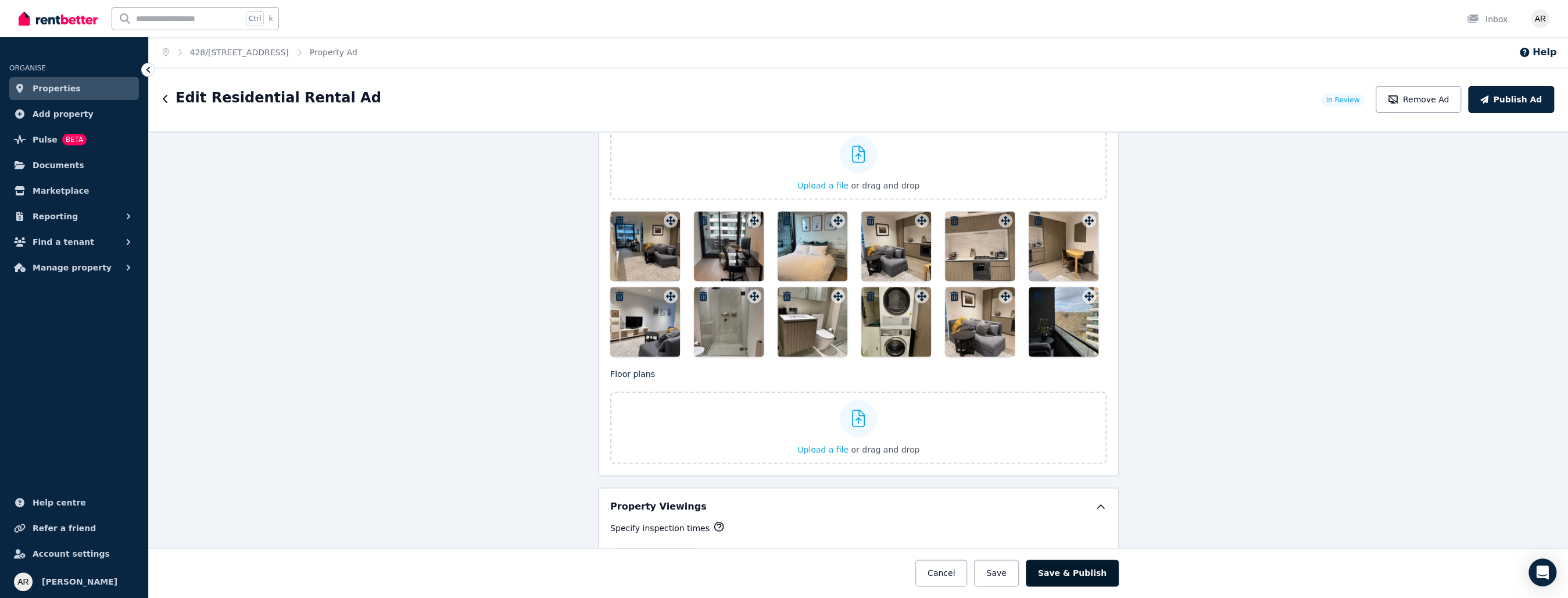
click at [1070, 571] on button "Save & Publish" at bounding box center [1072, 572] width 93 height 27
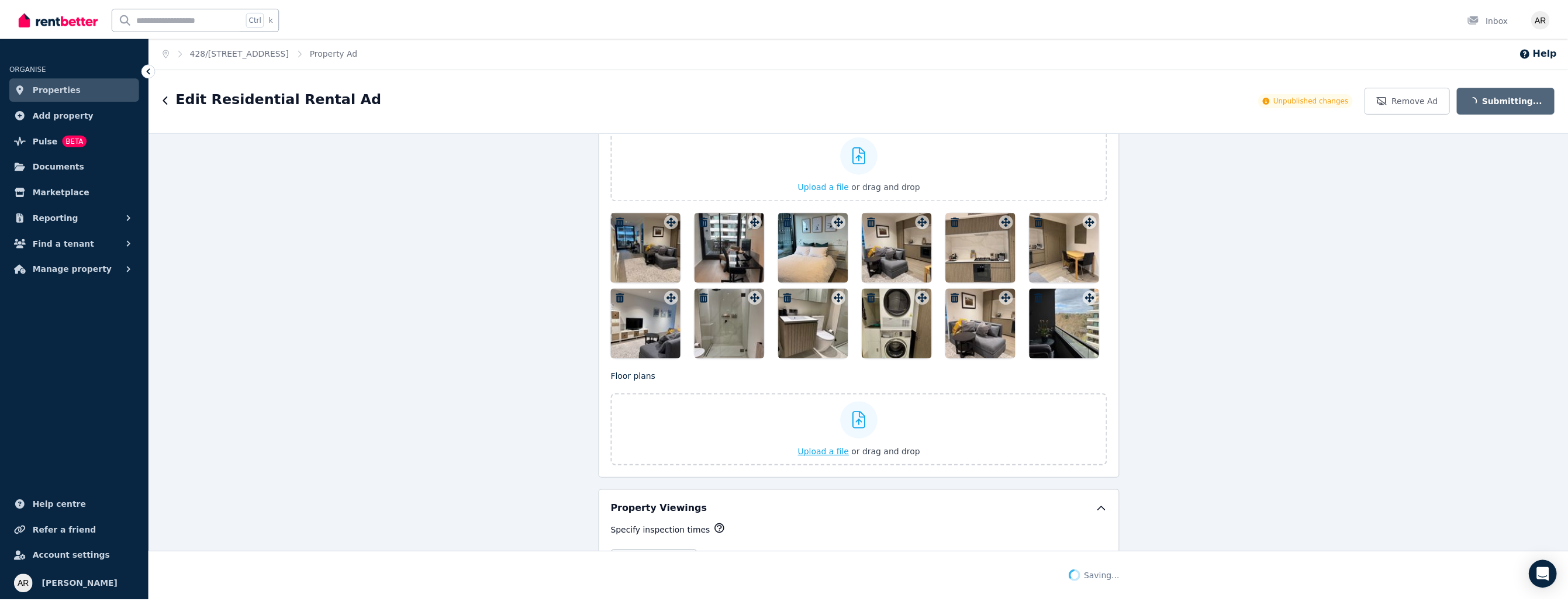
scroll to position [1787, 0]
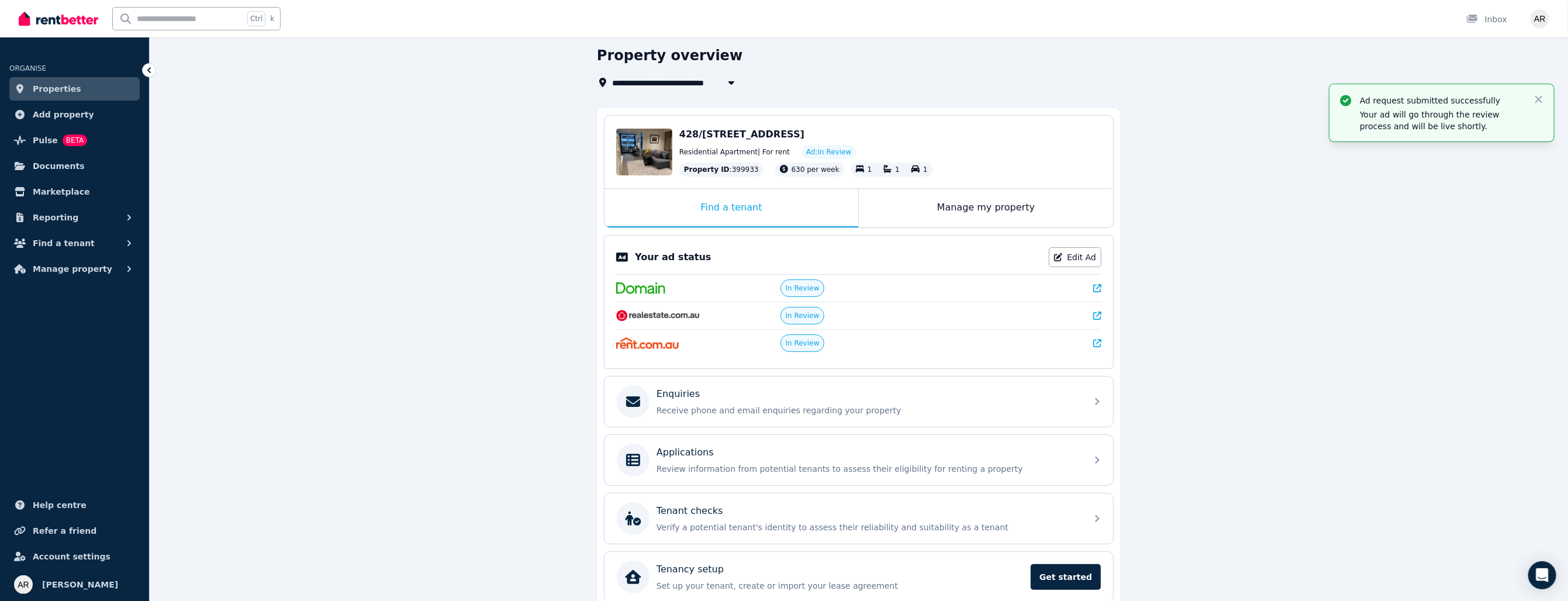
scroll to position [89, 0]
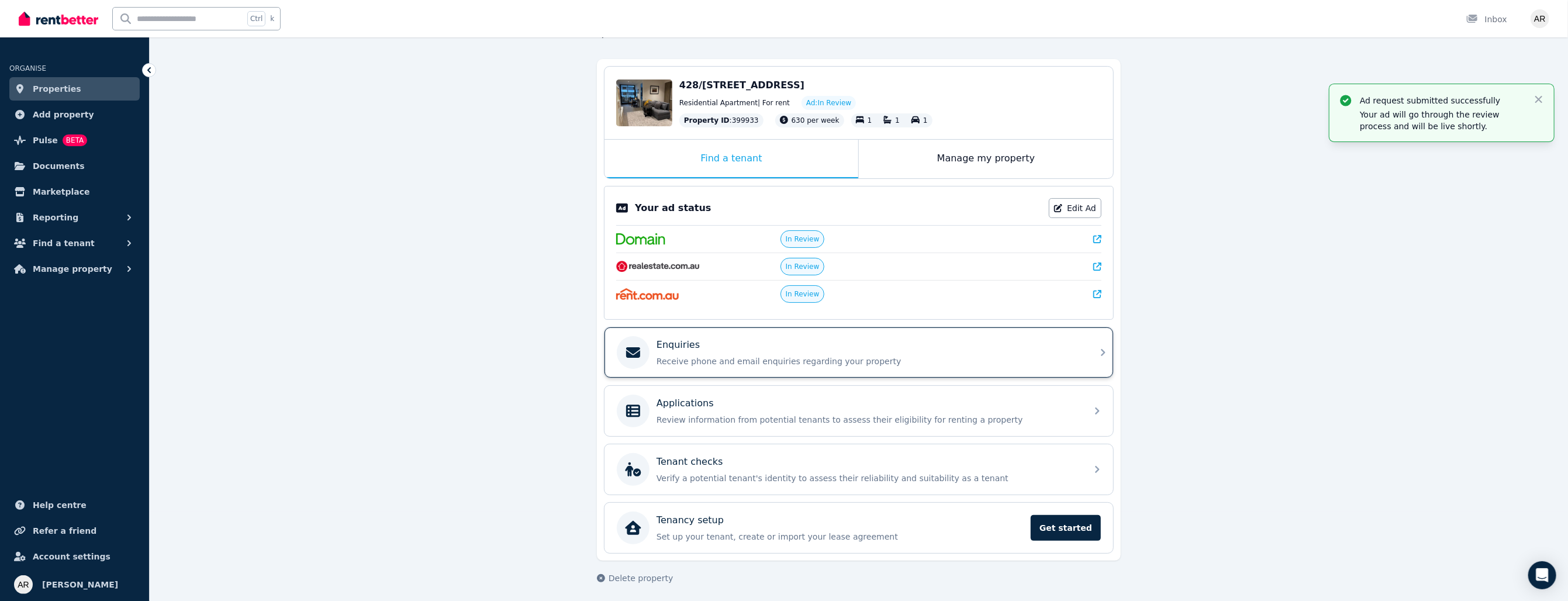
click at [1093, 358] on div "Enquiries Receive phone and email enquiries regarding your property" at bounding box center [858, 353] width 508 height 50
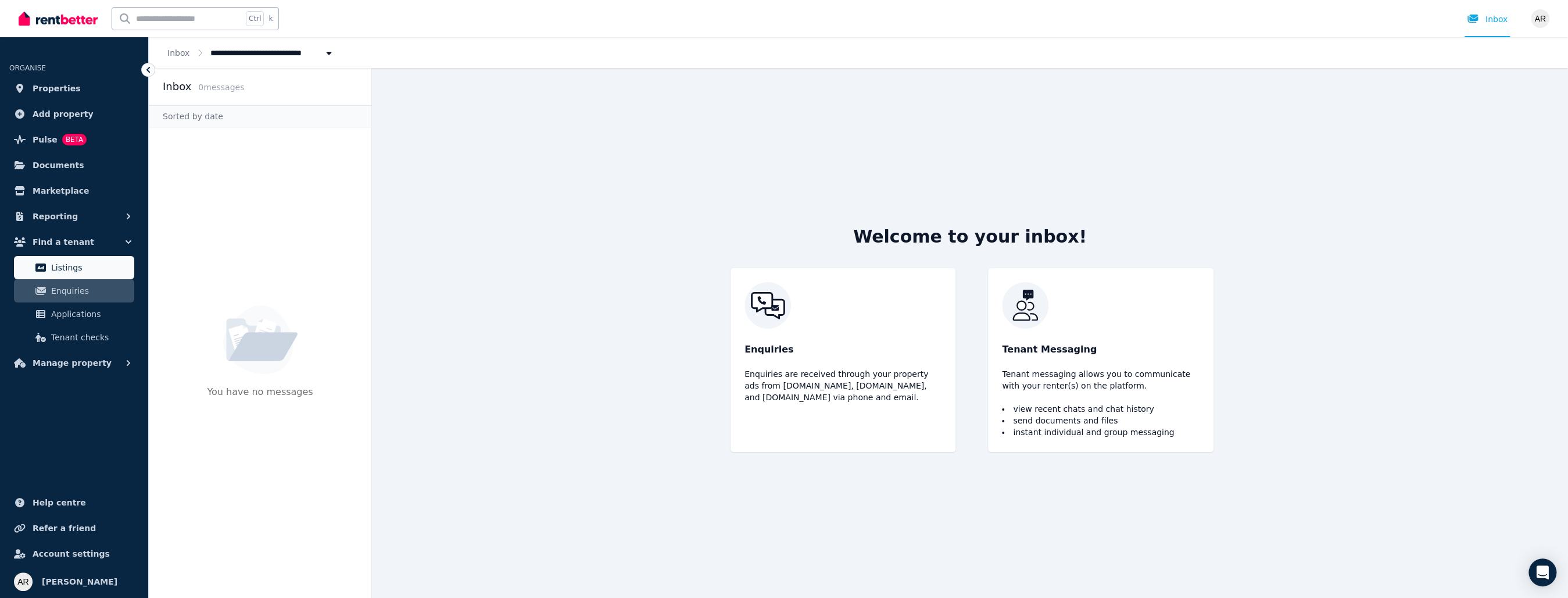
click at [86, 264] on span "Listings" at bounding box center [91, 268] width 79 height 14
